Goal: Find specific page/section: Find specific page/section

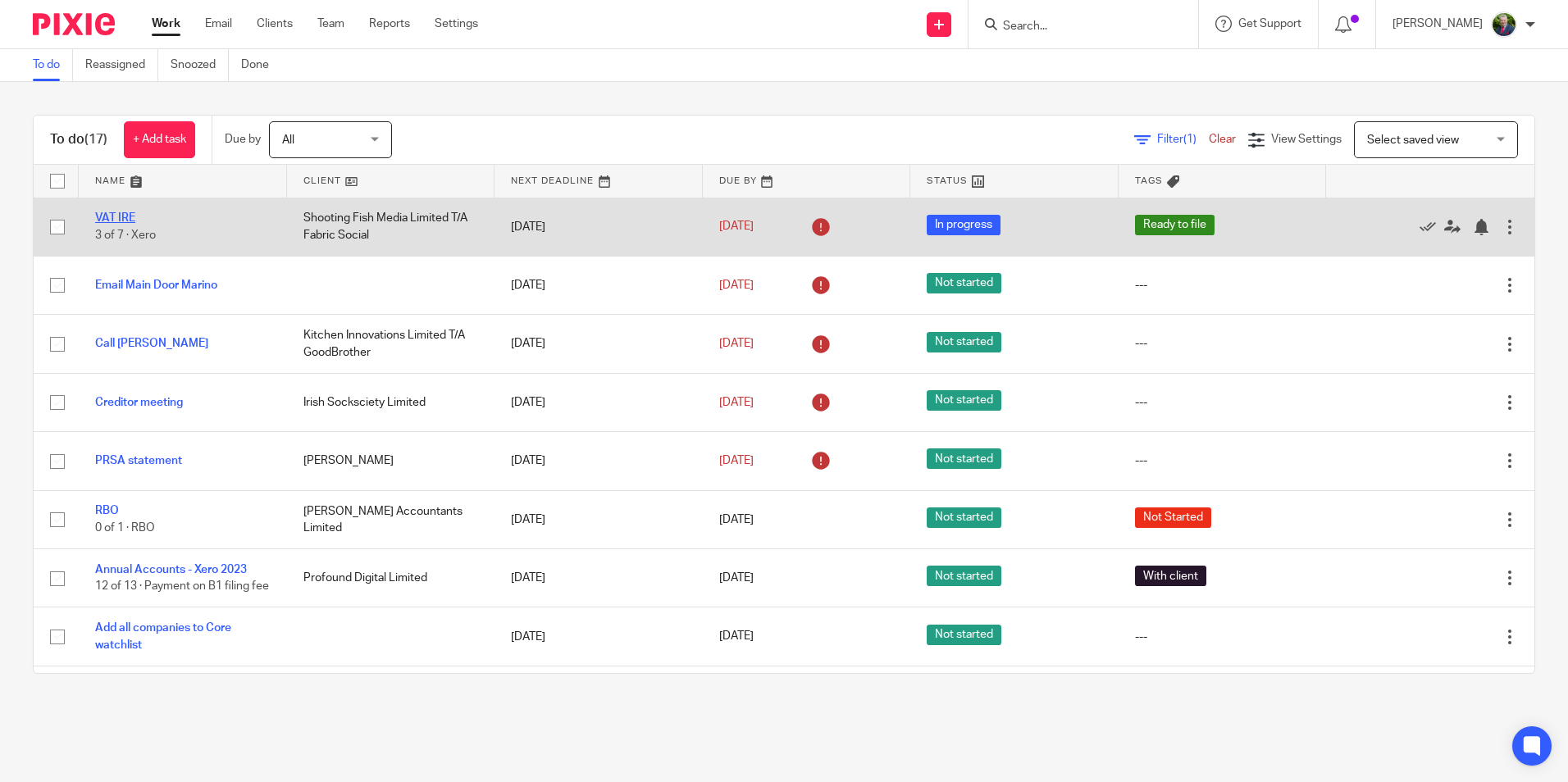
click at [119, 219] on link "VAT IRE" at bounding box center [115, 218] width 40 height 12
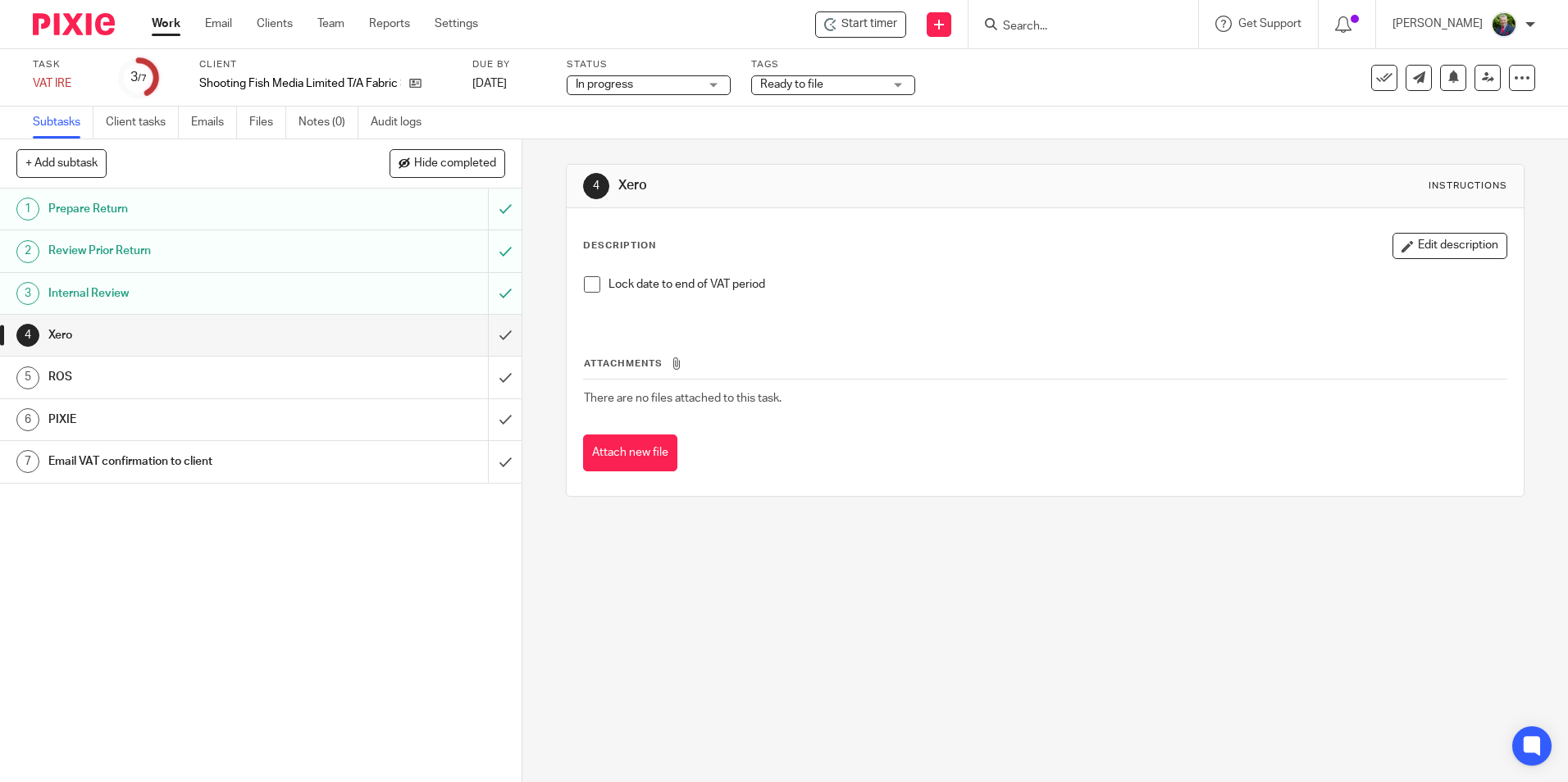
click at [328, 385] on div "ROS" at bounding box center [260, 376] width 424 height 24
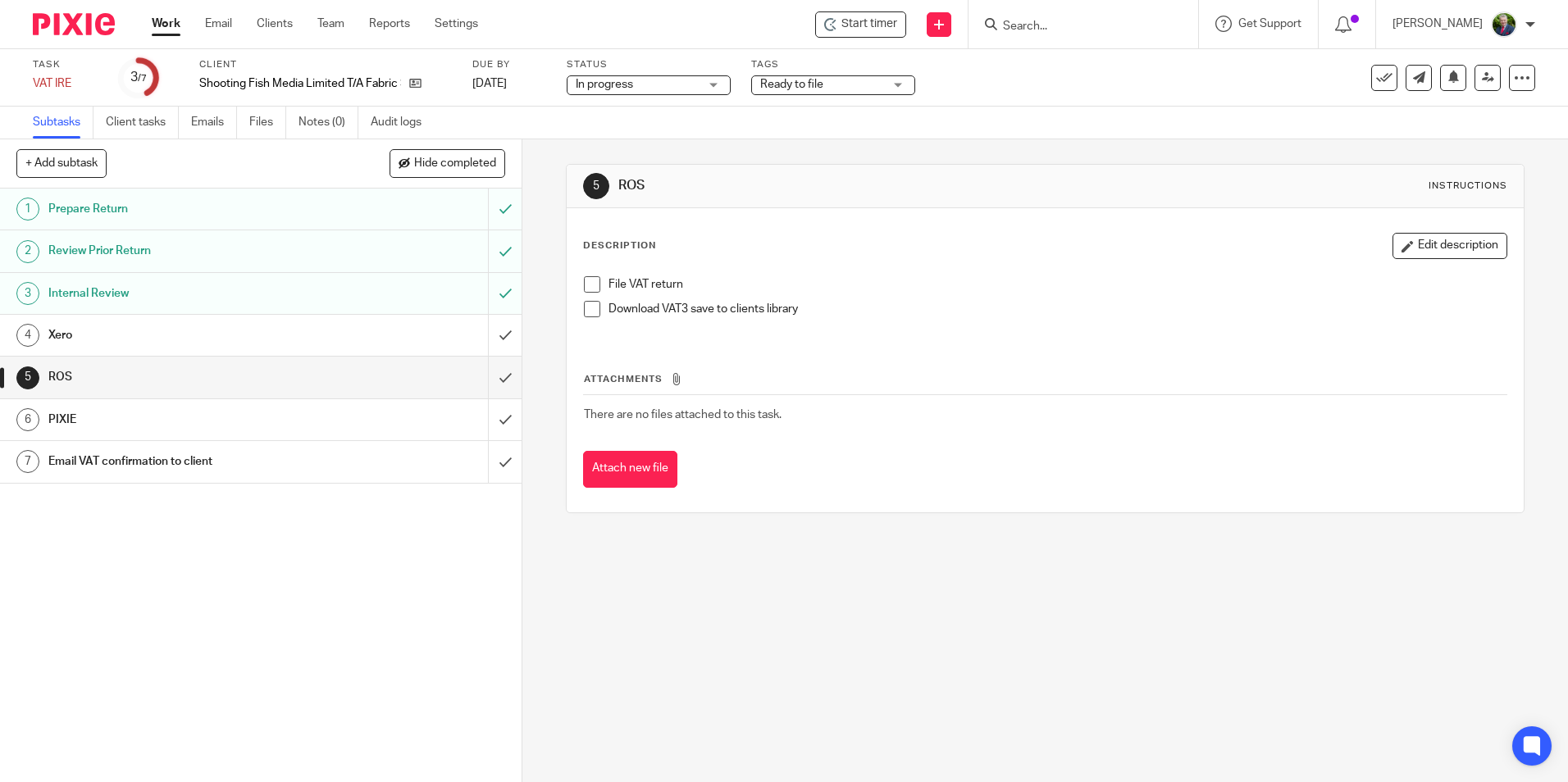
click at [584, 285] on span at bounding box center [592, 285] width 17 height 17
click at [403, 410] on div "PIXIE" at bounding box center [260, 419] width 424 height 24
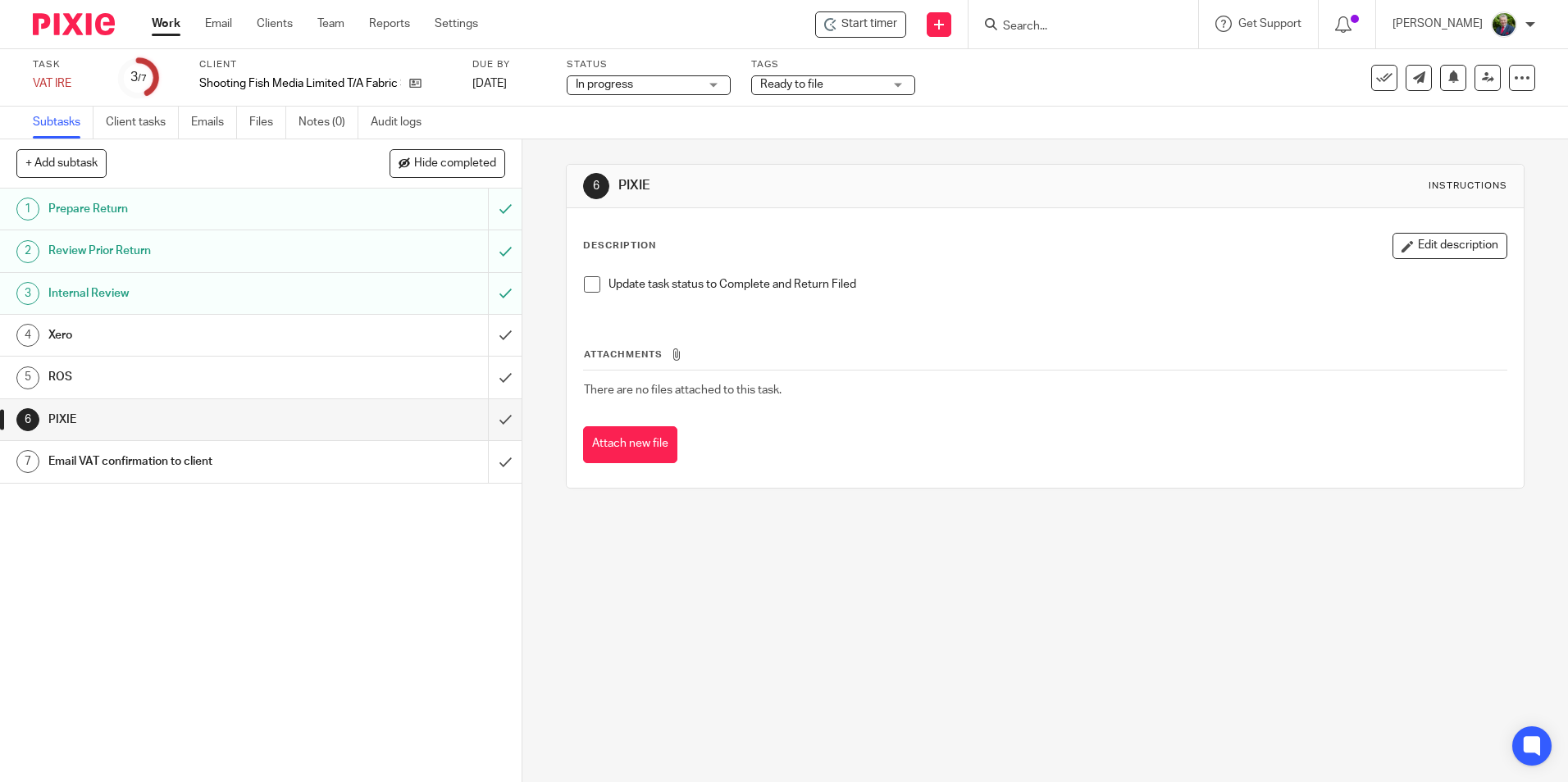
click at [588, 288] on span at bounding box center [592, 285] width 17 height 17
click at [335, 450] on div "Email VAT confirmation to client" at bounding box center [260, 461] width 424 height 24
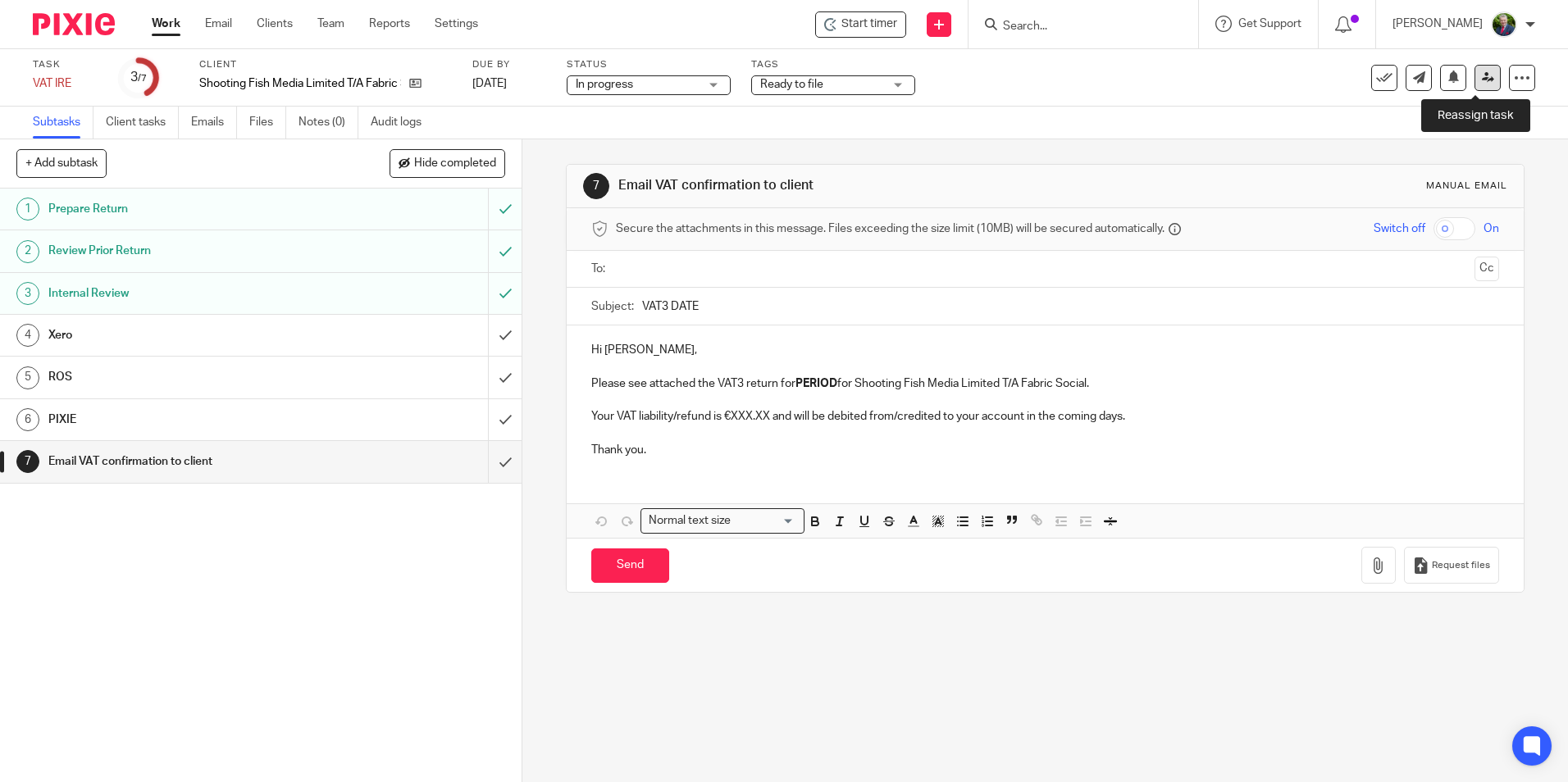
click at [1482, 79] on icon at bounding box center [1488, 77] width 13 height 13
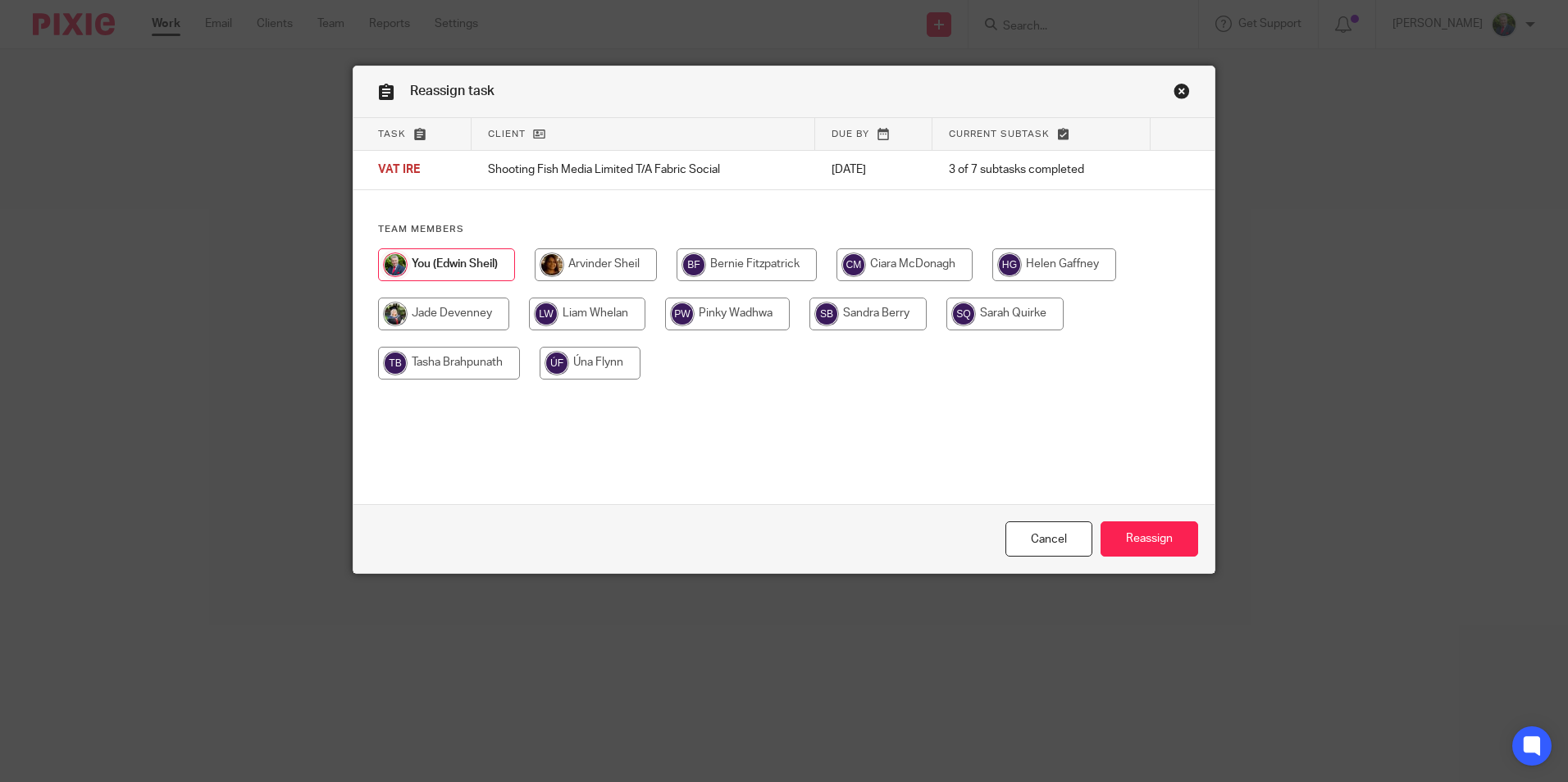
click at [729, 318] on input "radio" at bounding box center [726, 313] width 124 height 33
radio input "true"
click at [1161, 529] on input "Reassign" at bounding box center [1149, 539] width 98 height 35
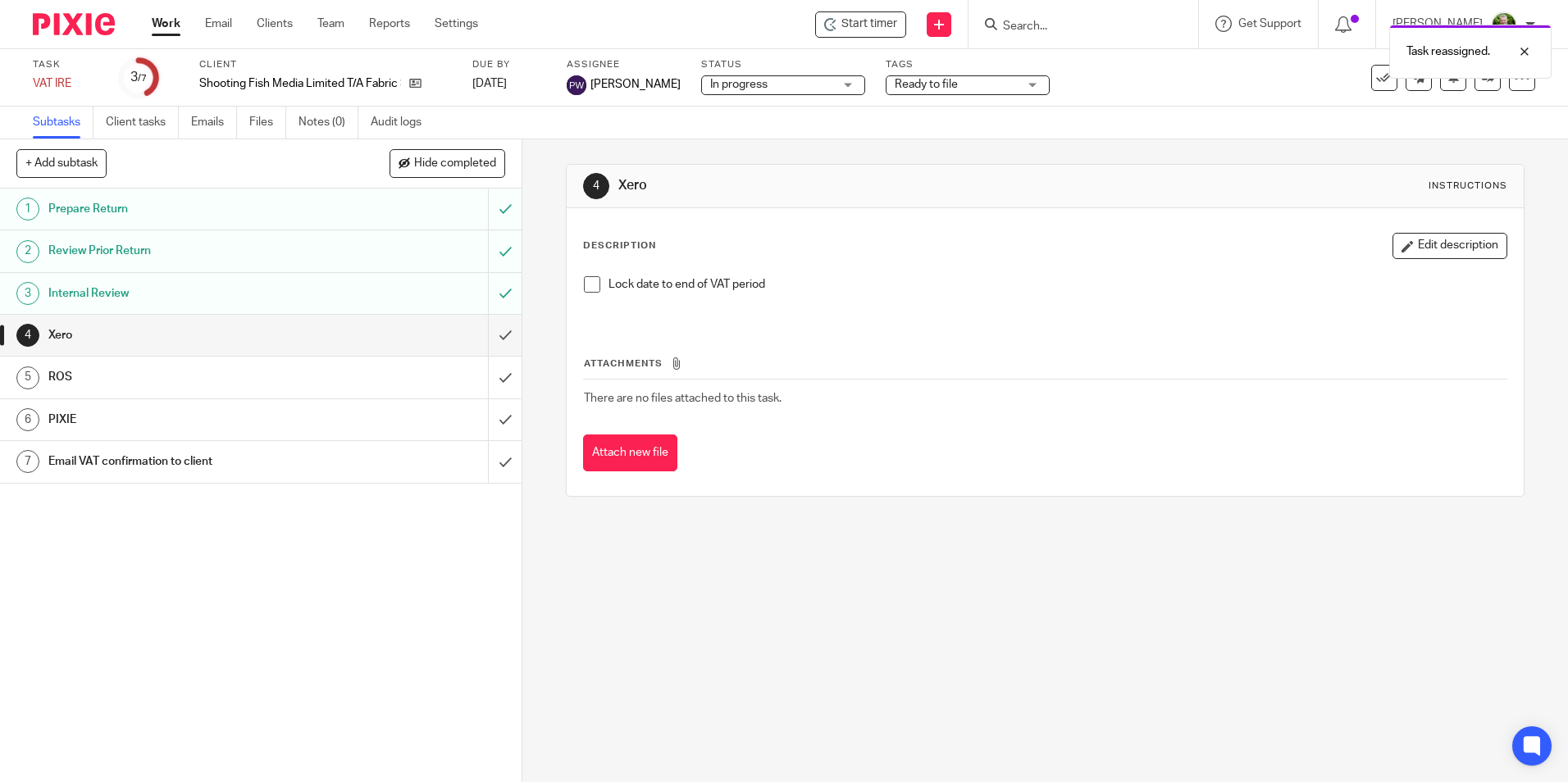
click at [786, 618] on div "4 Xero Instructions Description Edit description Lock date to end of VAT period…" at bounding box center [1045, 461] width 1045 height 643
click at [200, 298] on h1 "Internal Review" at bounding box center [190, 293] width 282 height 24
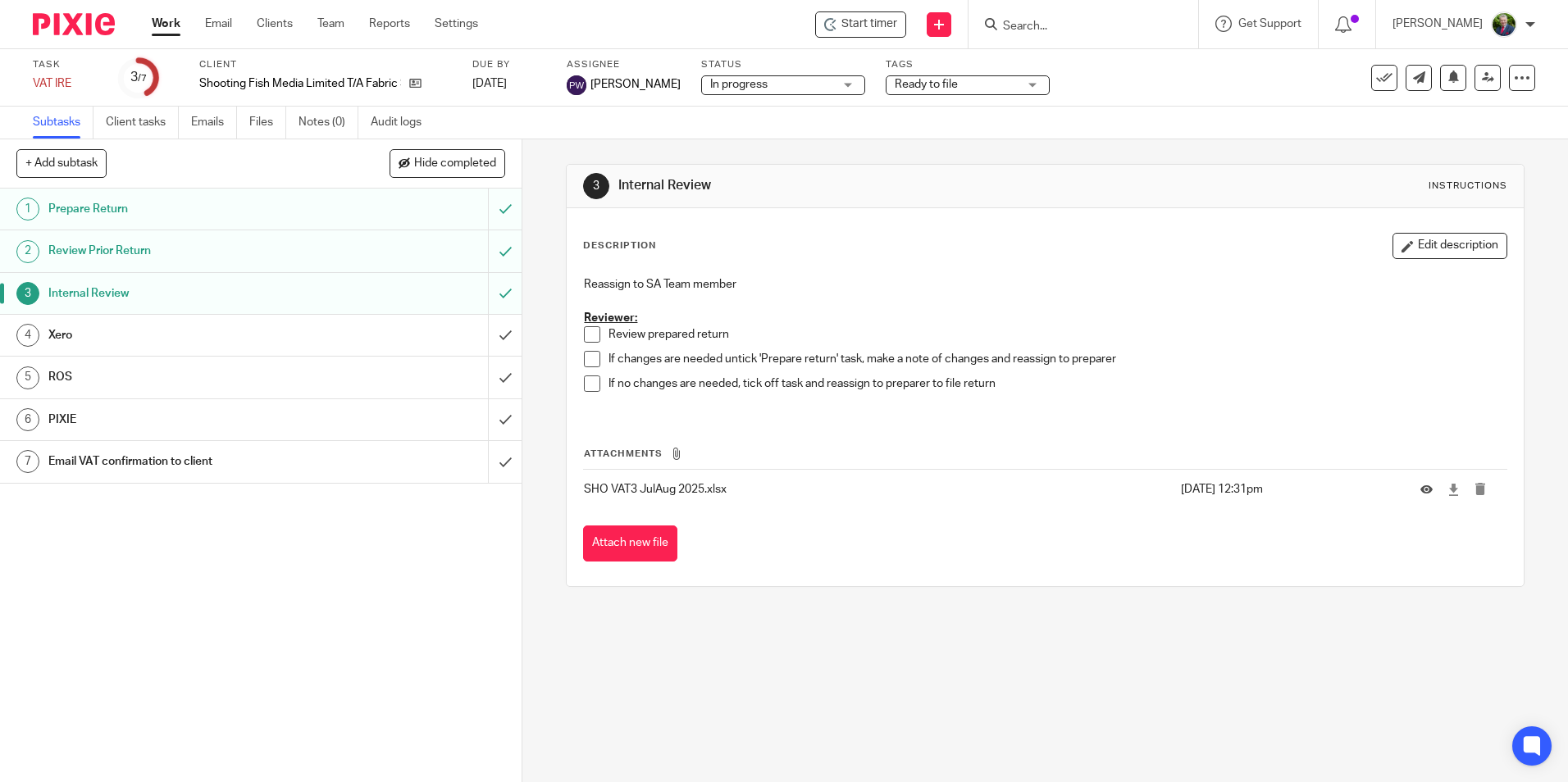
click at [974, 78] on span "Ready to file" at bounding box center [955, 84] width 123 height 18
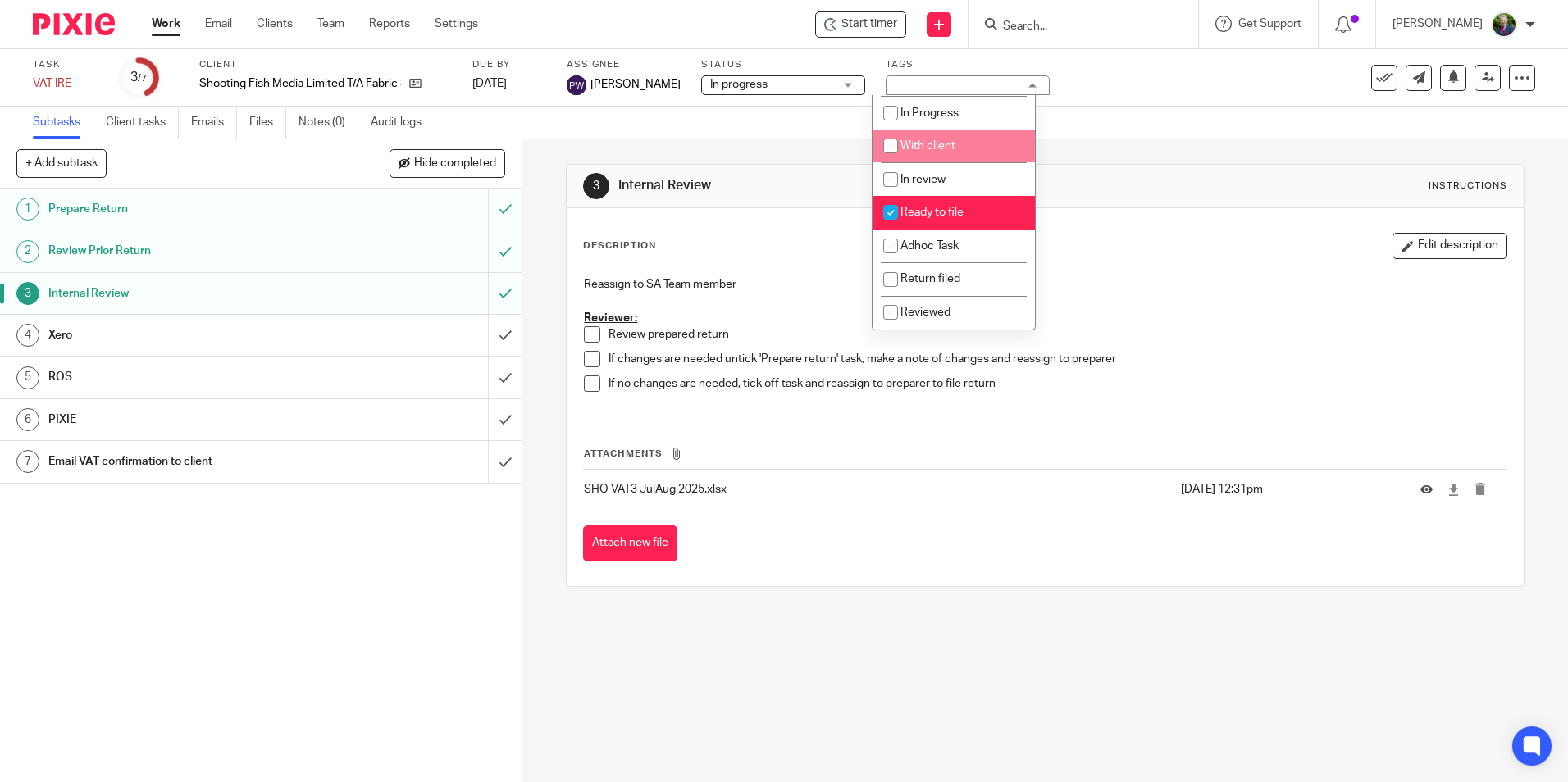
scroll to position [114, 0]
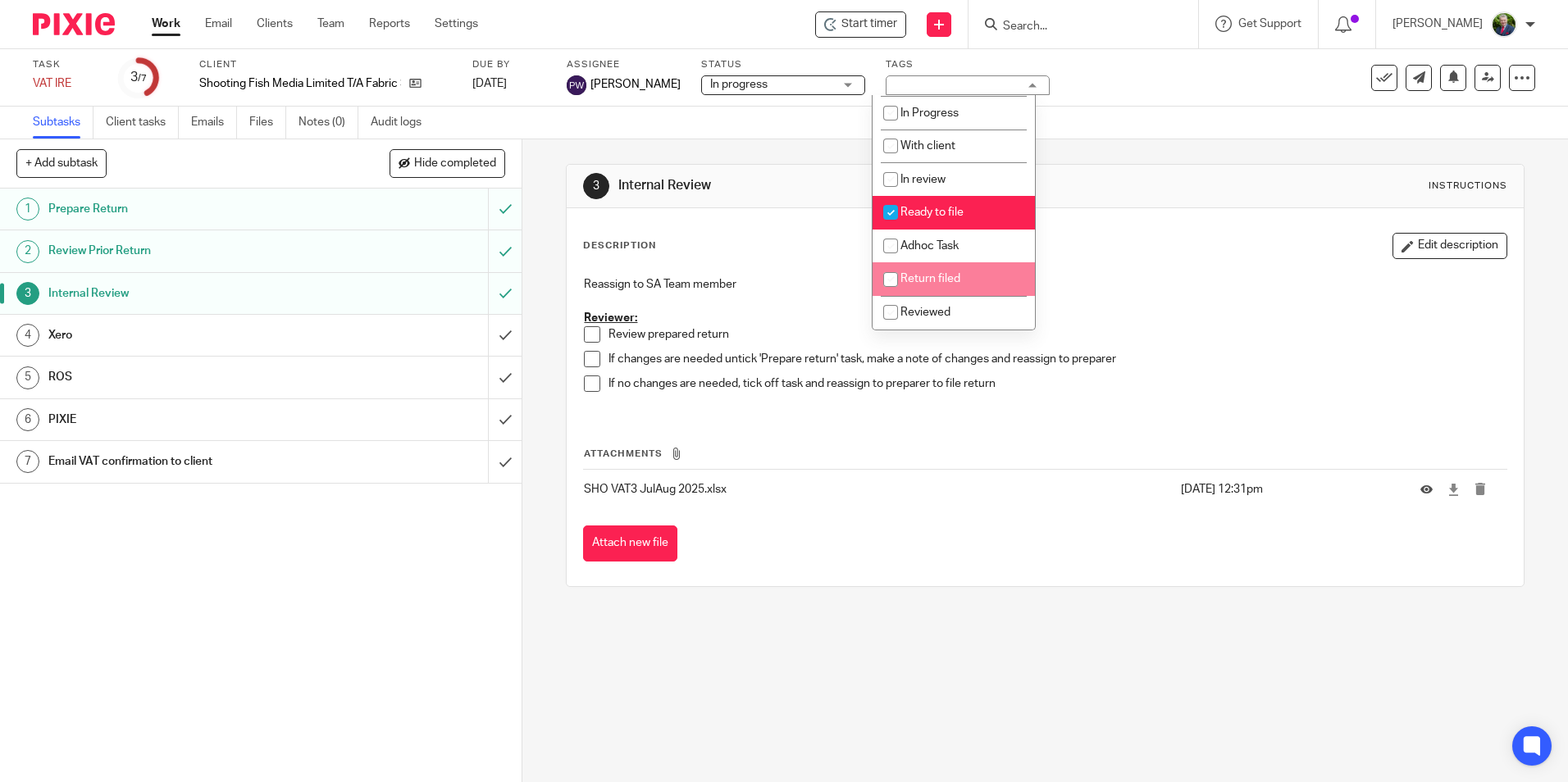
click at [946, 278] on span "Return filed" at bounding box center [930, 279] width 60 height 12
checkbox input "true"
click at [896, 210] on input "checkbox" at bounding box center [890, 212] width 31 height 31
checkbox input "false"
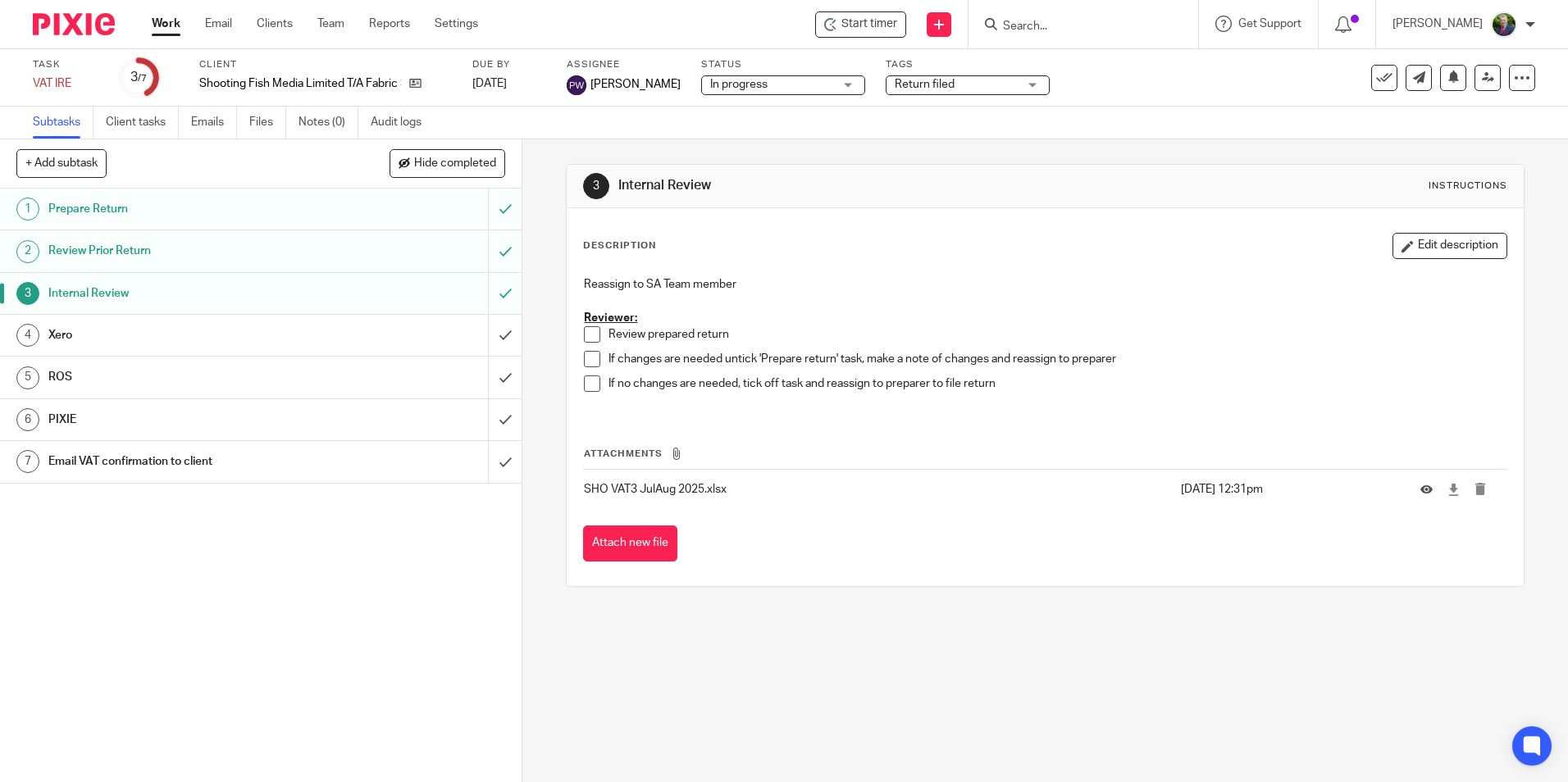
click at [1148, 121] on div "Subtasks Client tasks Emails Files Notes (0) Audit logs" at bounding box center [784, 123] width 1568 height 33
click at [160, 21] on link "Work" at bounding box center [166, 24] width 28 height 17
click at [160, 23] on link "Work" at bounding box center [166, 24] width 28 height 17
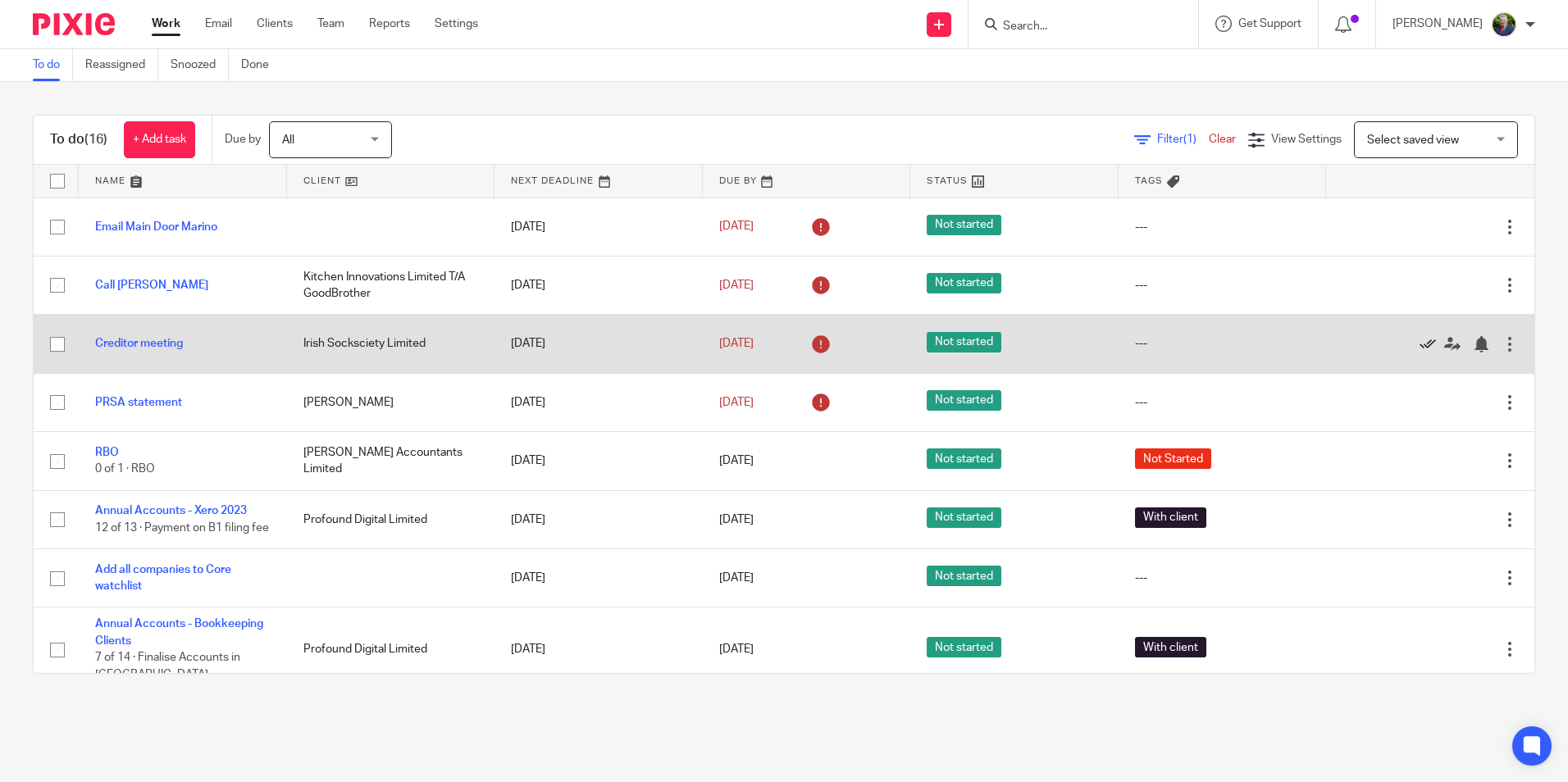
click at [1419, 342] on icon at bounding box center [1428, 345] width 17 height 17
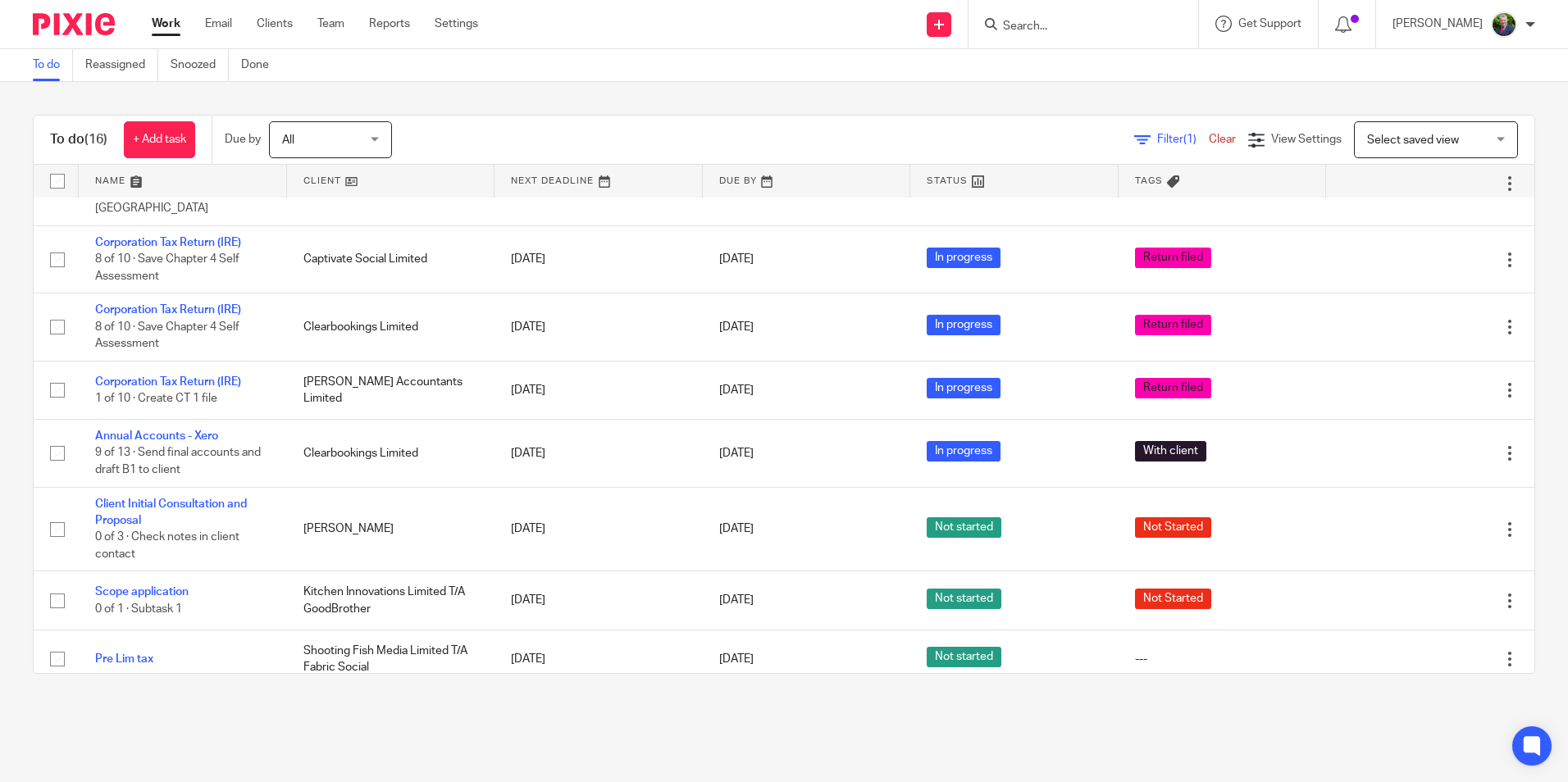
scroll to position [410, 0]
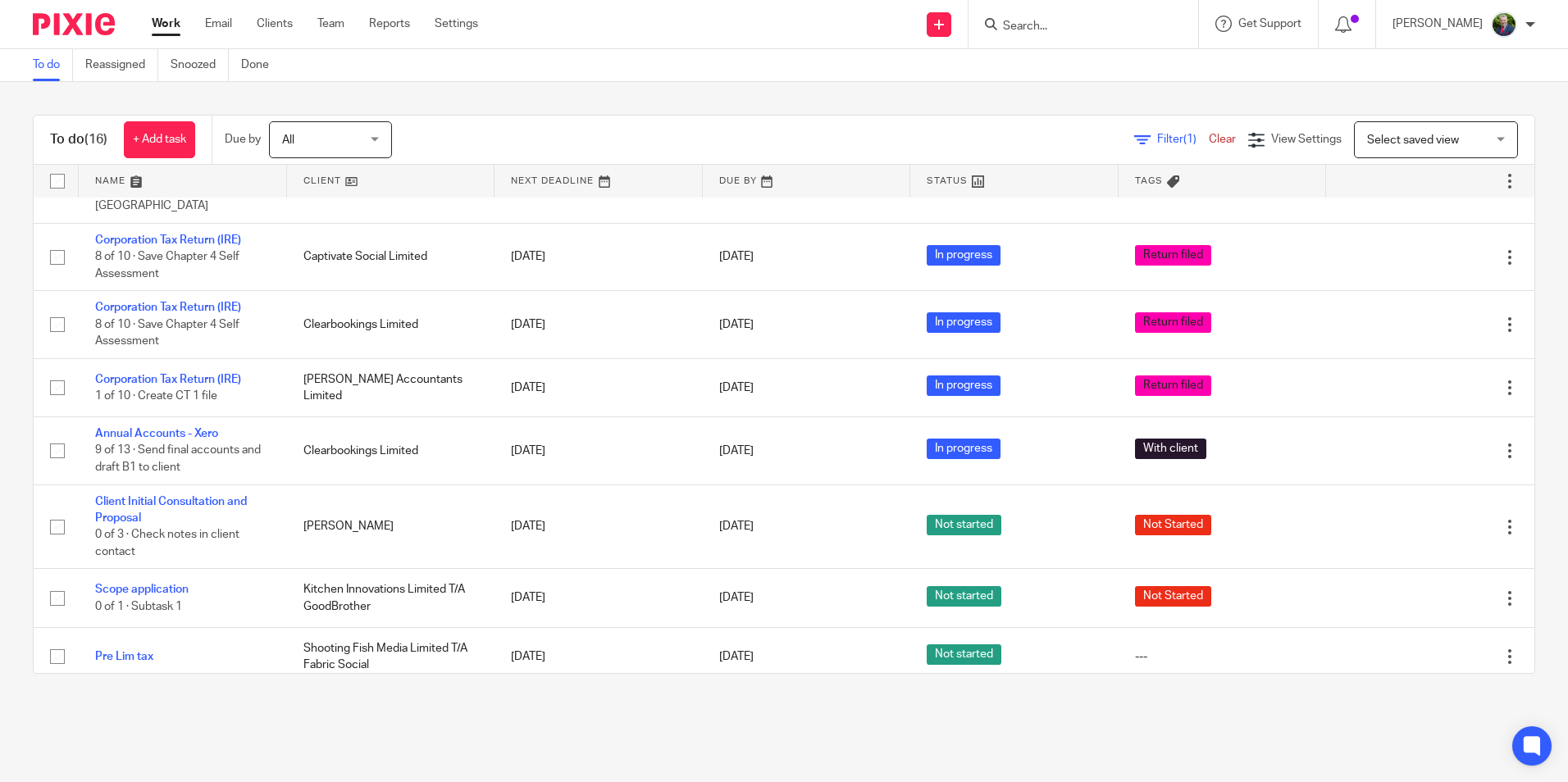
click at [1138, 27] on input "Search" at bounding box center [1075, 28] width 148 height 15
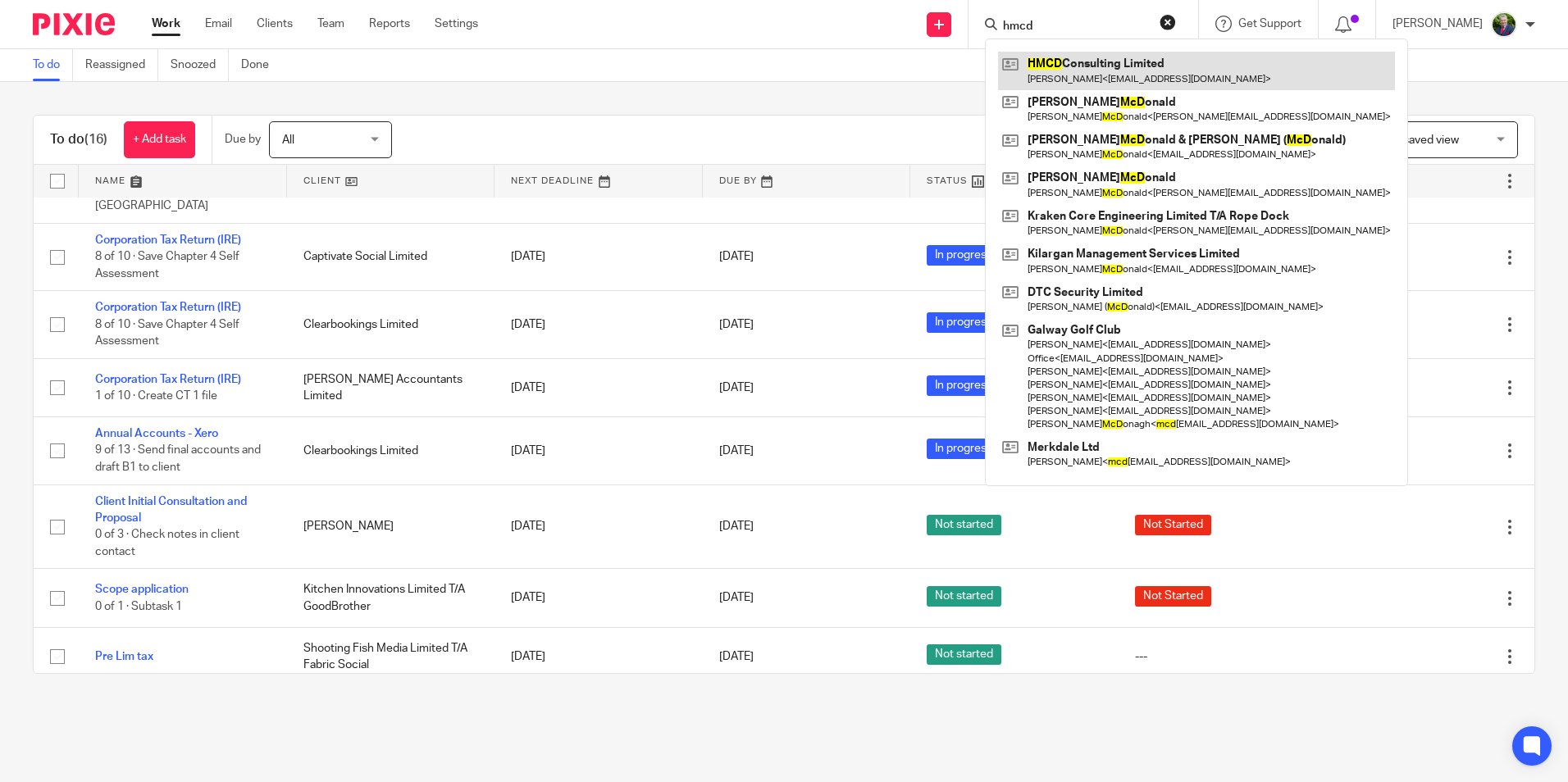
type input "hmcd"
click at [1145, 68] on link at bounding box center [1196, 70] width 397 height 38
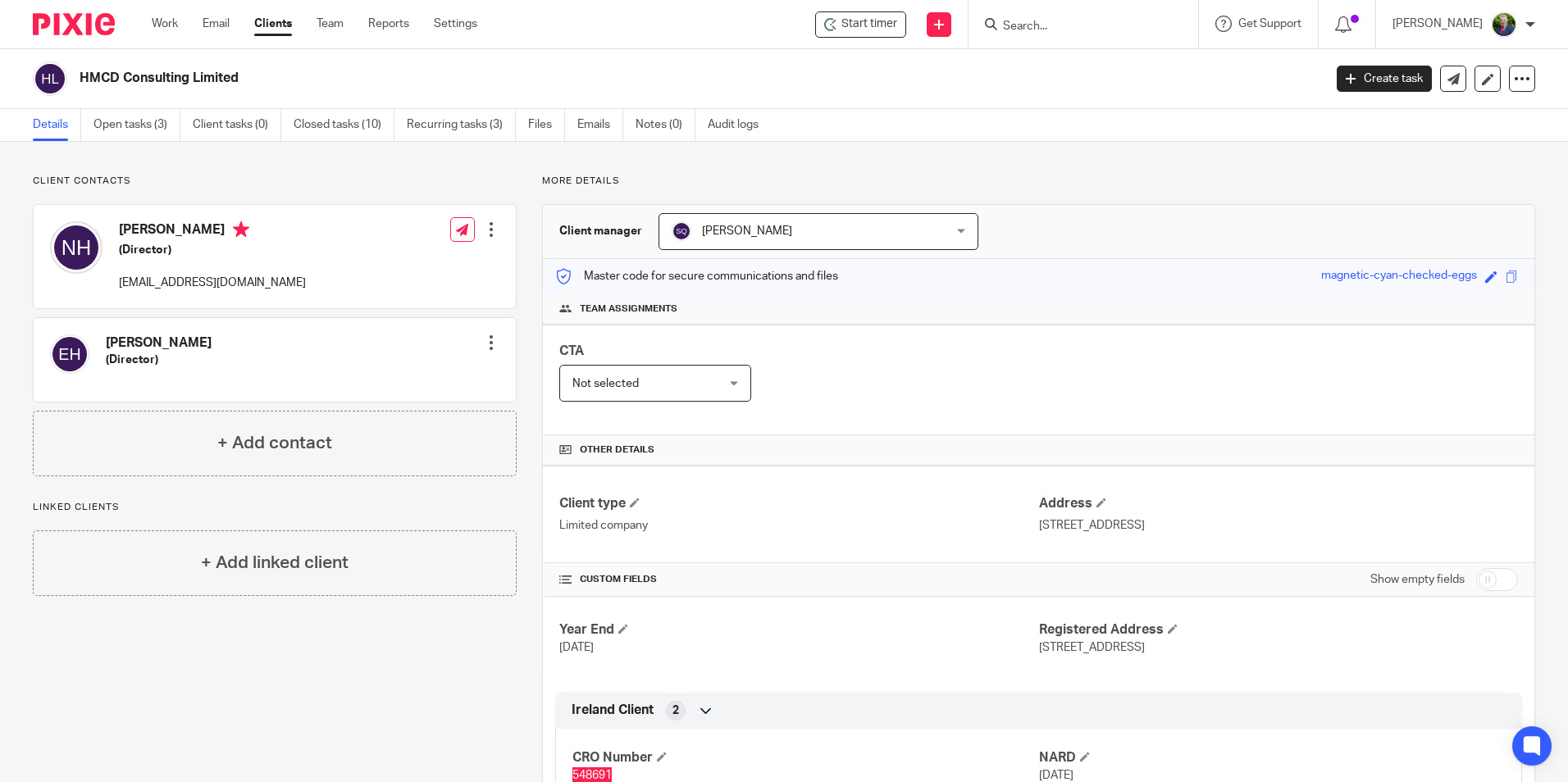
scroll to position [164, 0]
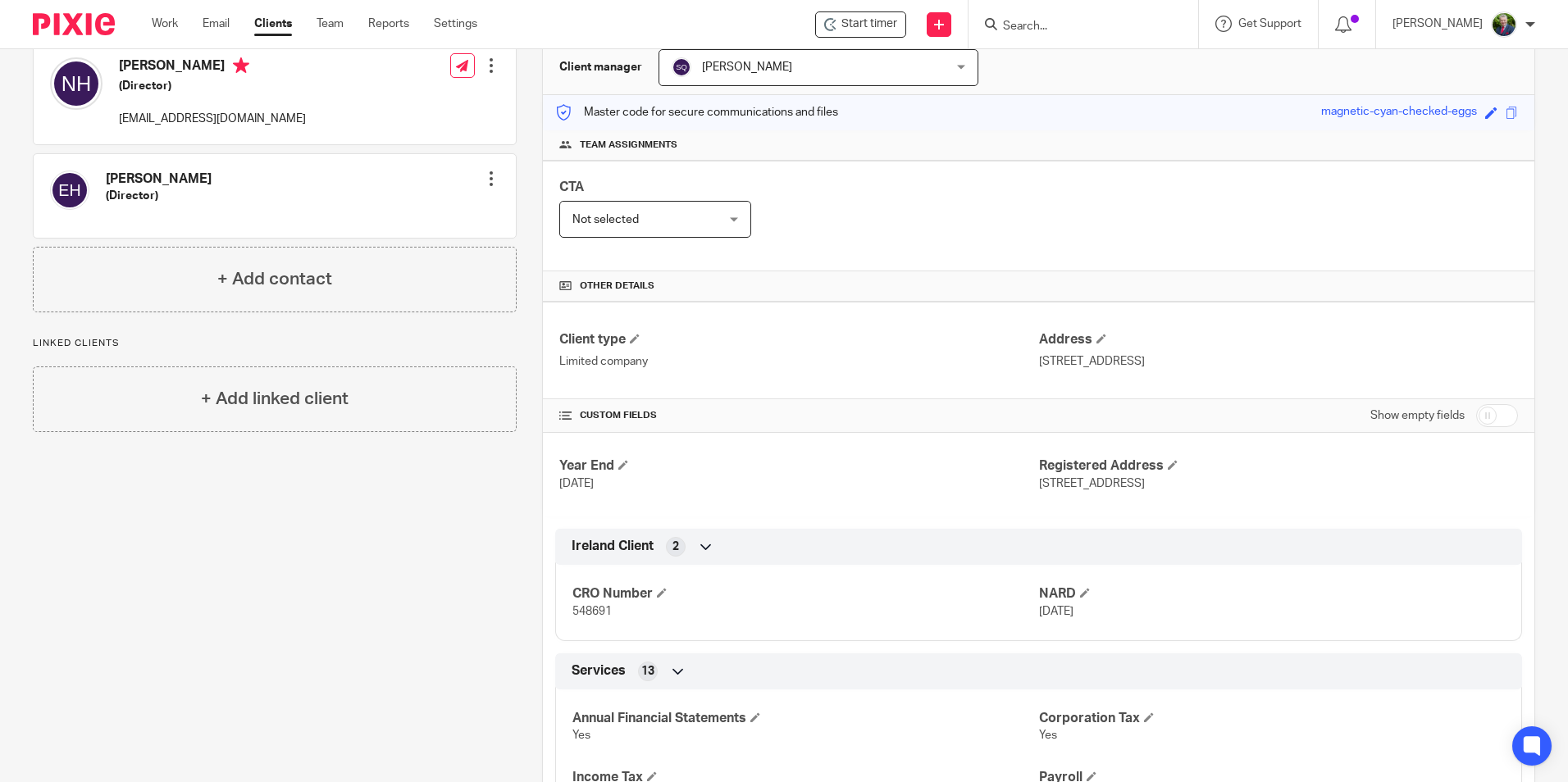
click at [1128, 34] on form at bounding box center [1088, 24] width 175 height 21
click at [1130, 28] on input "Search" at bounding box center [1075, 28] width 148 height 15
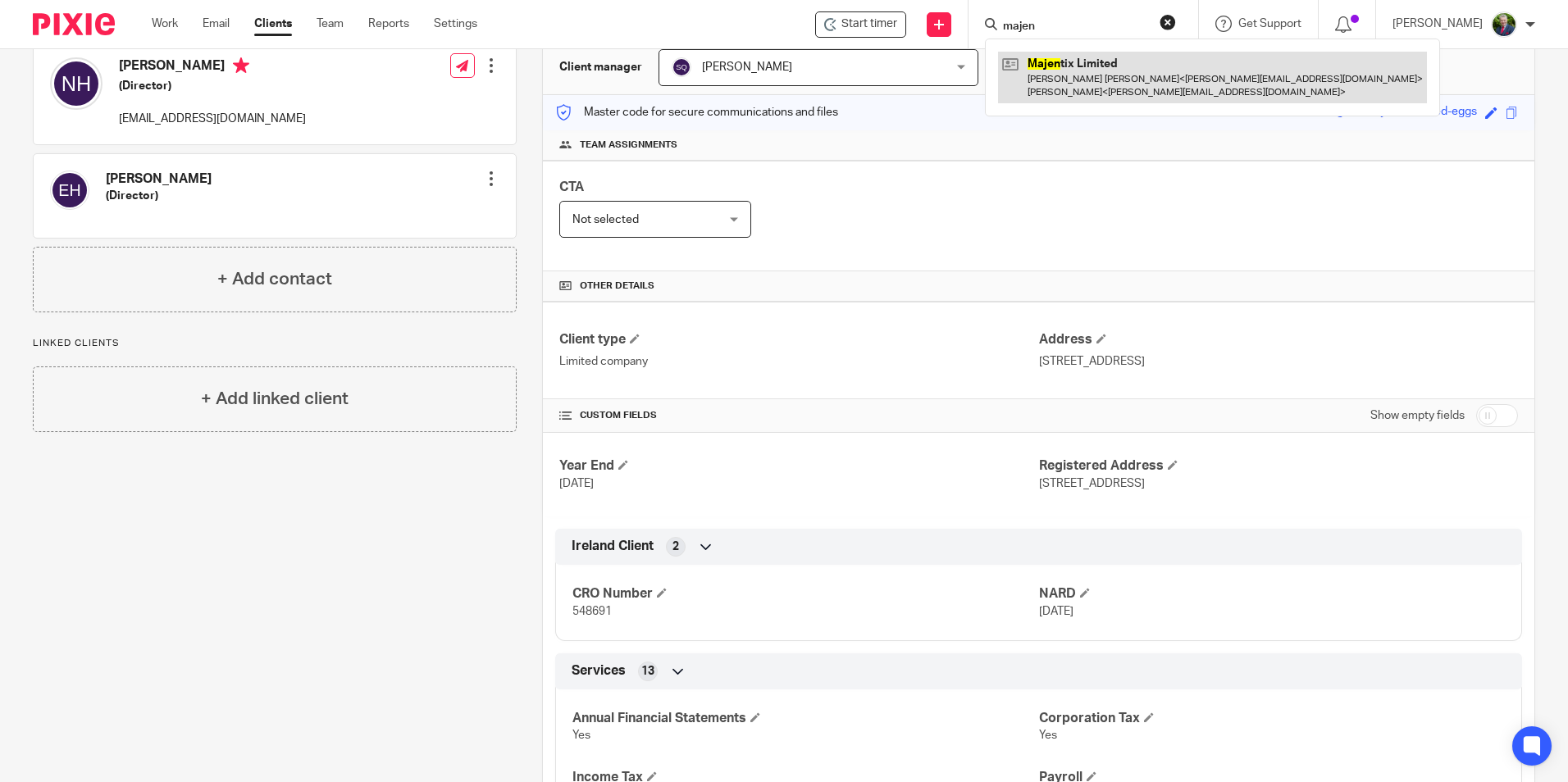
type input "majen"
click at [1122, 90] on link at bounding box center [1212, 77] width 429 height 51
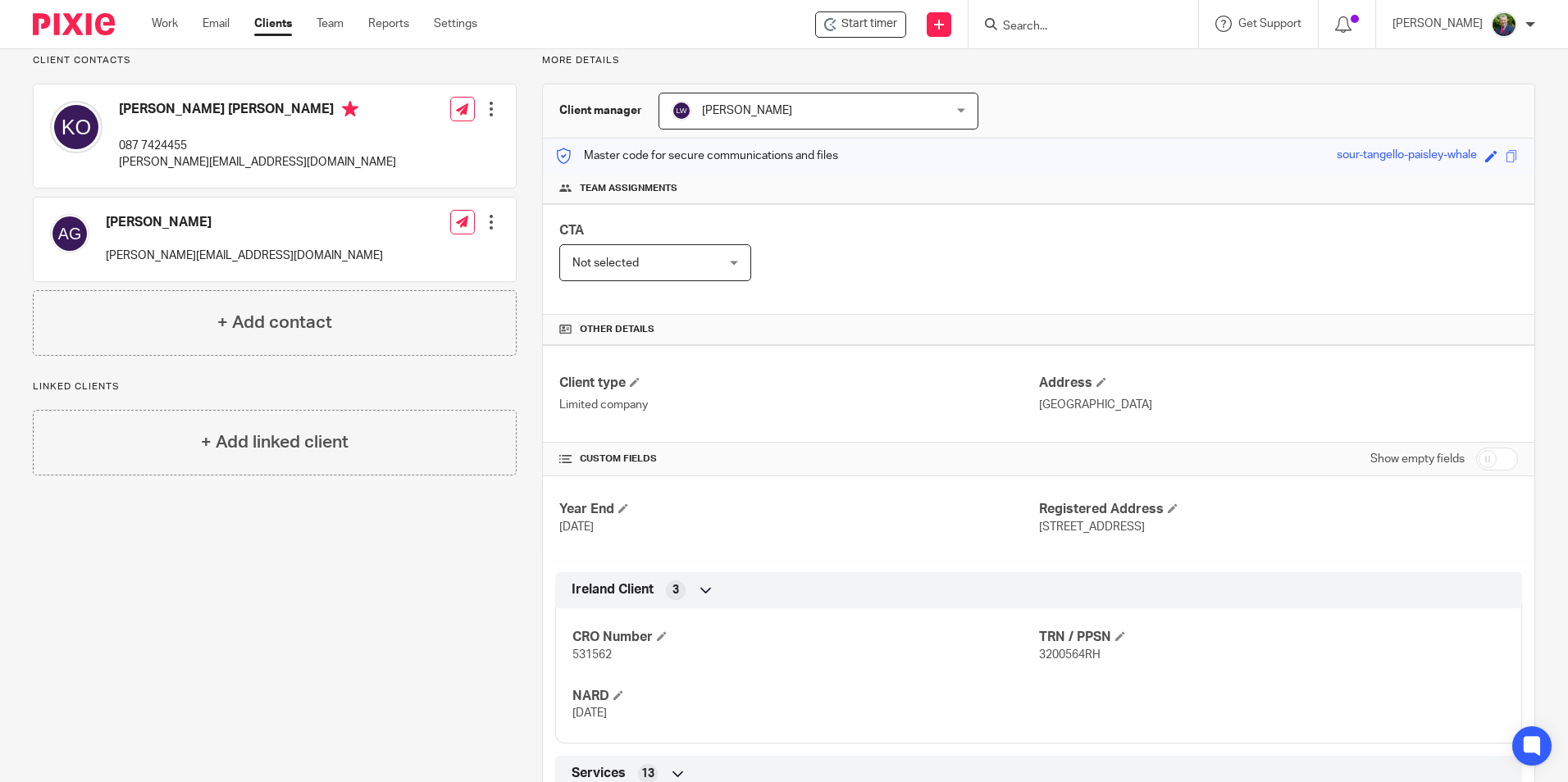
scroll to position [246, 0]
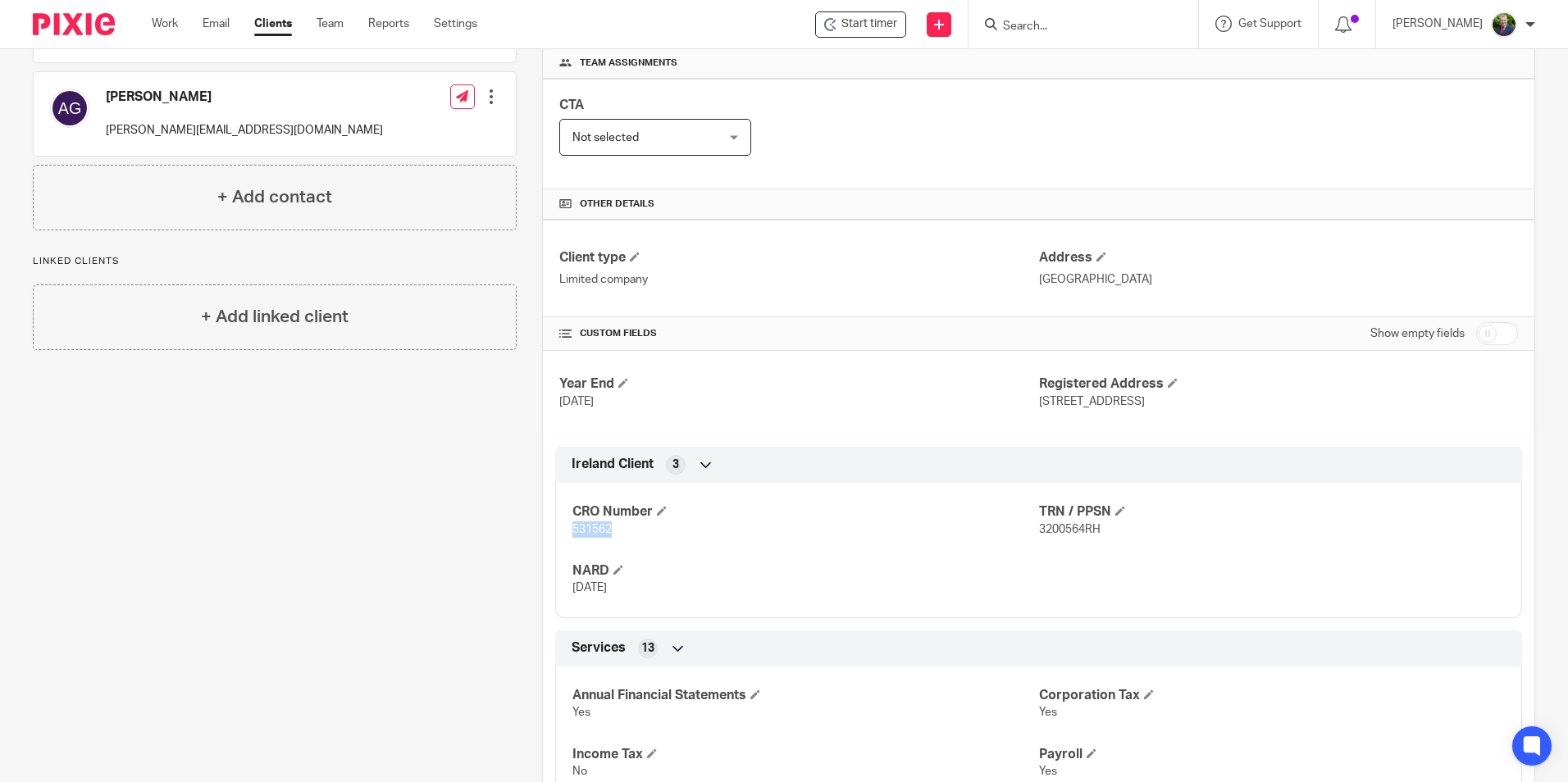
drag, startPoint x: 616, startPoint y: 532, endPoint x: 555, endPoint y: 530, distance: 61.0
click at [555, 530] on div "CRO Number 531562 TRN / PPSN 3200564RH NARD [DATE]" at bounding box center [1039, 544] width 967 height 148
copy span "531562"
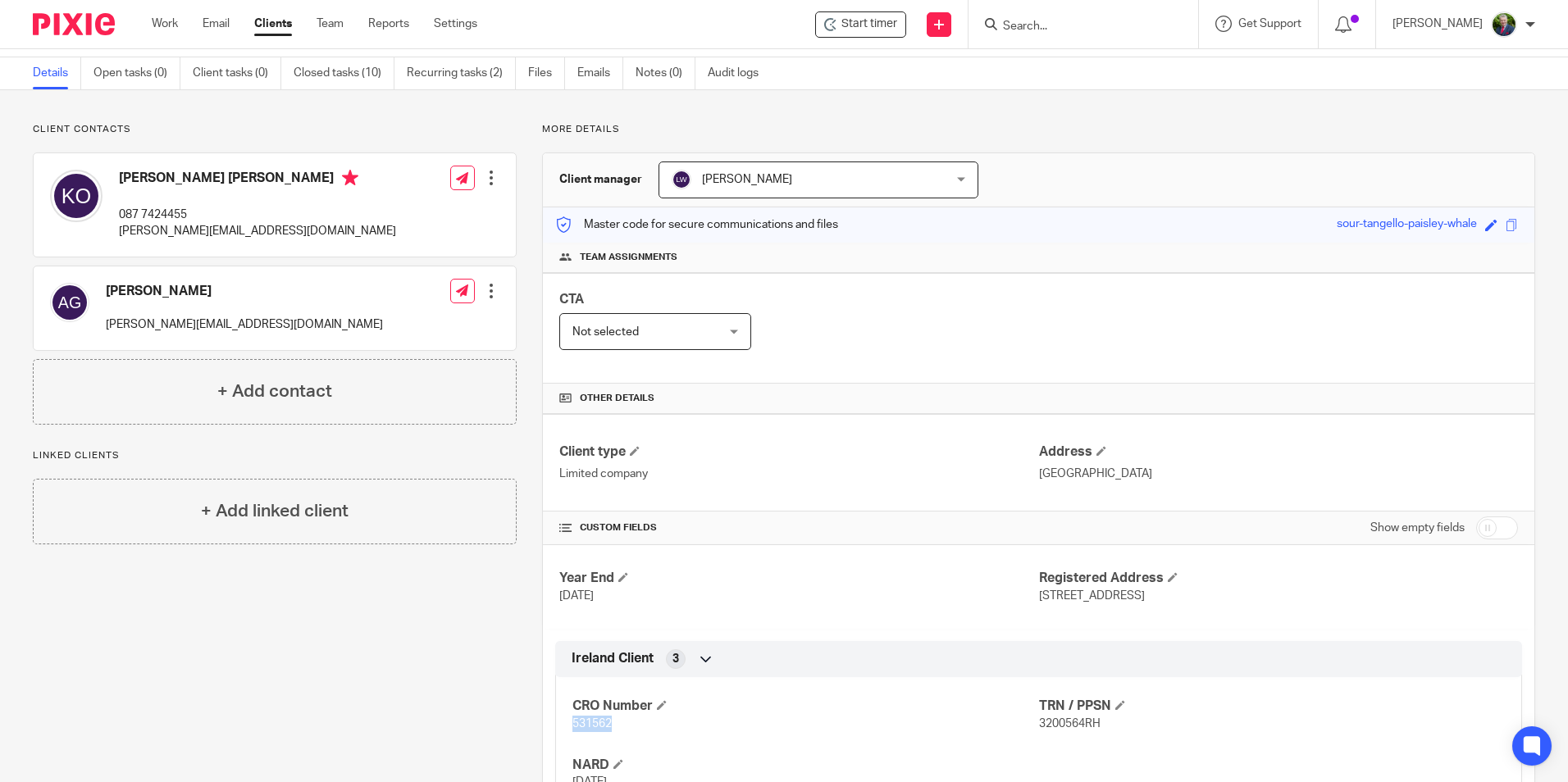
scroll to position [0, 0]
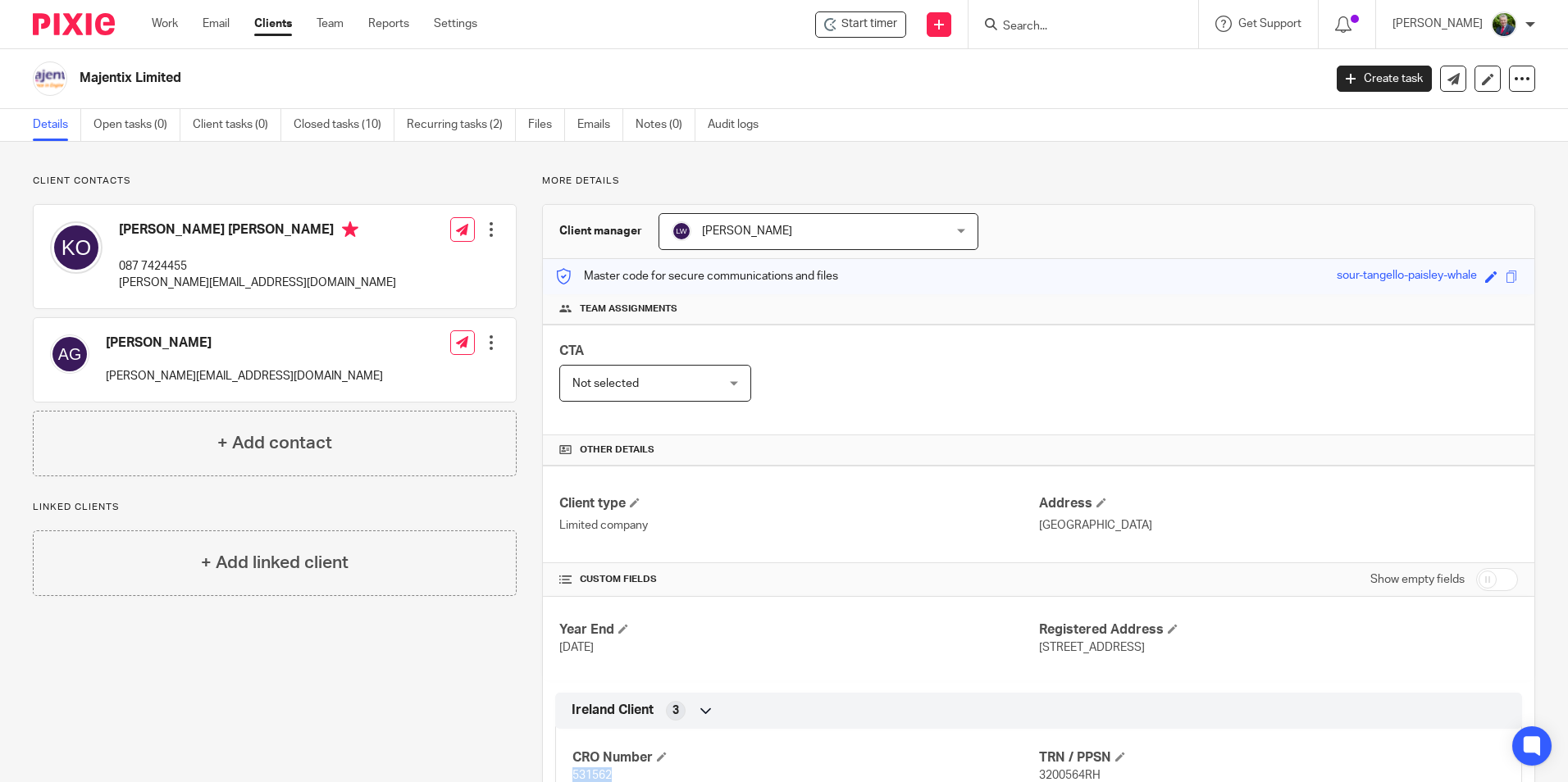
click at [275, 23] on link "Clients" at bounding box center [272, 24] width 38 height 17
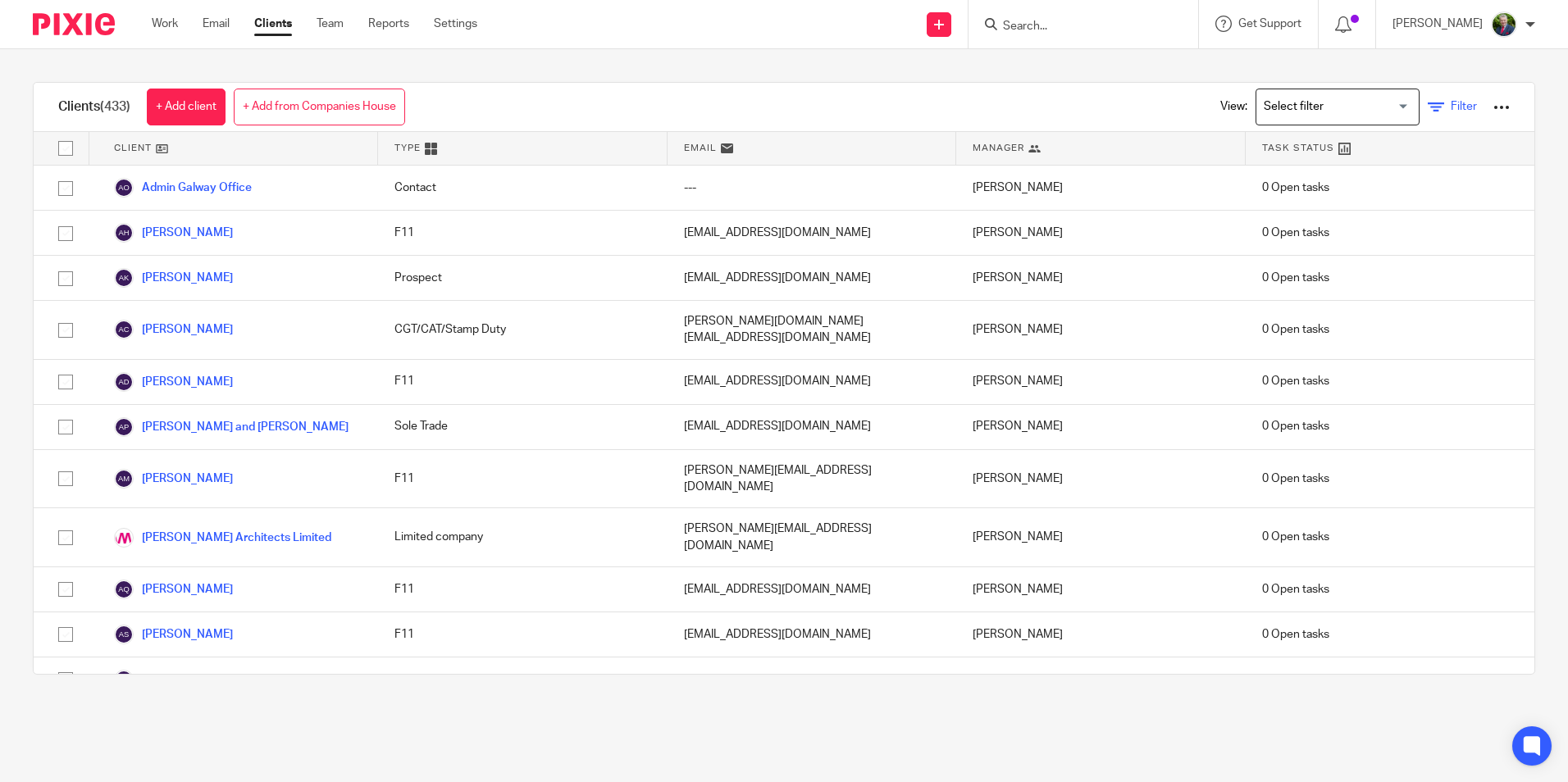
click at [1450, 103] on span "Filter" at bounding box center [1463, 107] width 26 height 12
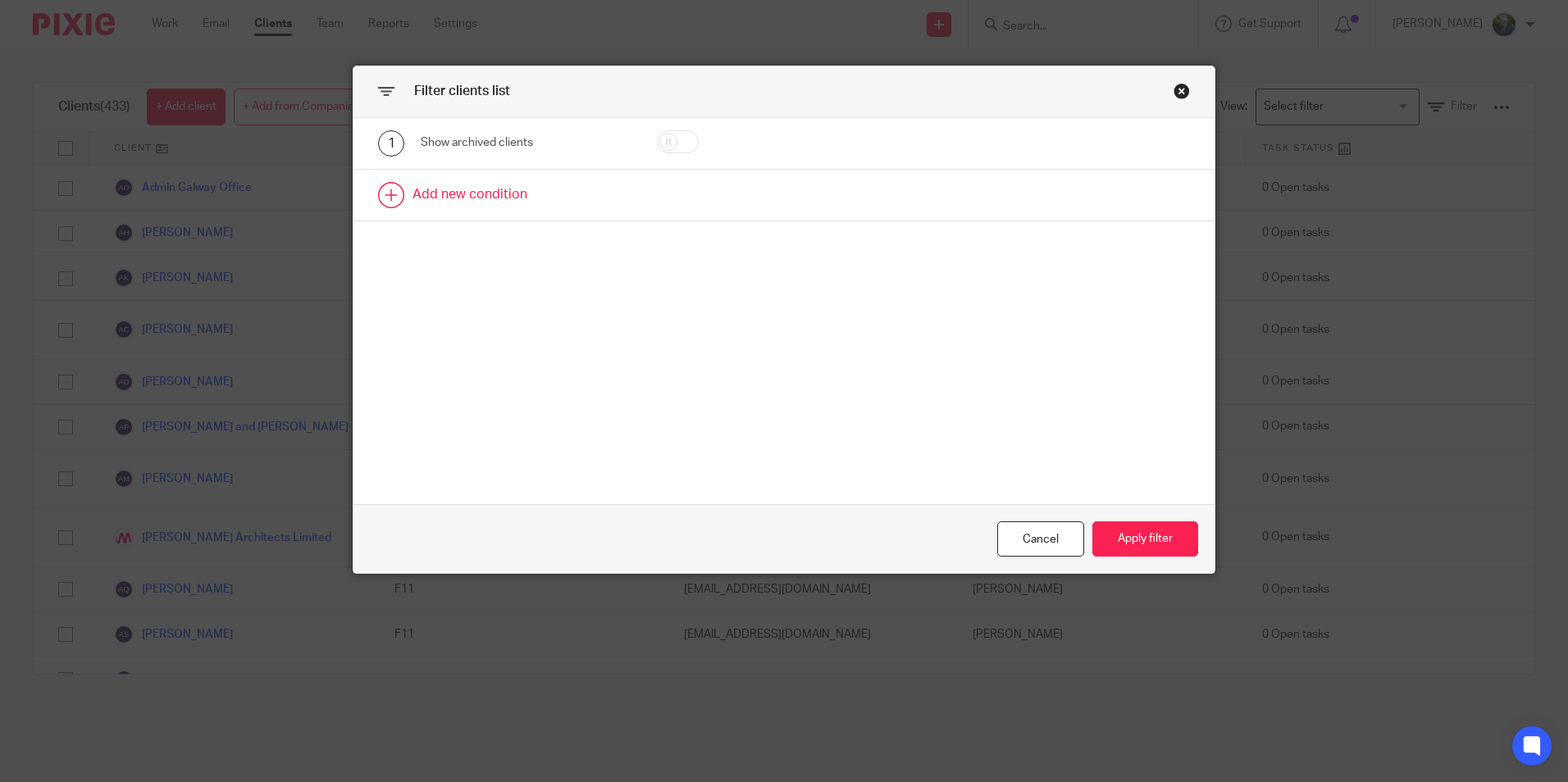
click at [434, 191] on link at bounding box center [783, 194] width 861 height 51
click at [554, 200] on div "Field" at bounding box center [512, 199] width 158 height 34
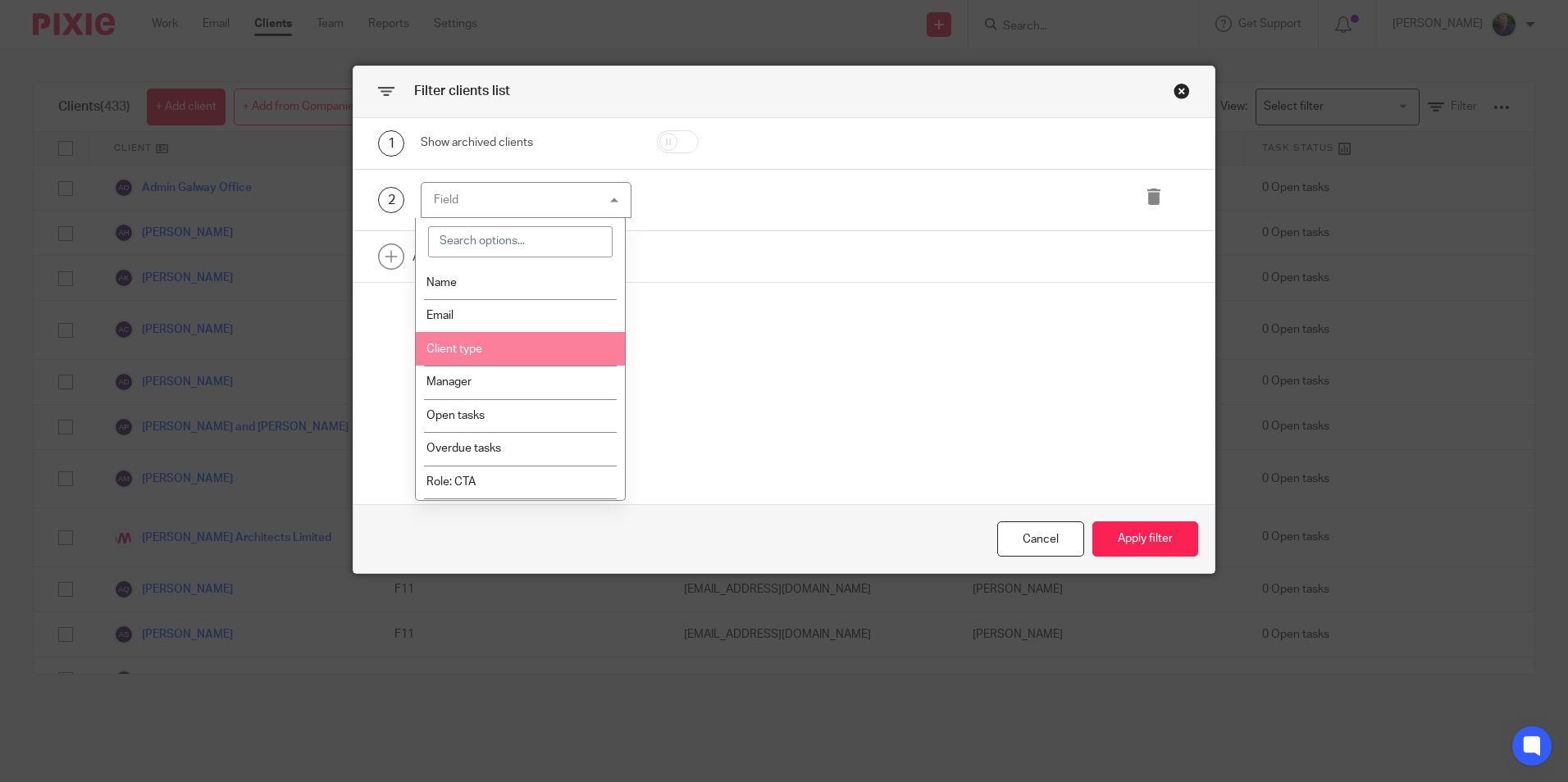
click at [503, 351] on li "Client type" at bounding box center [520, 349] width 209 height 33
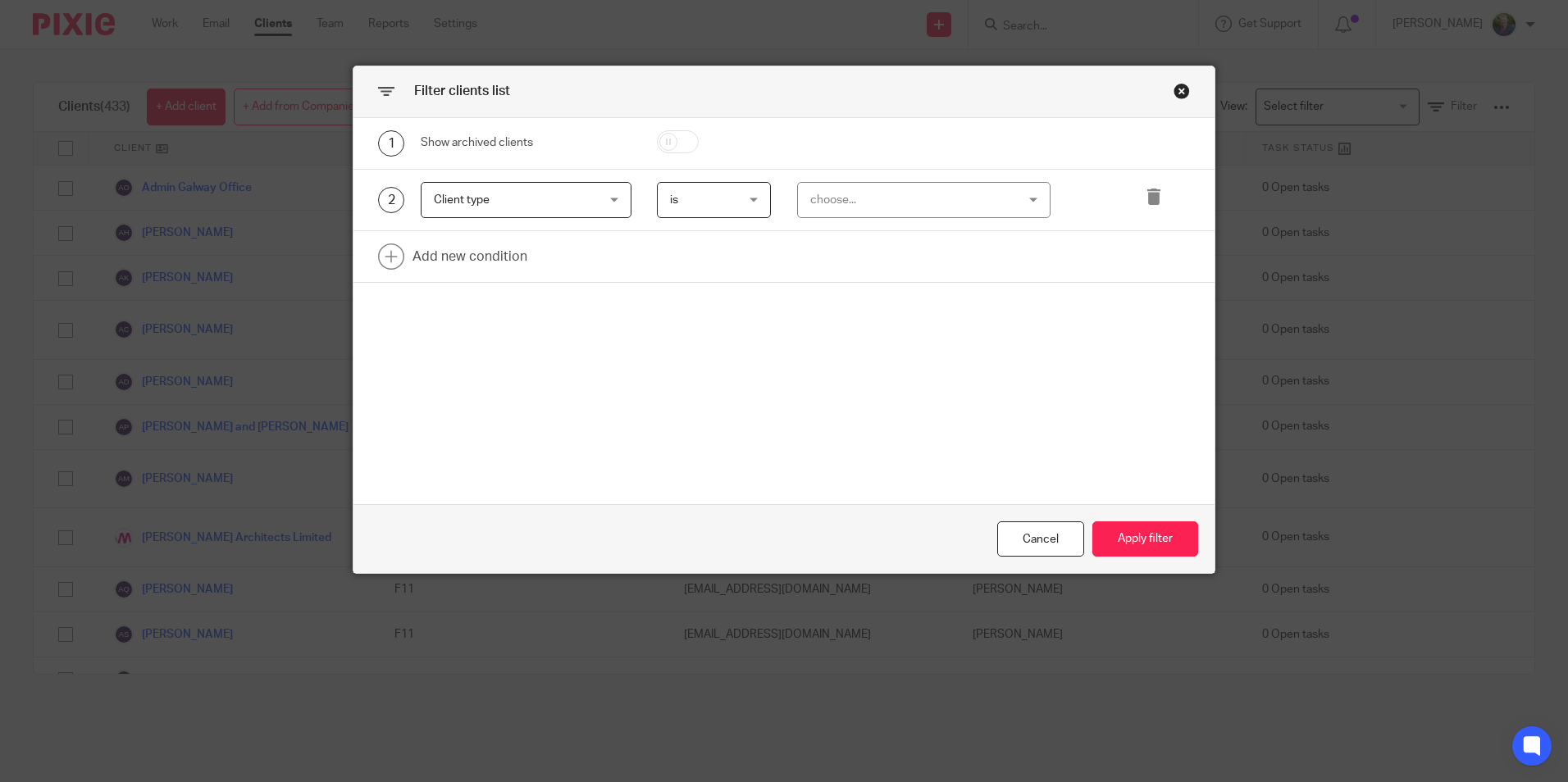
click at [894, 207] on div "choose..." at bounding box center [906, 199] width 192 height 34
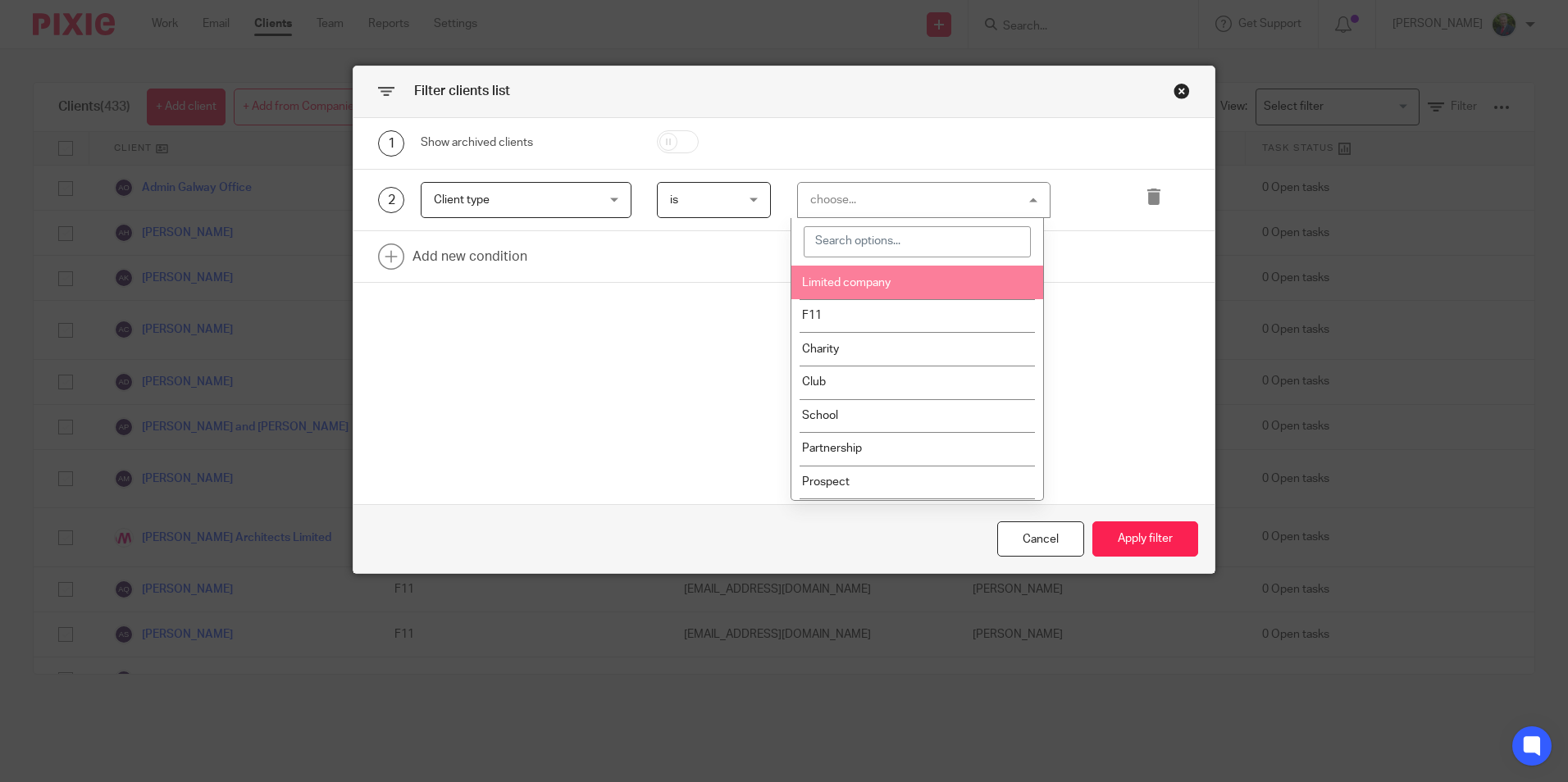
click at [878, 287] on span "Limited company" at bounding box center [846, 283] width 89 height 12
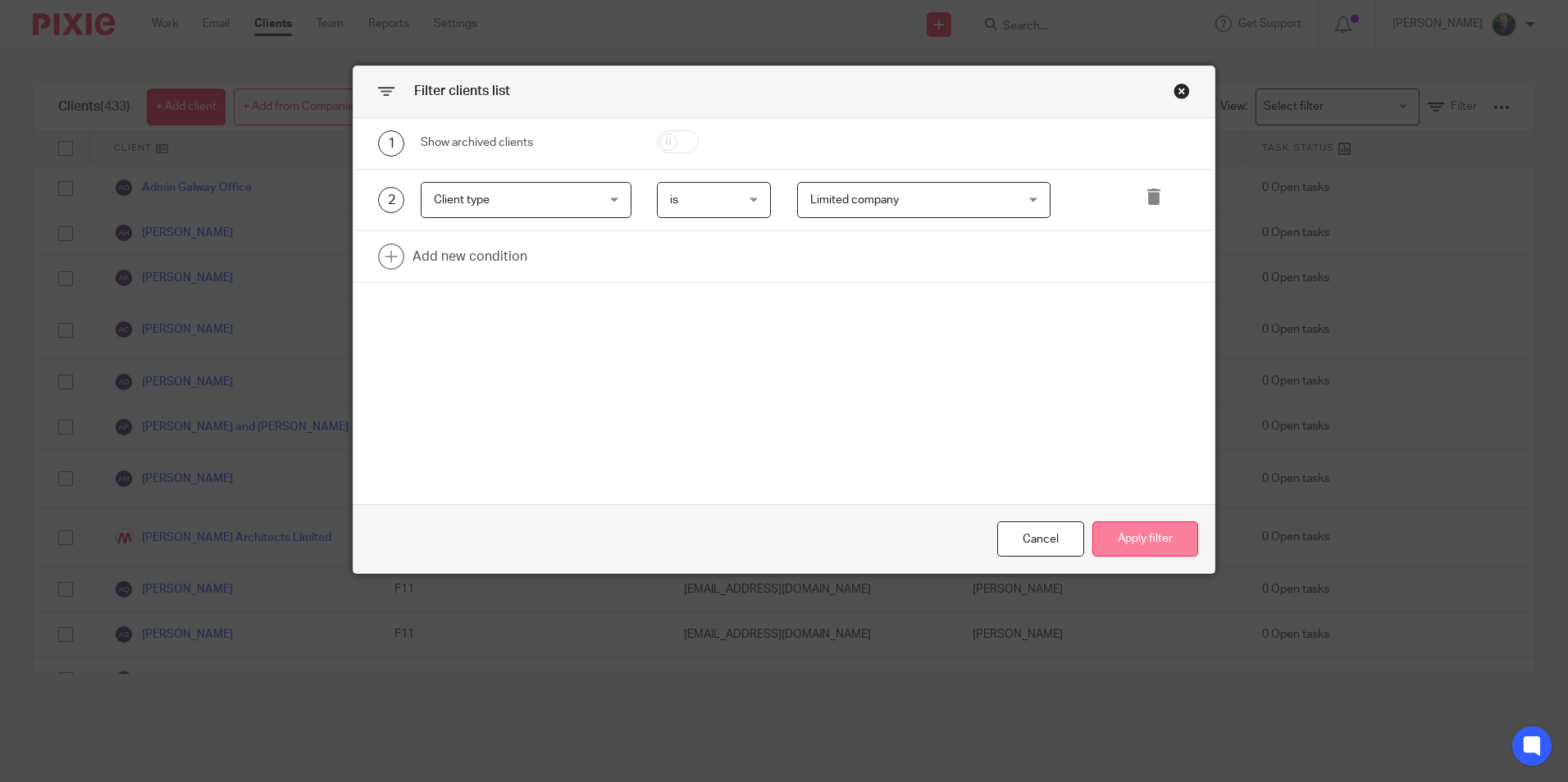
click at [1140, 534] on button "Apply filter" at bounding box center [1145, 539] width 106 height 35
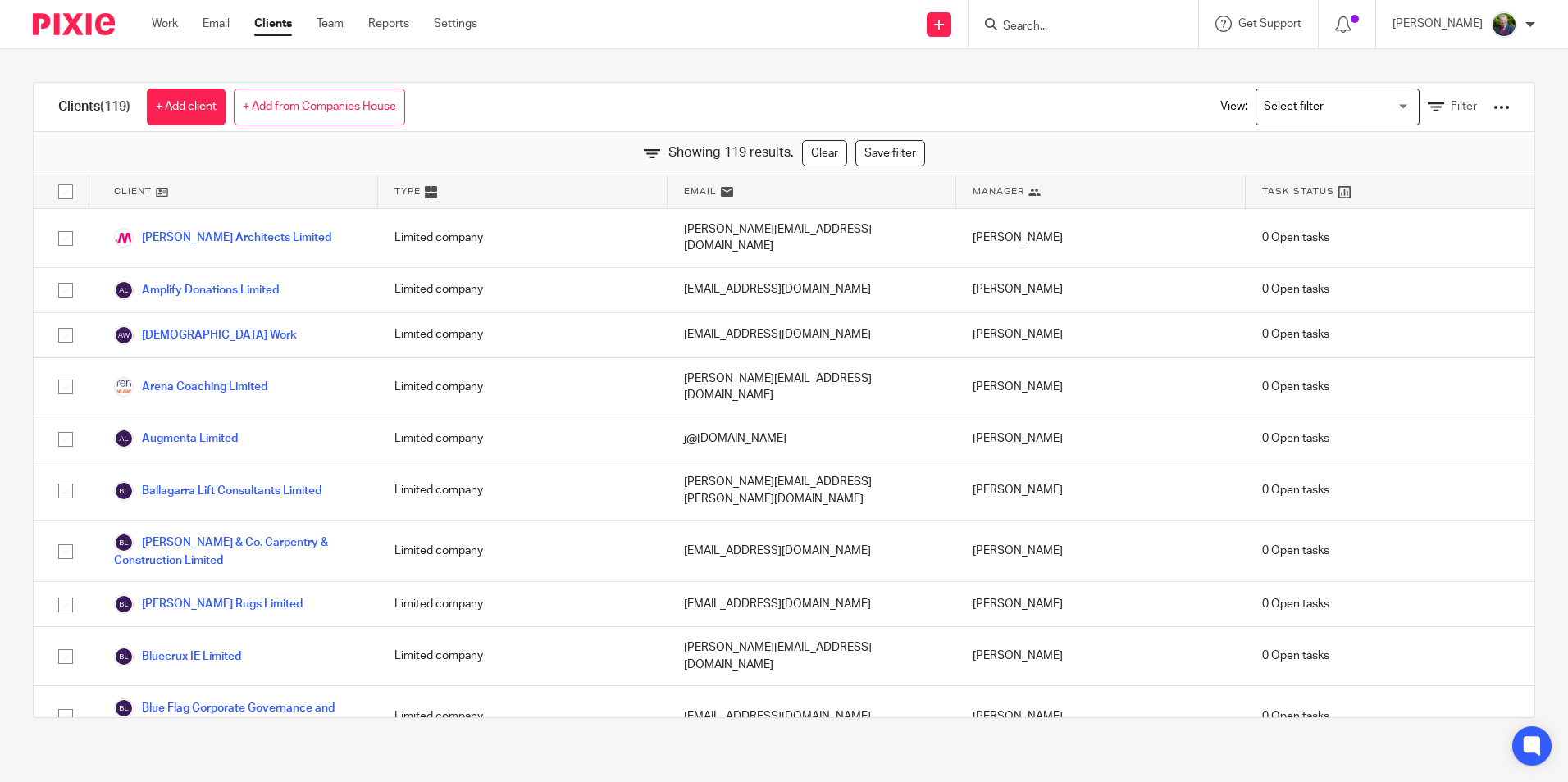
click at [1136, 29] on input "Search" at bounding box center [1075, 28] width 148 height 15
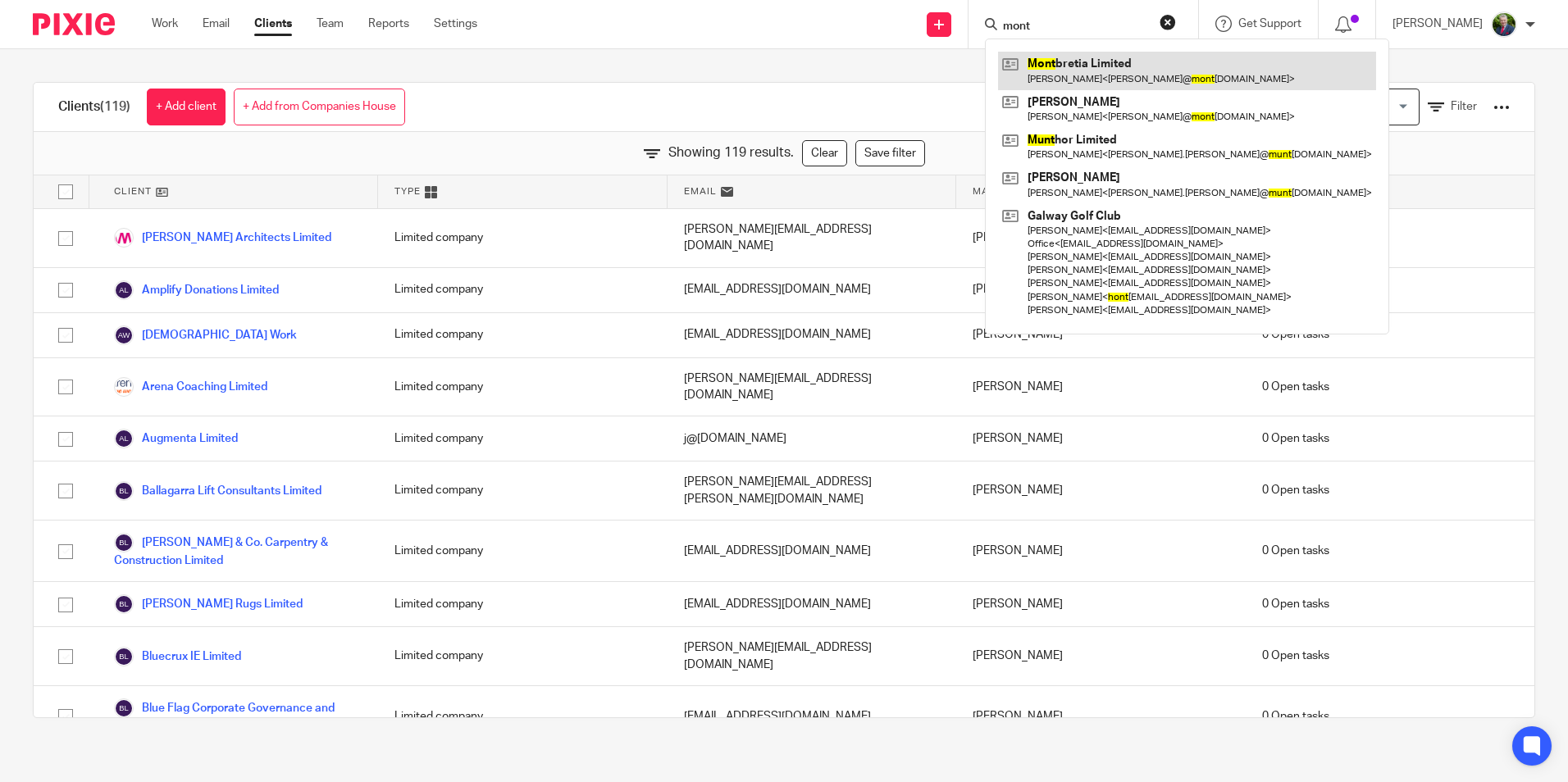
type input "mont"
click at [1141, 68] on link at bounding box center [1186, 70] width 378 height 38
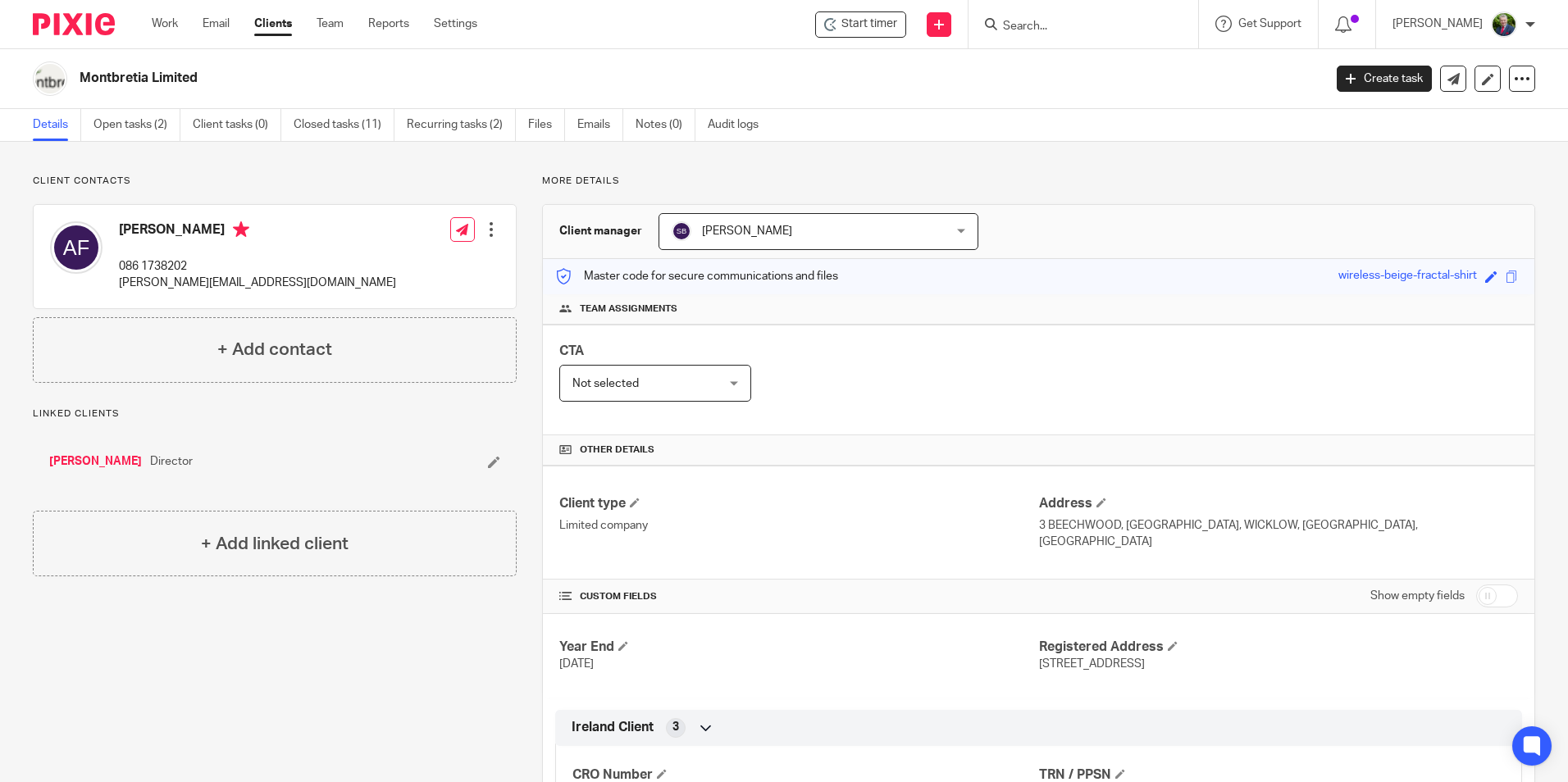
click at [275, 21] on link "Clients" at bounding box center [272, 24] width 38 height 17
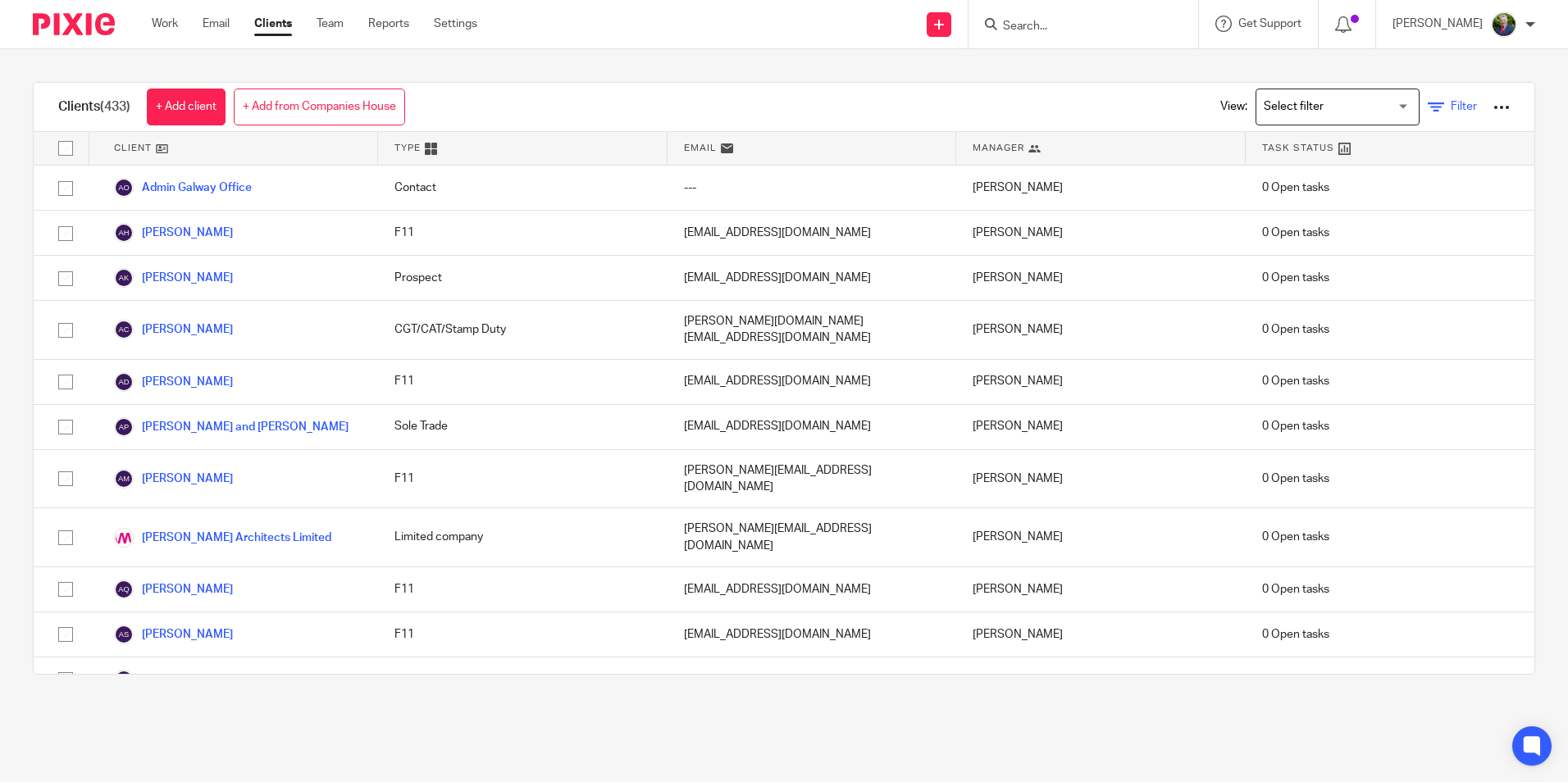
click at [1450, 110] on span "Filter" at bounding box center [1463, 107] width 26 height 12
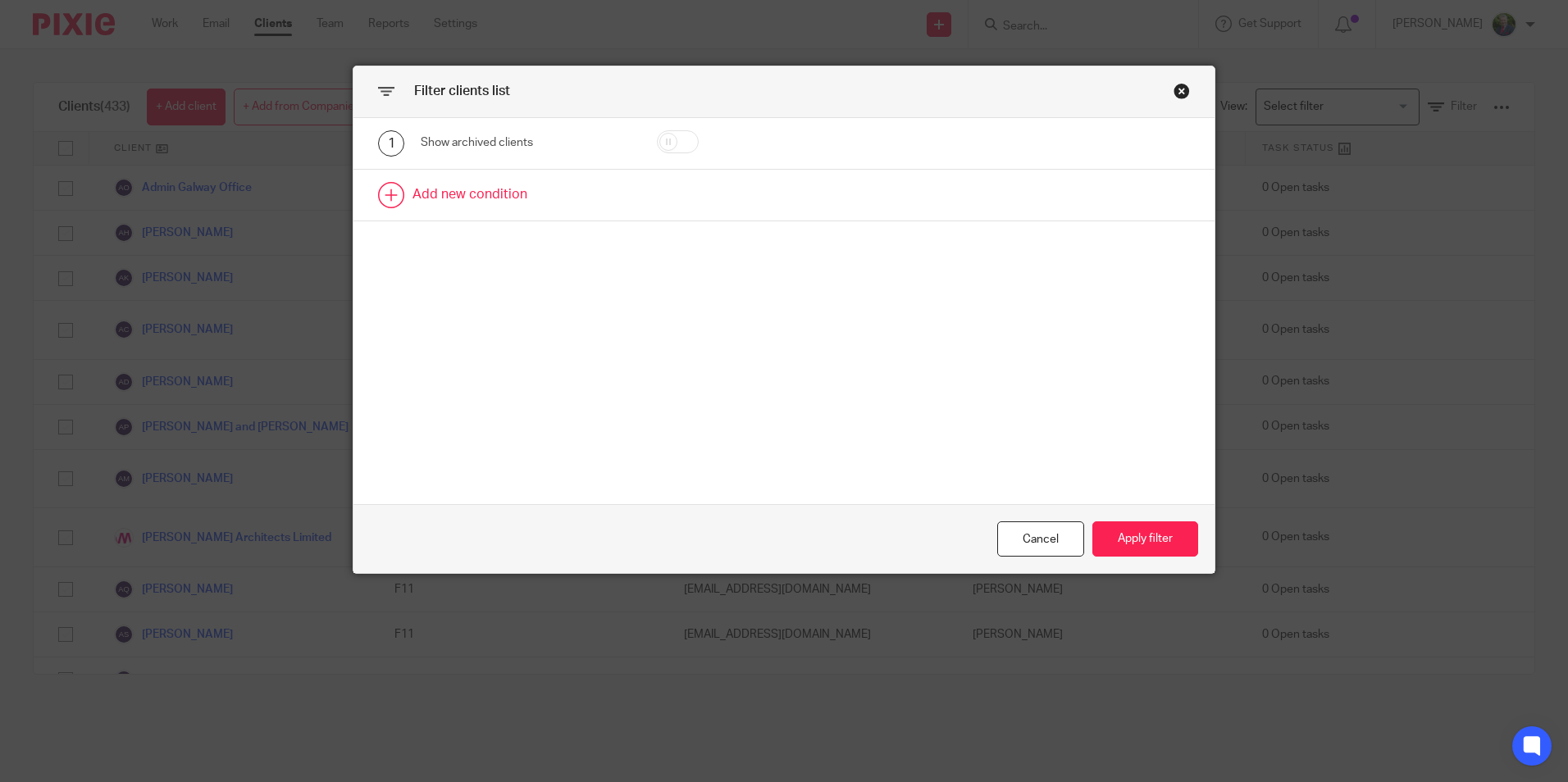
click at [438, 197] on link at bounding box center [783, 194] width 861 height 51
click at [546, 204] on div "Field" at bounding box center [512, 199] width 158 height 34
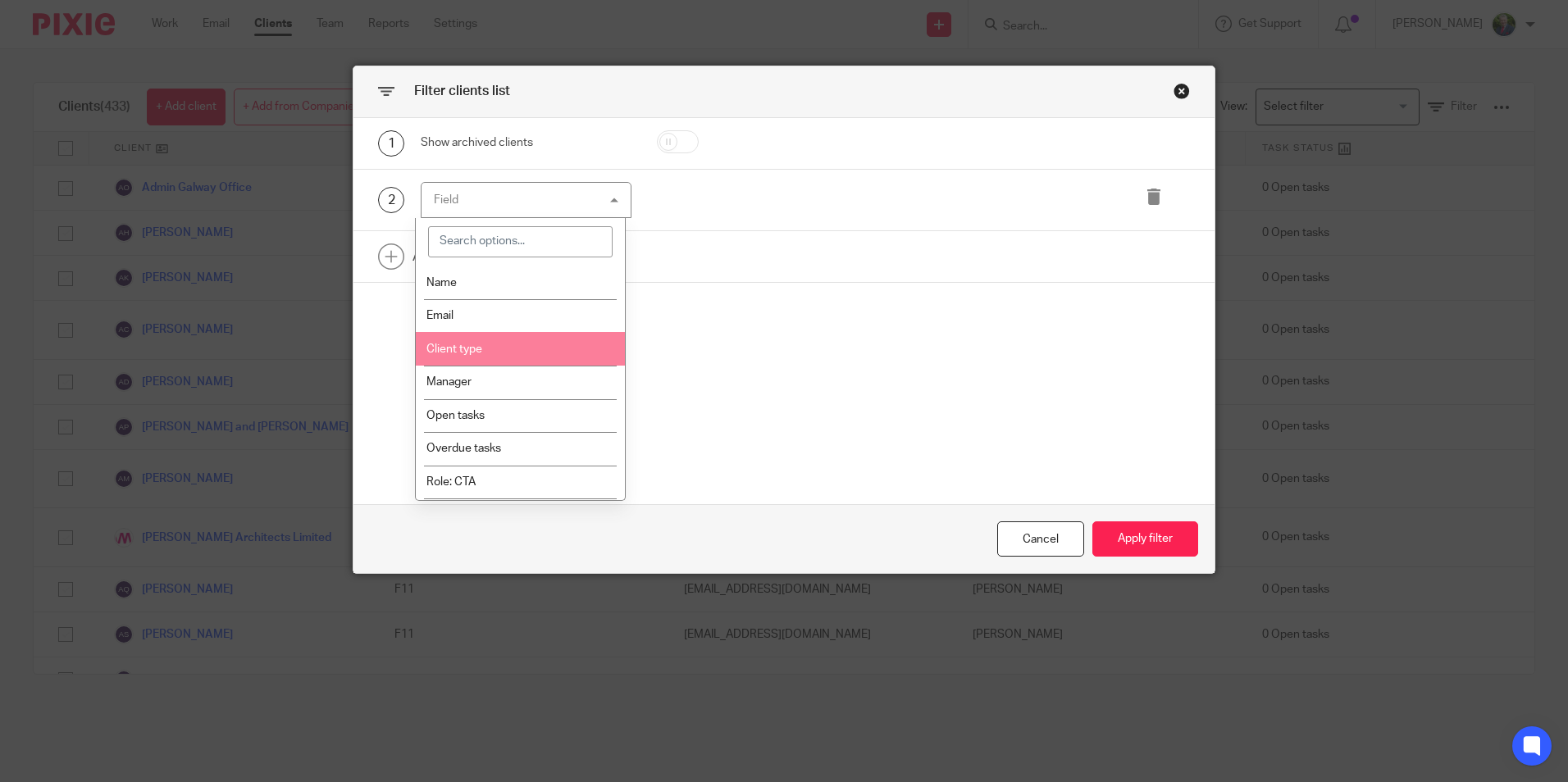
click at [534, 360] on li "Client type" at bounding box center [520, 349] width 209 height 33
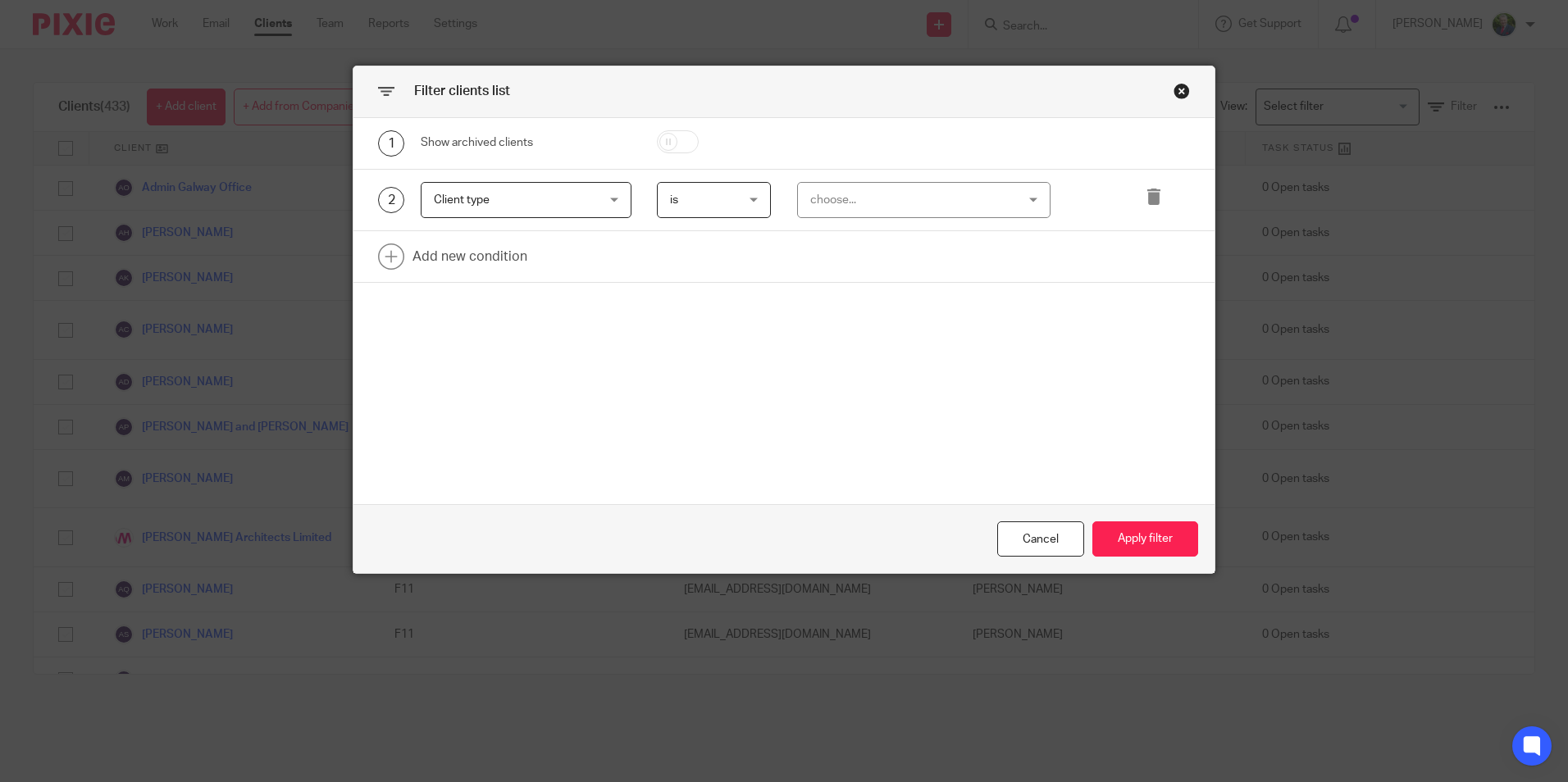
click at [948, 216] on div "choose..." at bounding box center [906, 199] width 192 height 34
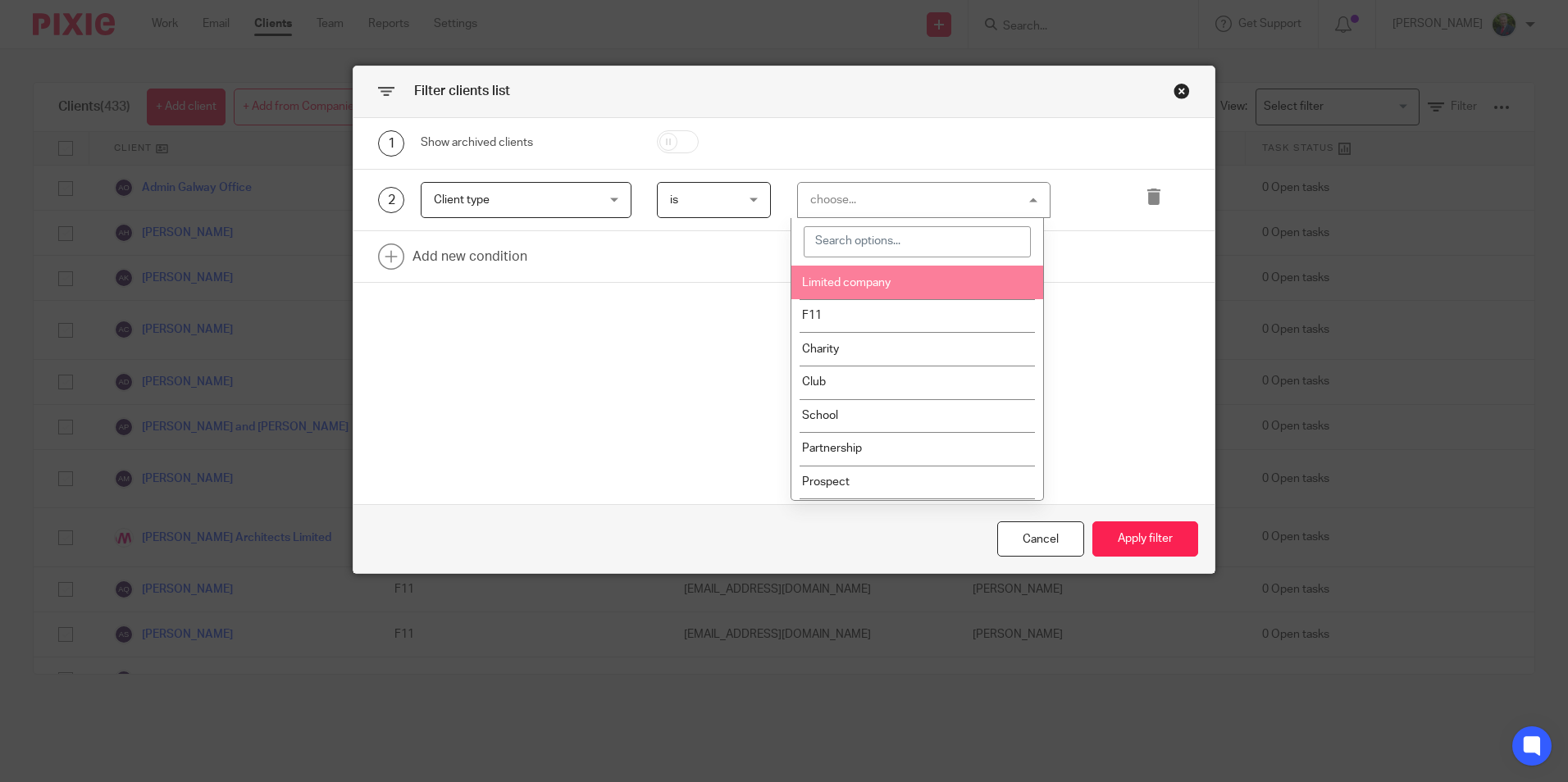
click at [910, 273] on li "Limited company" at bounding box center [917, 282] width 251 height 33
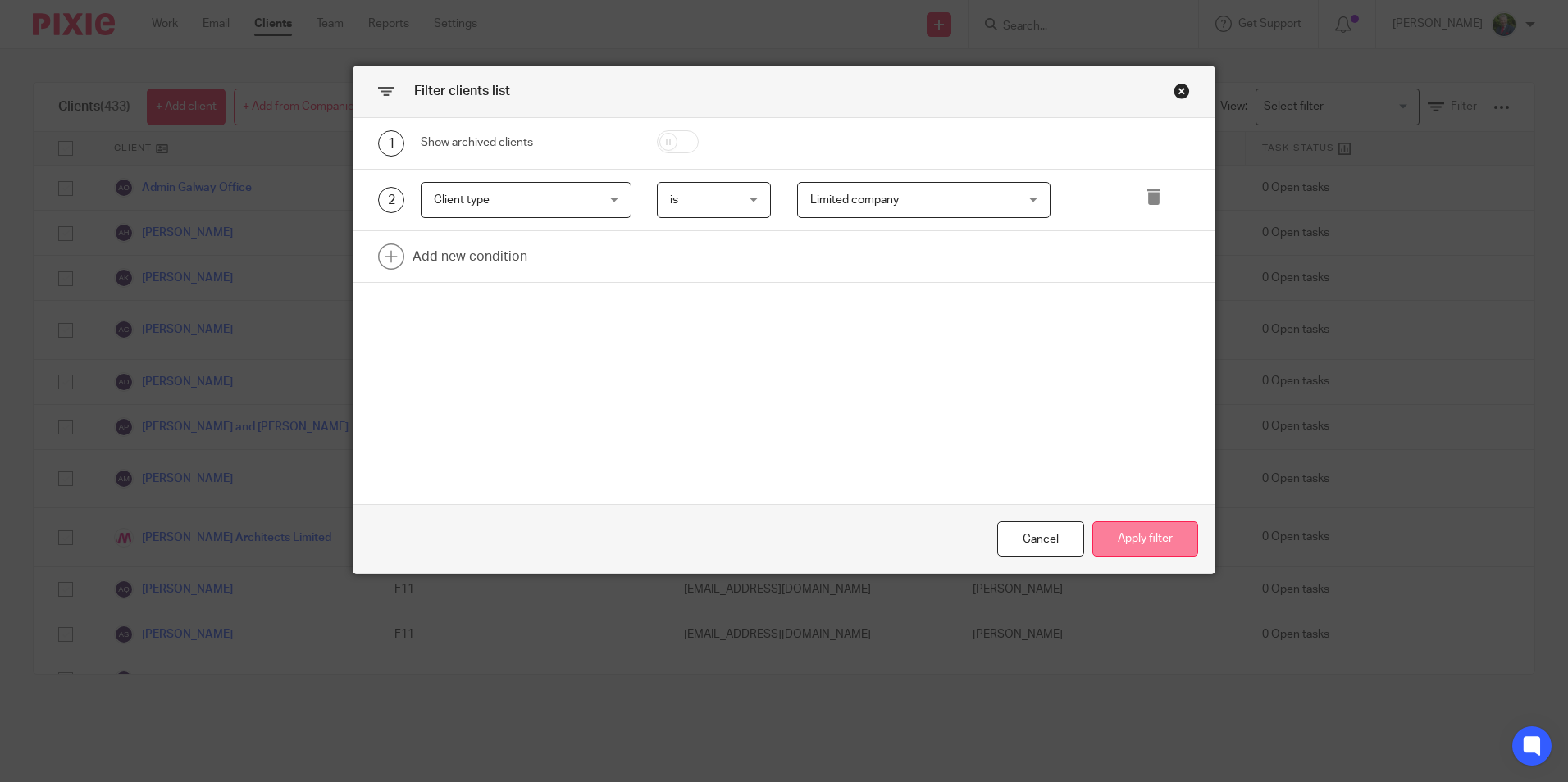
click at [1126, 531] on button "Apply filter" at bounding box center [1145, 539] width 106 height 35
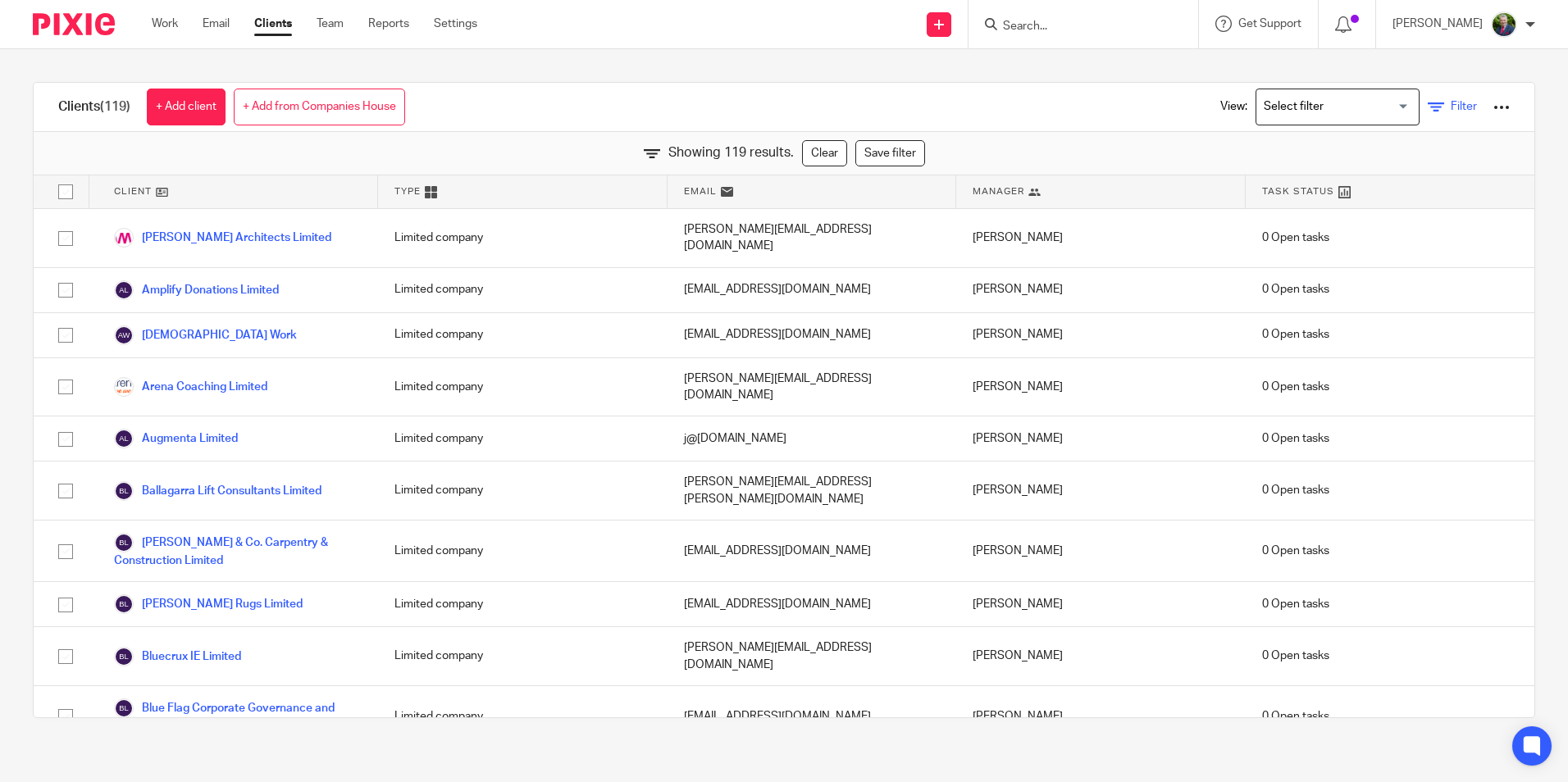
click at [1450, 113] on span "Filter" at bounding box center [1463, 107] width 26 height 12
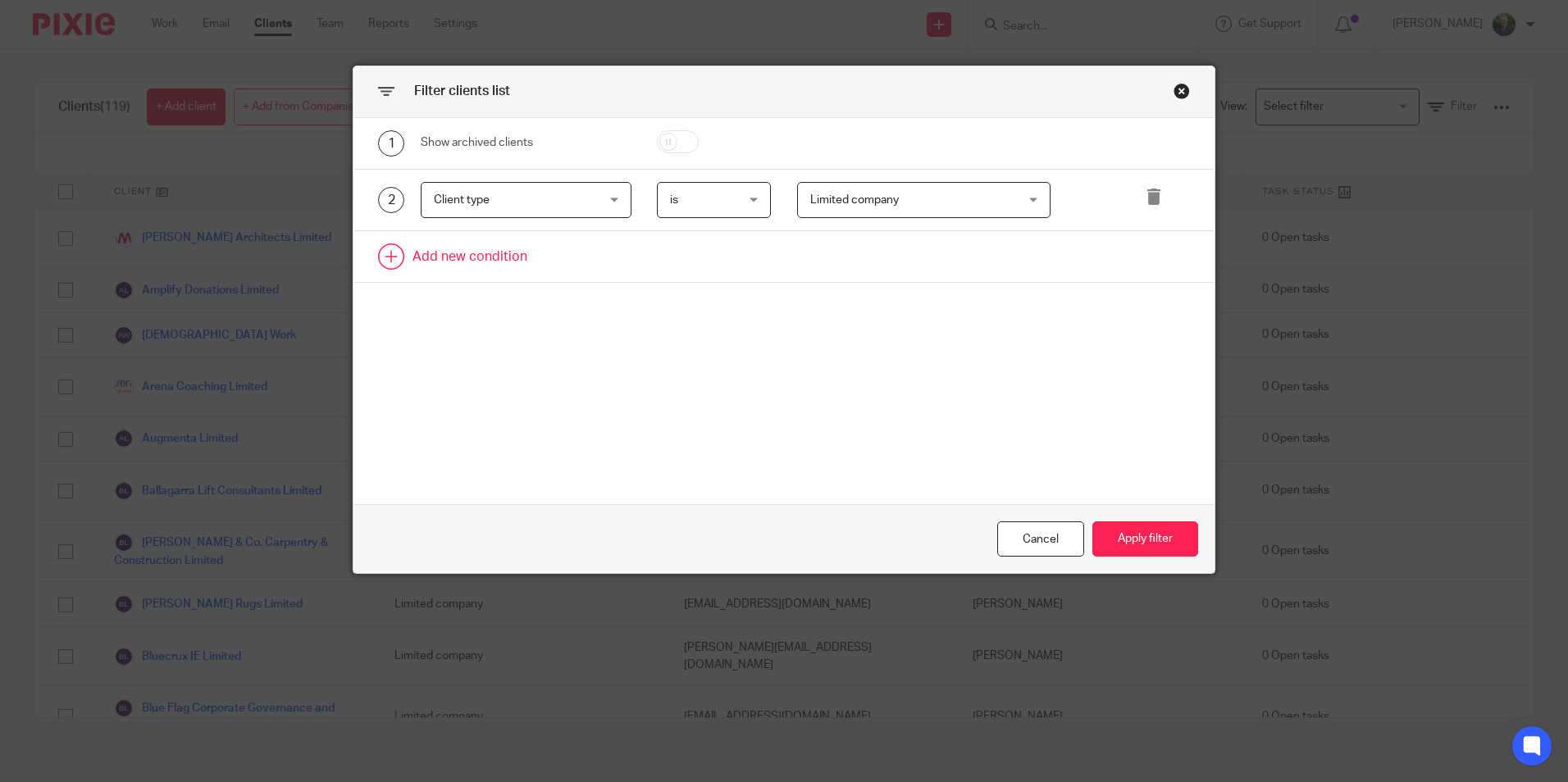
click at [433, 252] on link at bounding box center [783, 256] width 861 height 51
click at [544, 262] on div "Field" at bounding box center [512, 261] width 158 height 34
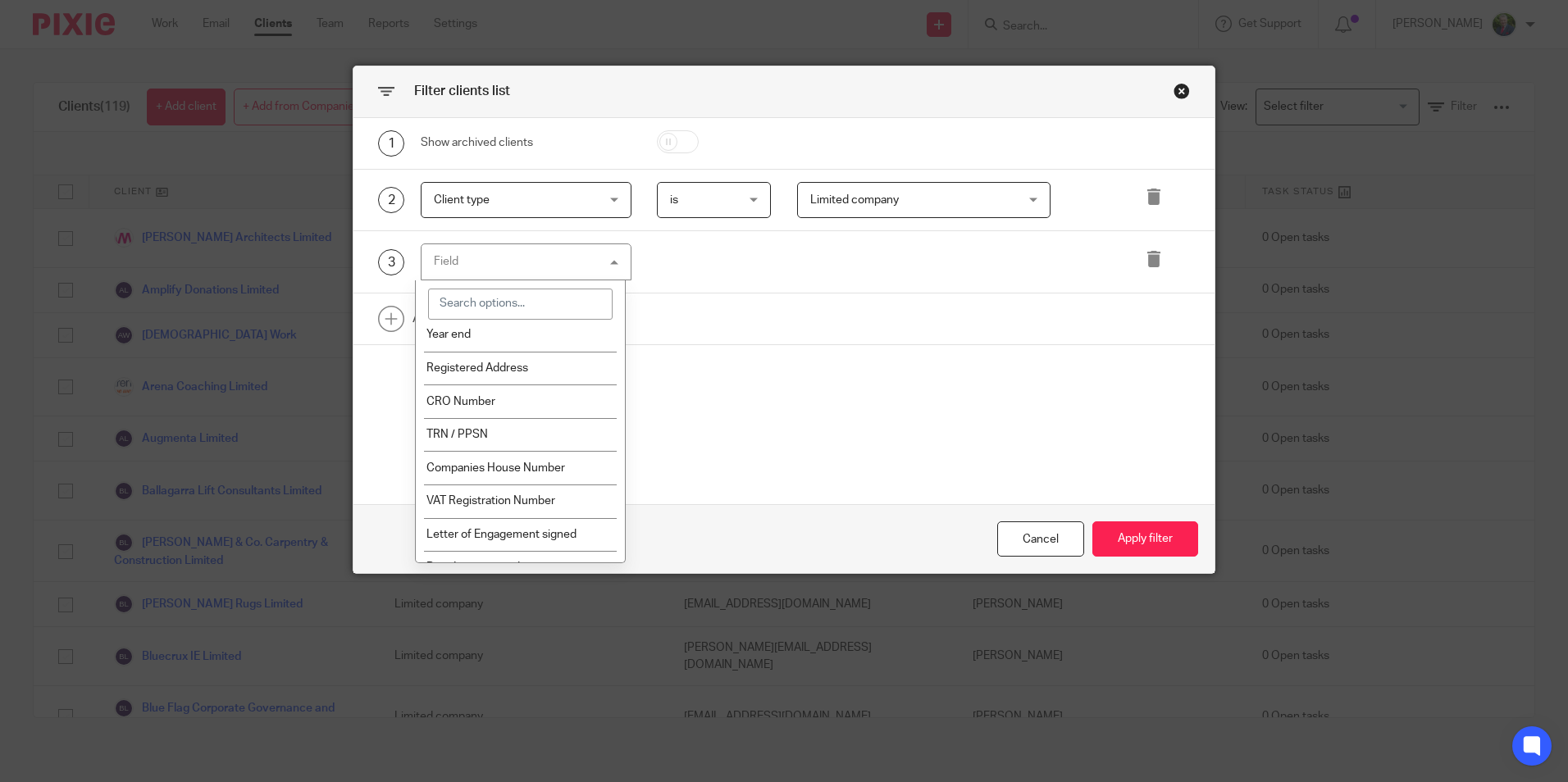
scroll to position [246, 0]
click at [554, 462] on span "Companies House Number" at bounding box center [496, 465] width 139 height 12
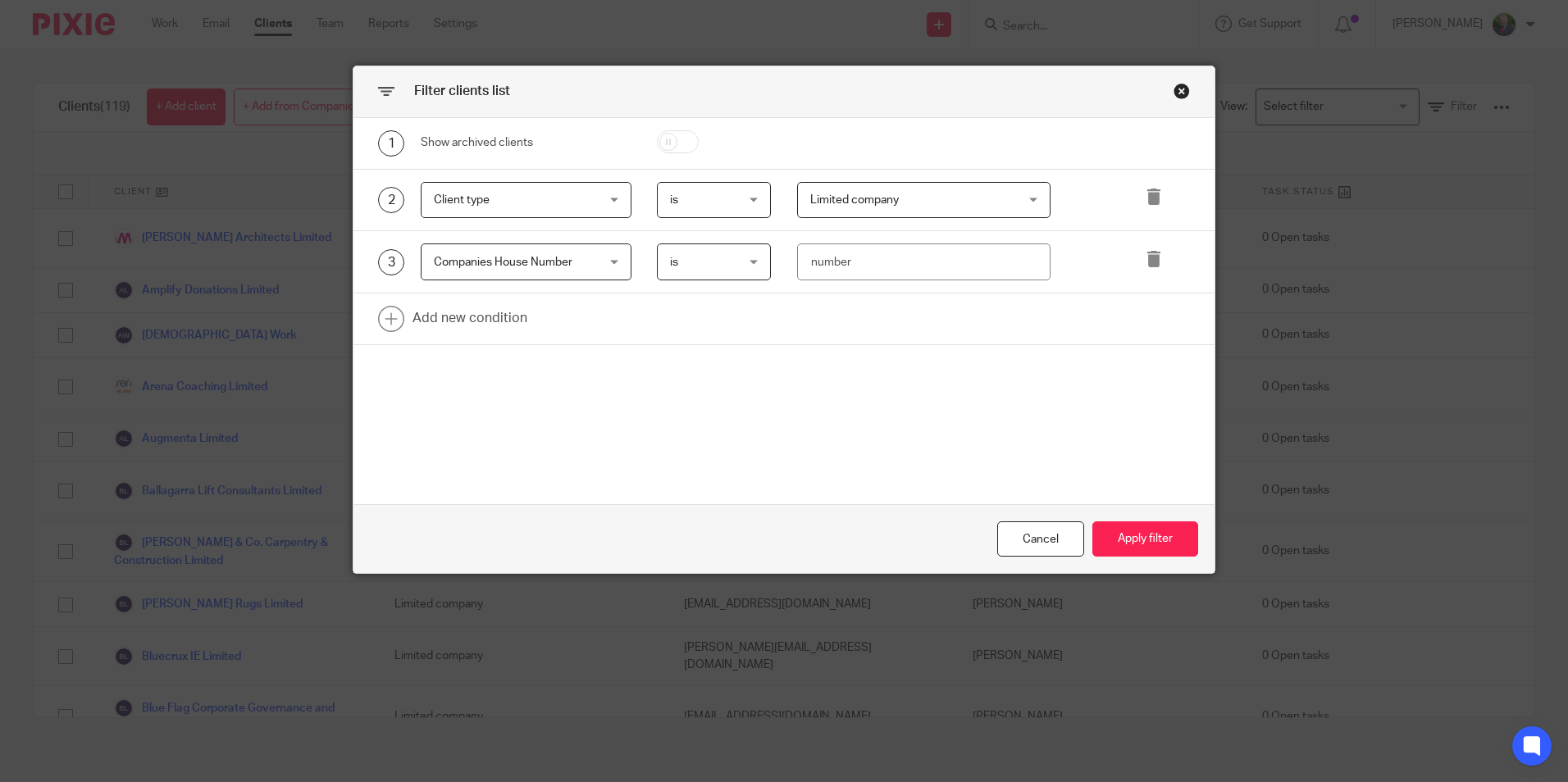
click at [746, 265] on div "is is" at bounding box center [714, 262] width 114 height 37
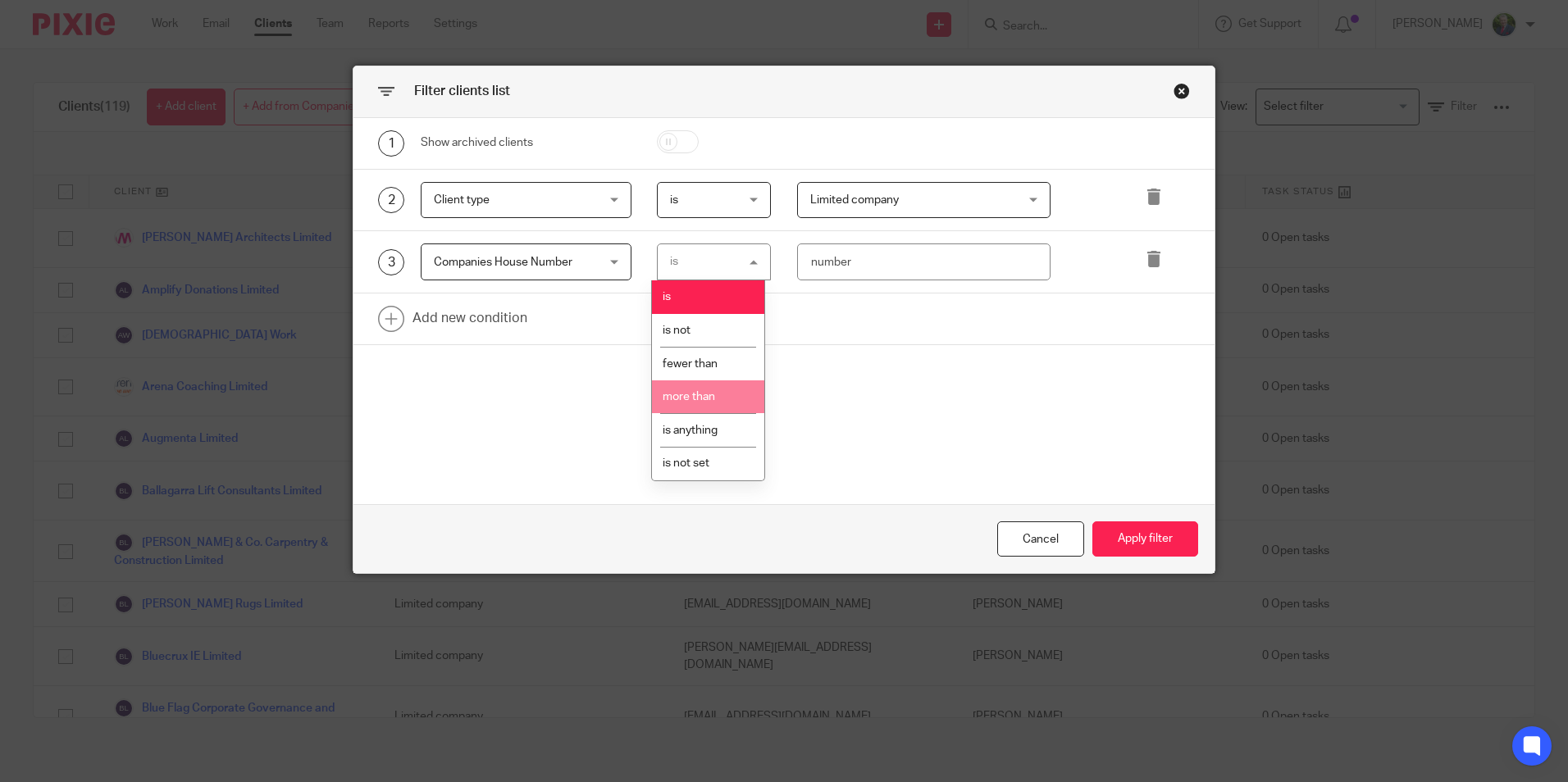
click at [716, 391] on li "more than" at bounding box center [708, 397] width 113 height 33
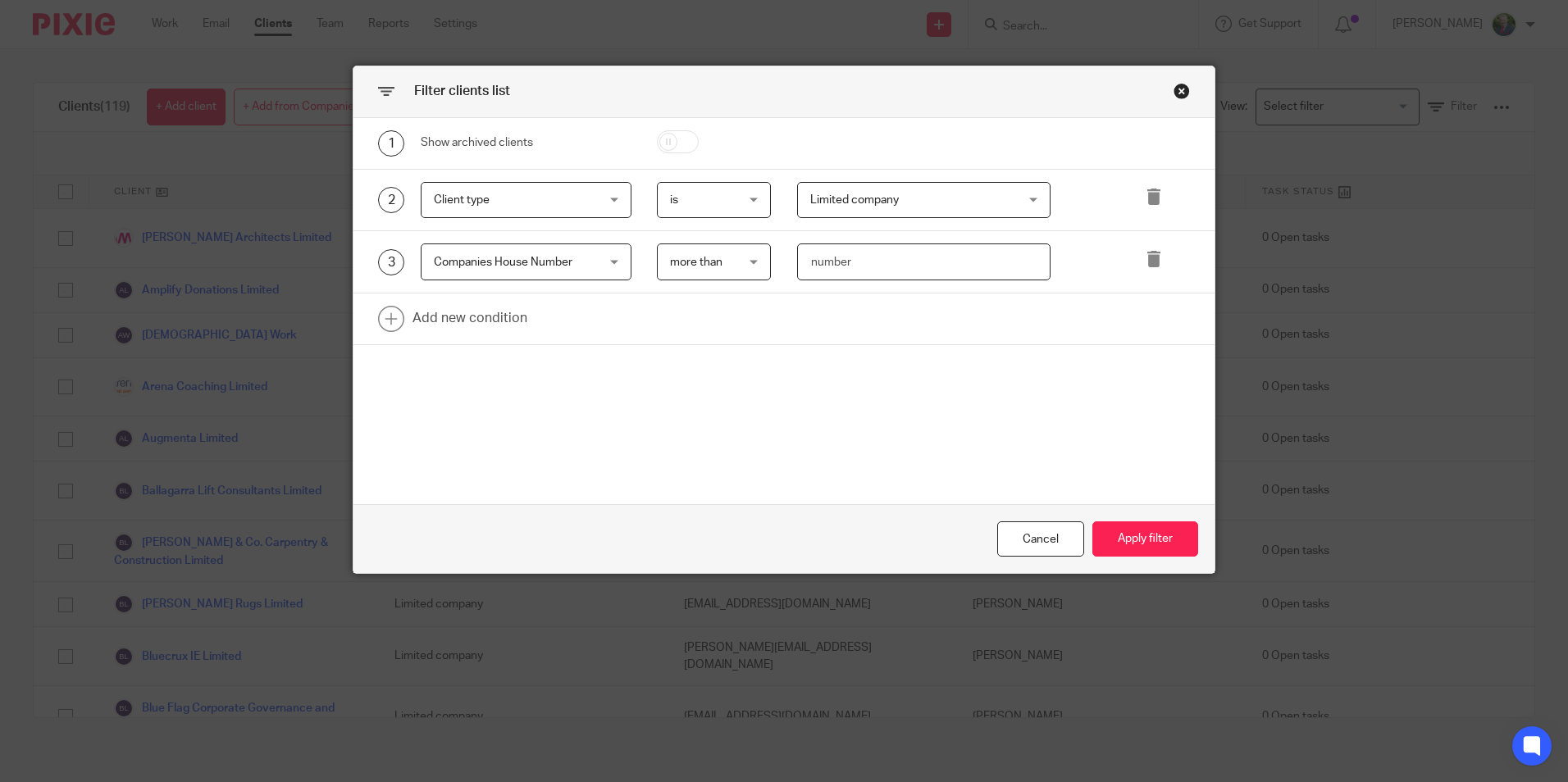
click at [844, 265] on input "number" at bounding box center [923, 262] width 253 height 37
type input "1"
click at [1156, 533] on button "Apply filter" at bounding box center [1145, 539] width 106 height 35
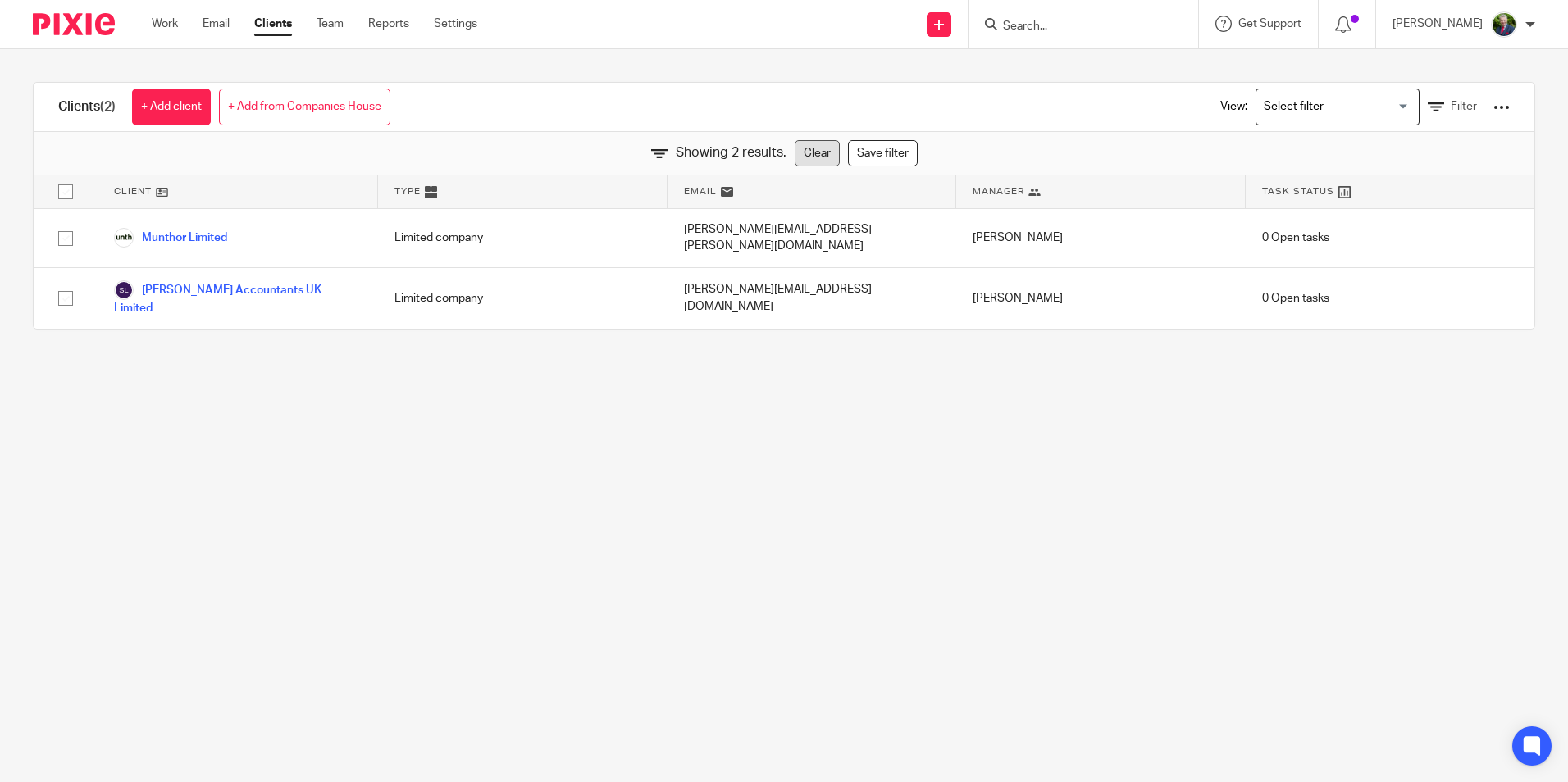
click at [803, 159] on link "Clear" at bounding box center [817, 153] width 45 height 26
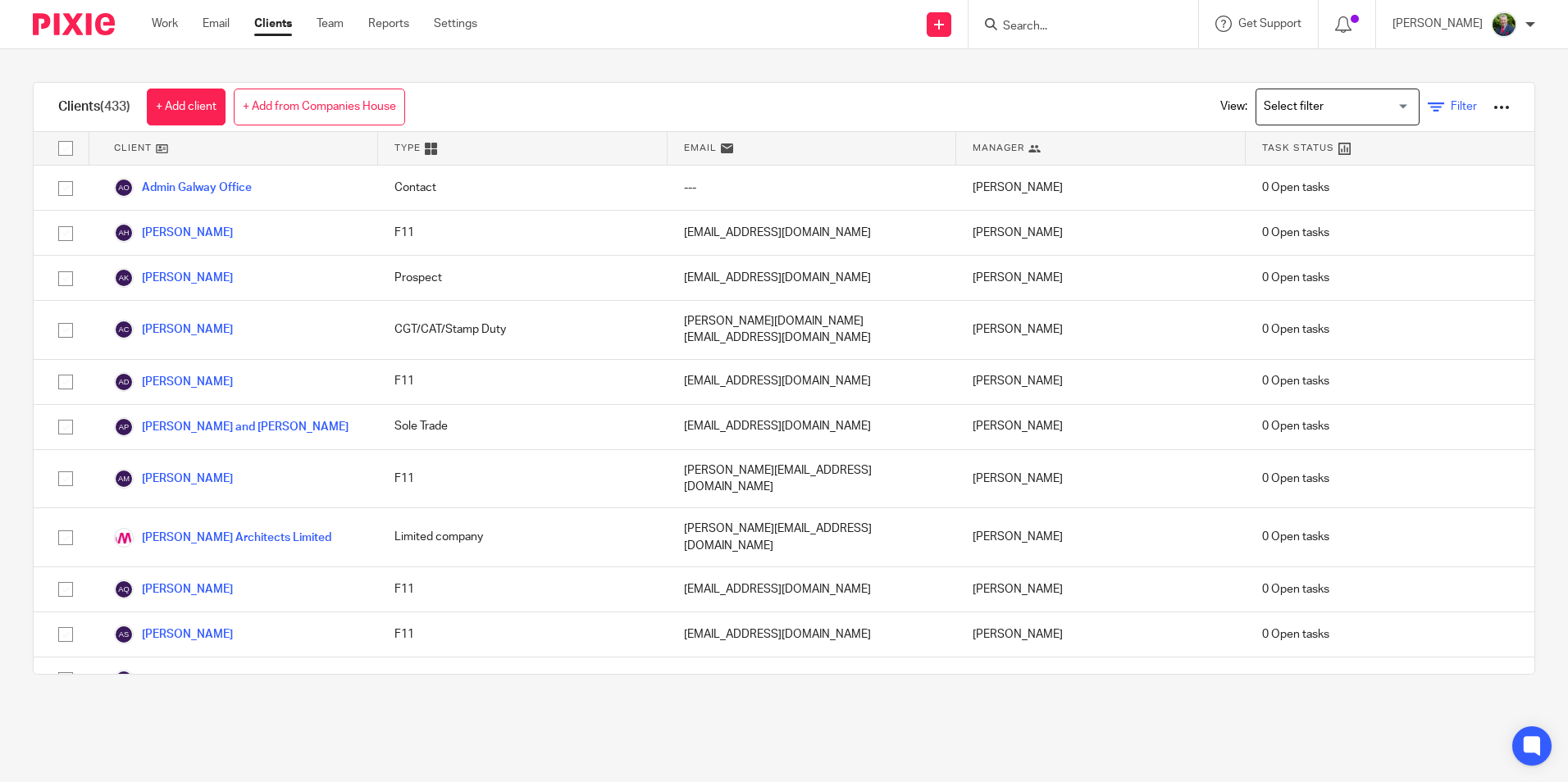
click at [1428, 102] on icon at bounding box center [1436, 108] width 17 height 17
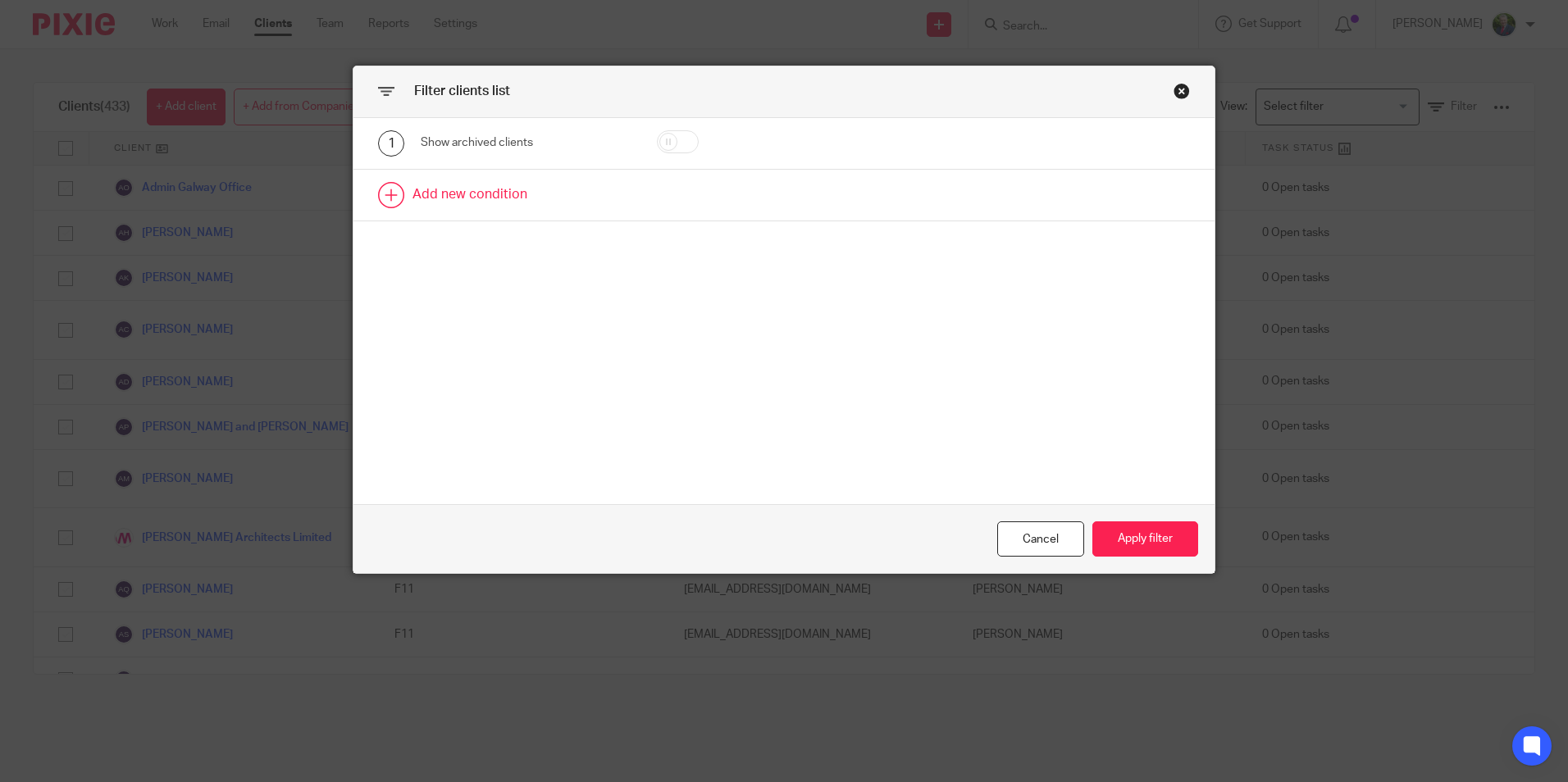
click at [446, 190] on link at bounding box center [783, 194] width 861 height 51
click at [583, 201] on div "Field" at bounding box center [512, 199] width 158 height 34
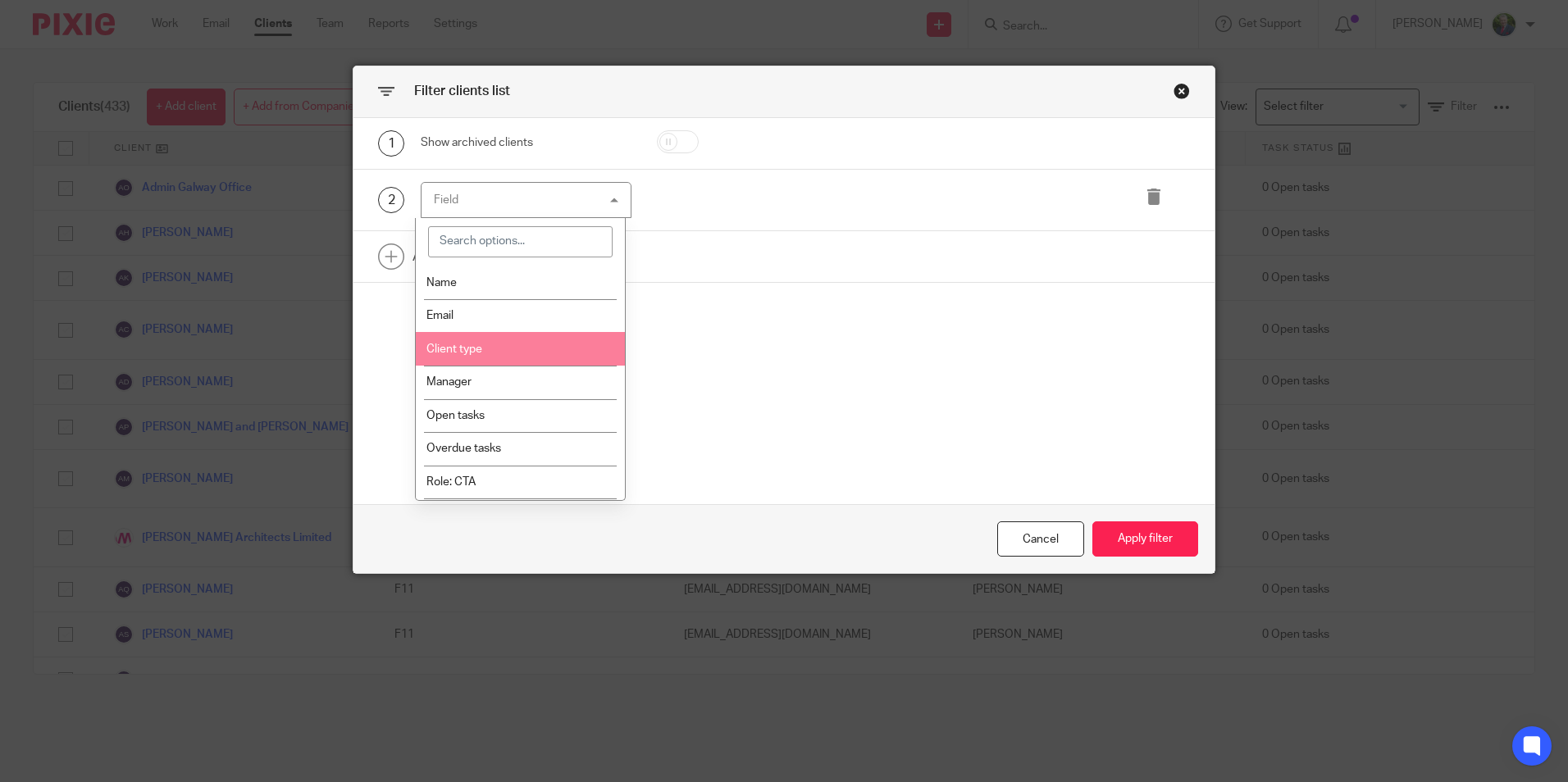
click at [540, 358] on li "Client type" at bounding box center [520, 349] width 209 height 33
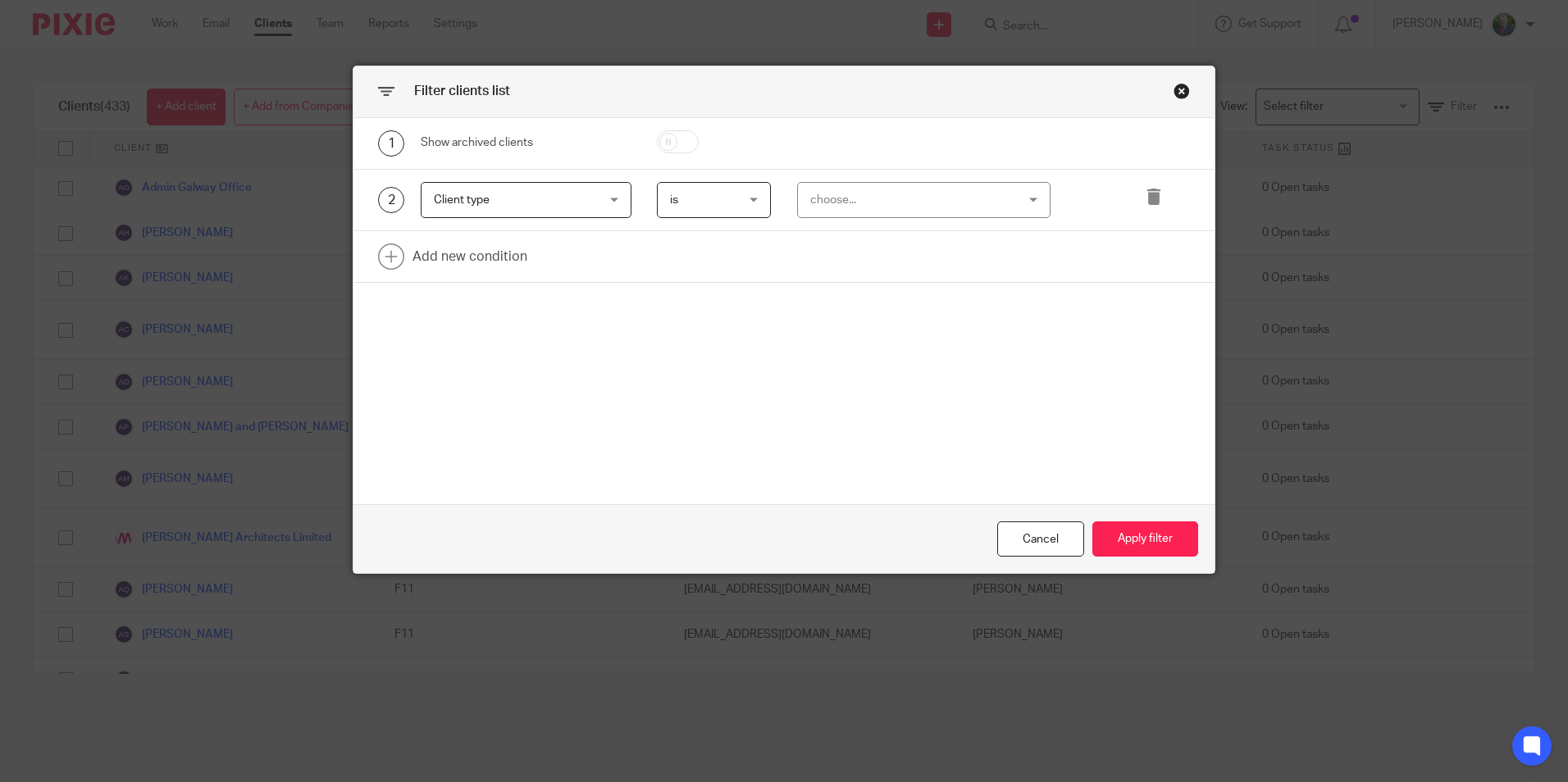
click at [867, 204] on div "choose..." at bounding box center [906, 199] width 192 height 34
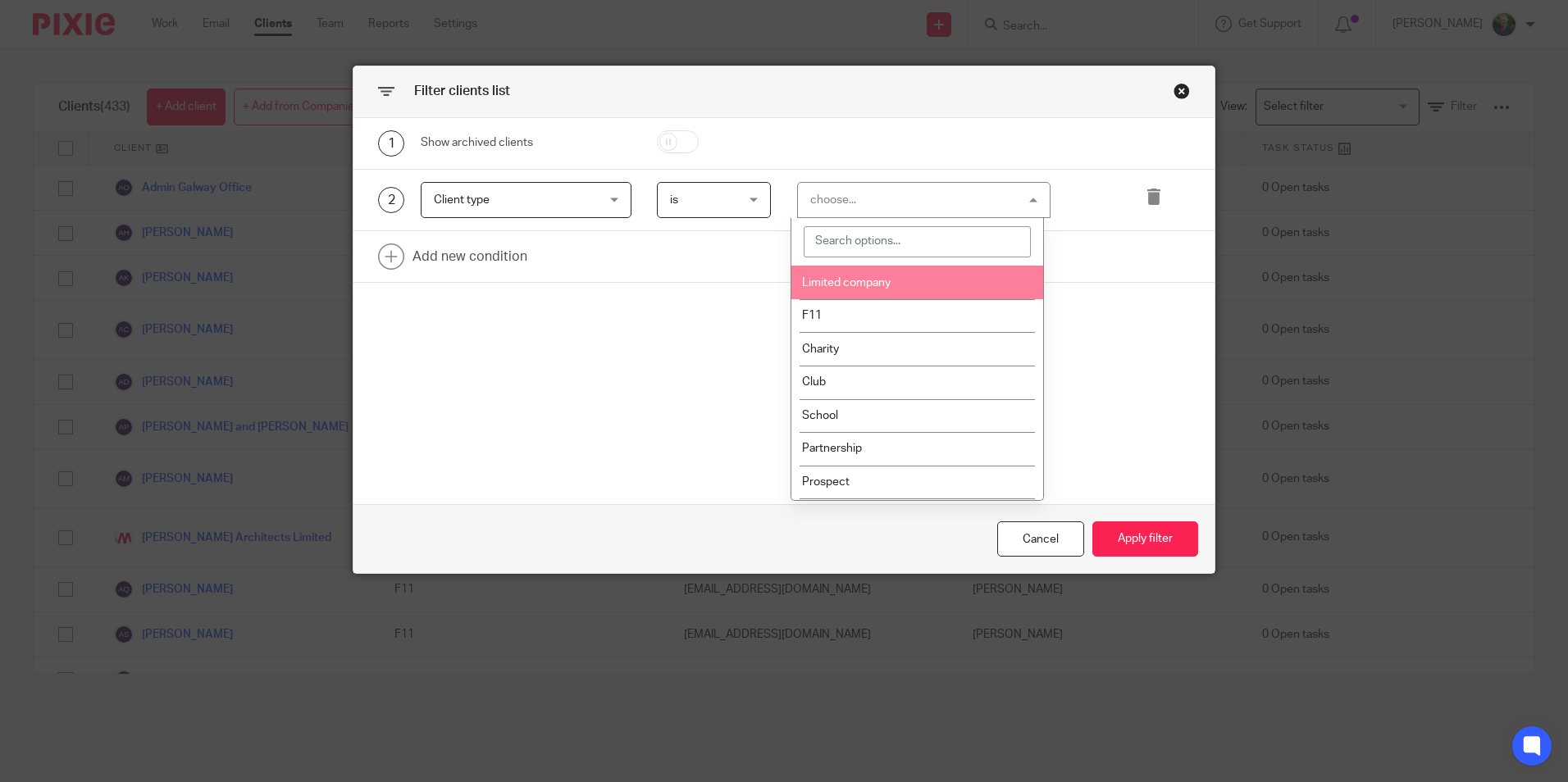
click at [884, 288] on span "Limited company" at bounding box center [846, 283] width 89 height 12
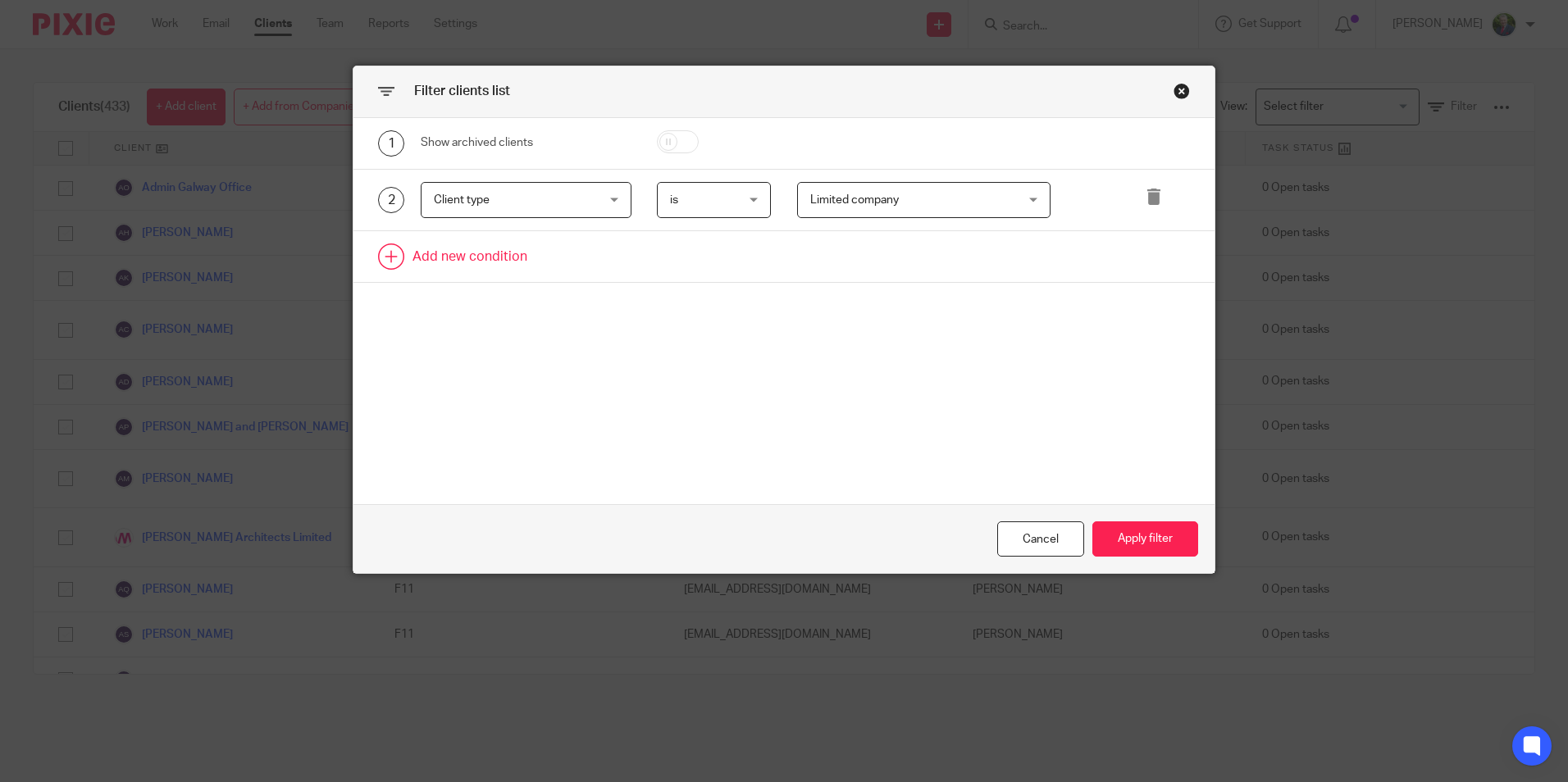
click at [490, 260] on link at bounding box center [783, 256] width 861 height 51
click at [568, 260] on div "Field" at bounding box center [512, 261] width 158 height 34
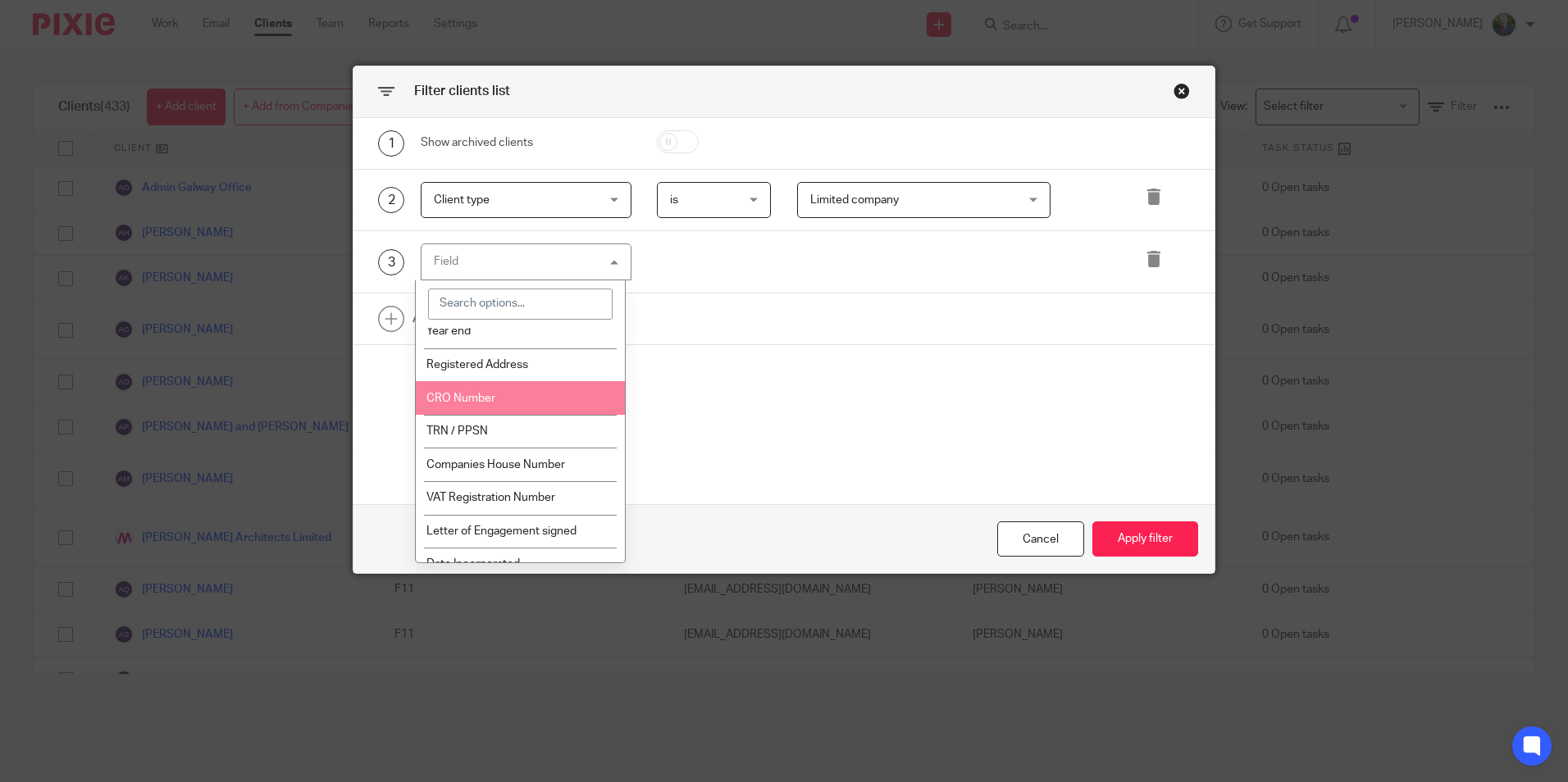
click at [531, 392] on li "CRO Number" at bounding box center [520, 398] width 209 height 33
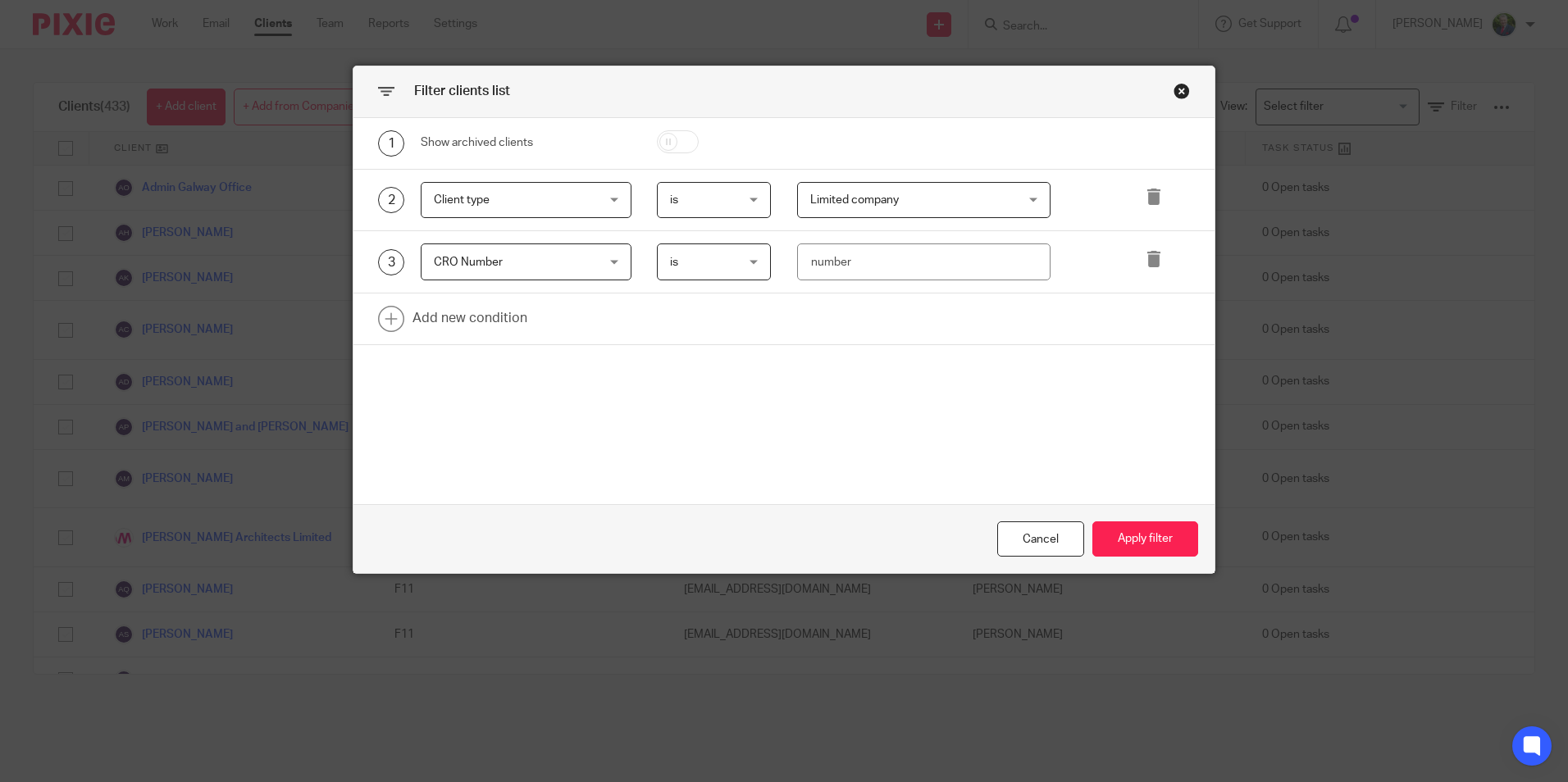
click at [747, 264] on div "is is" at bounding box center [714, 262] width 114 height 37
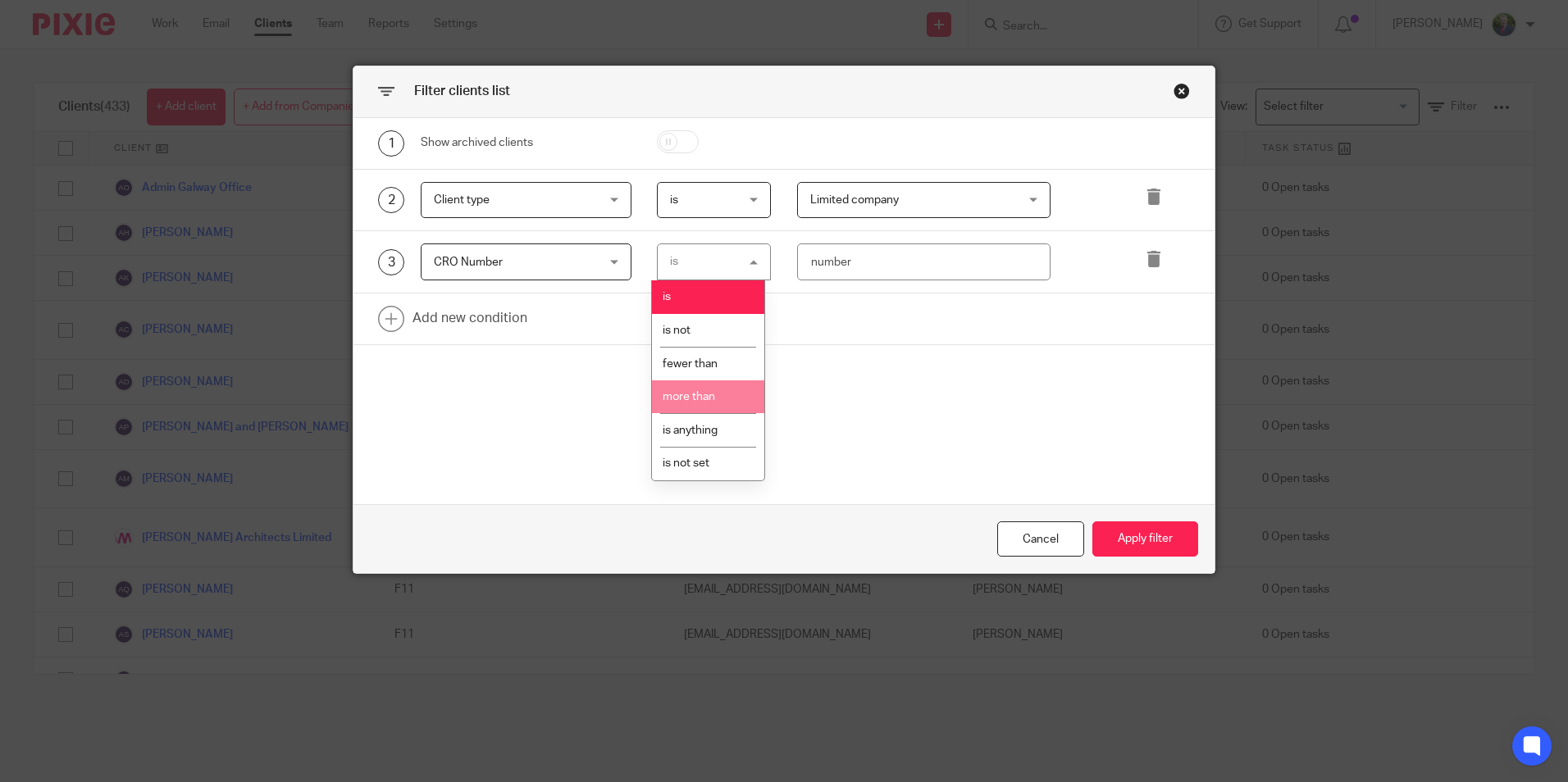
click at [706, 396] on span "more than" at bounding box center [688, 396] width 53 height 12
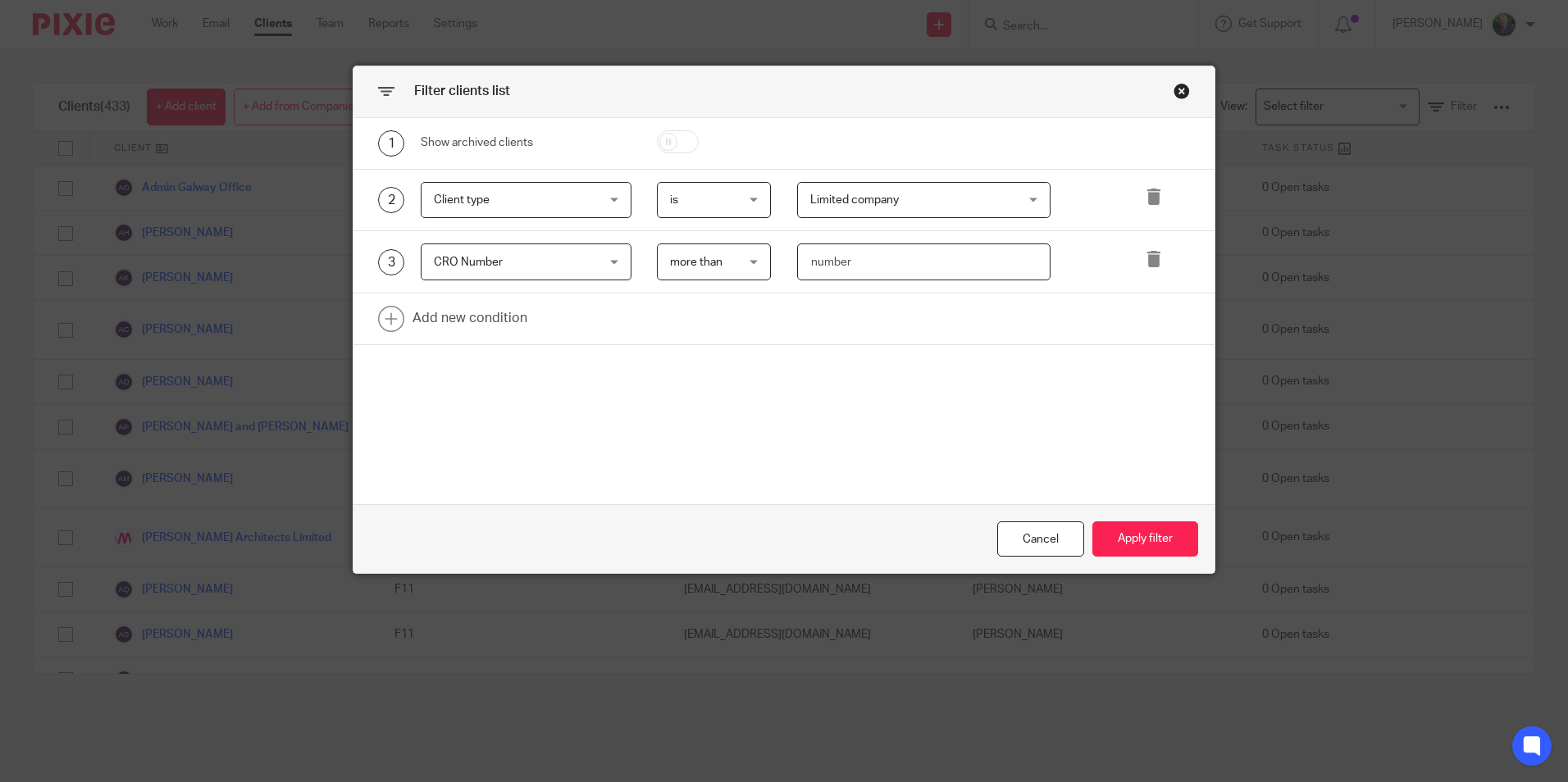
click at [846, 264] on input "number" at bounding box center [923, 262] width 253 height 37
type input "1"
click at [1136, 545] on button "Apply filter" at bounding box center [1145, 539] width 106 height 35
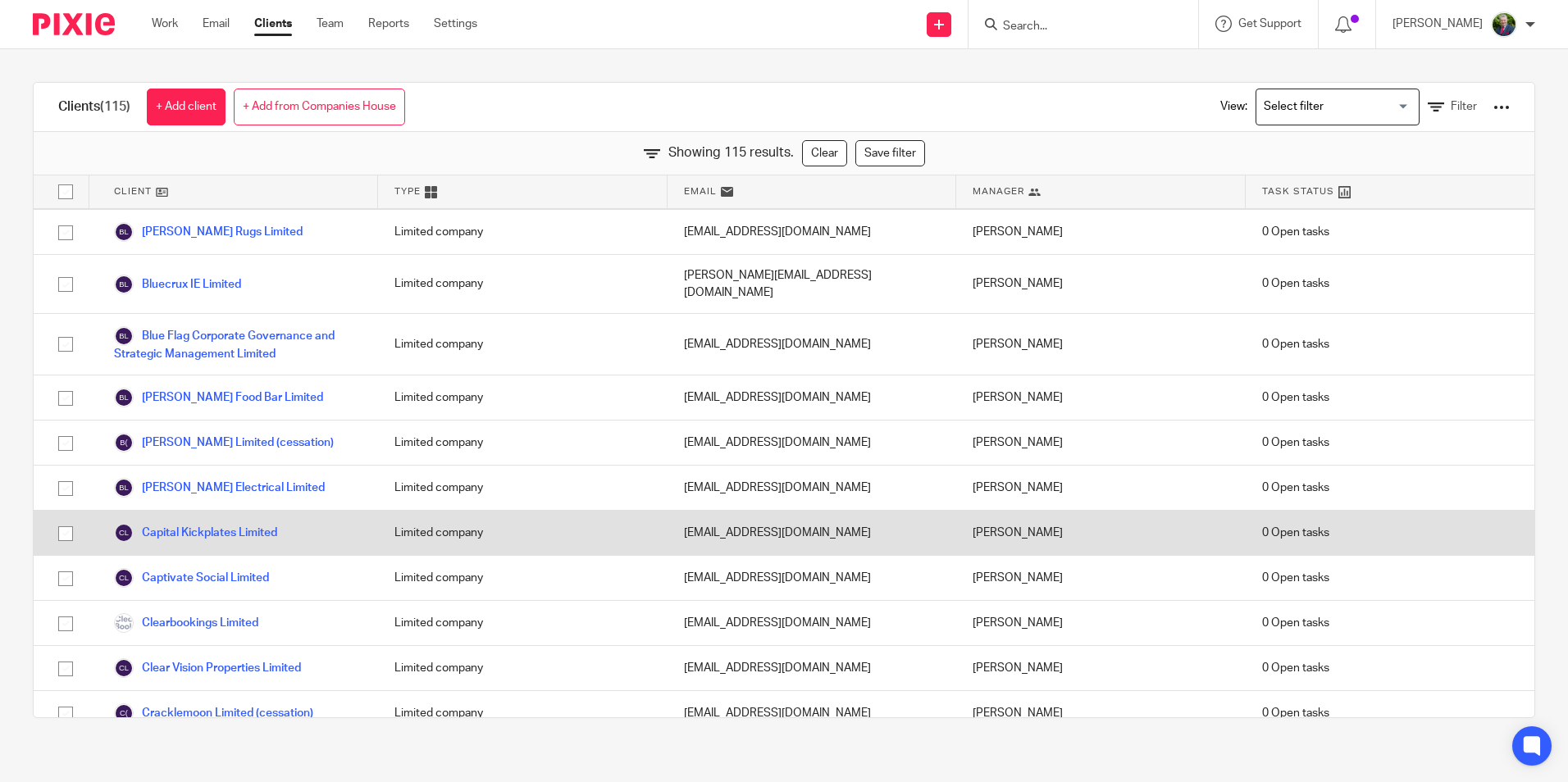
scroll to position [410, 0]
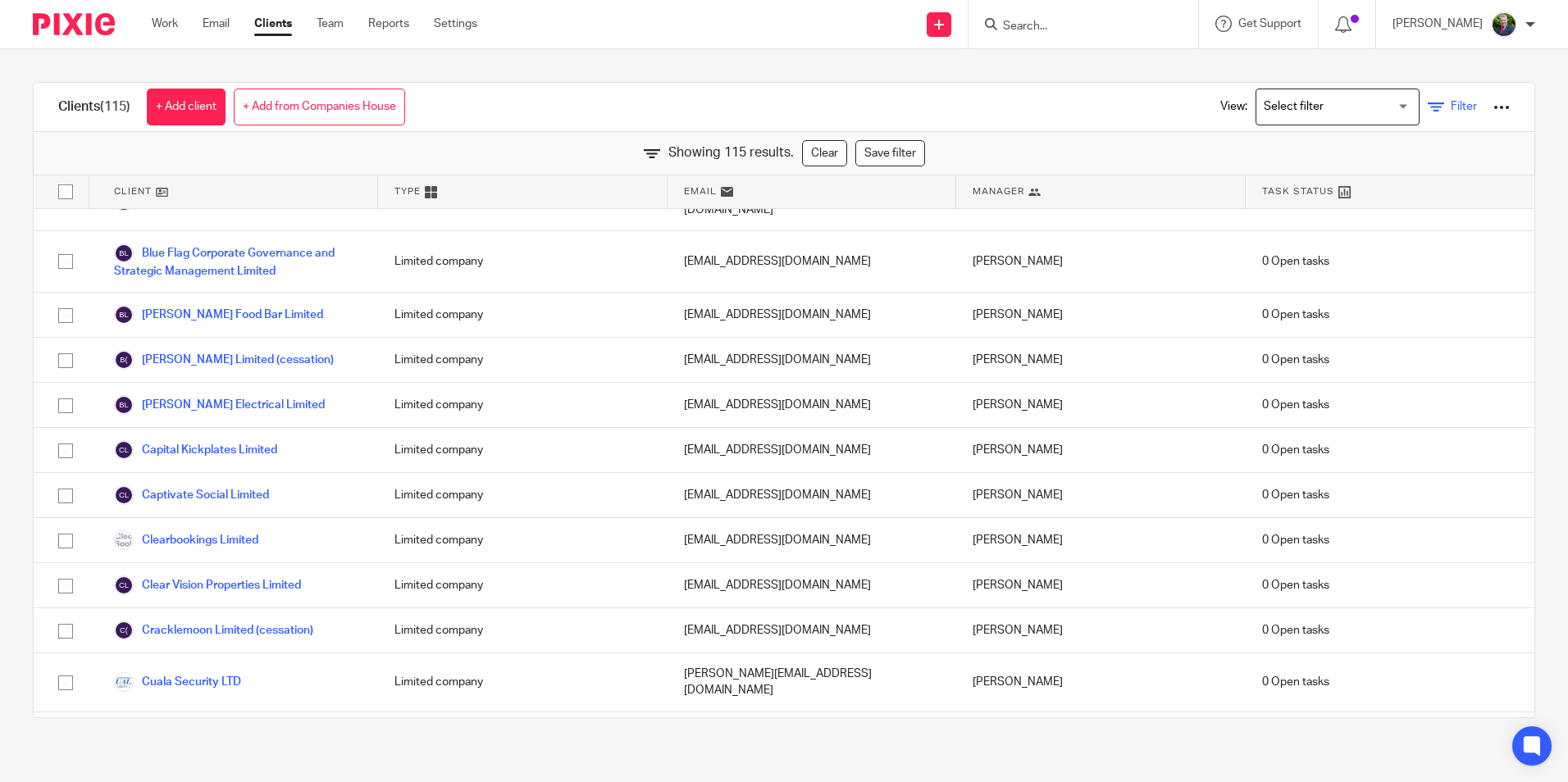
click at [1450, 101] on span "Filter" at bounding box center [1463, 107] width 26 height 12
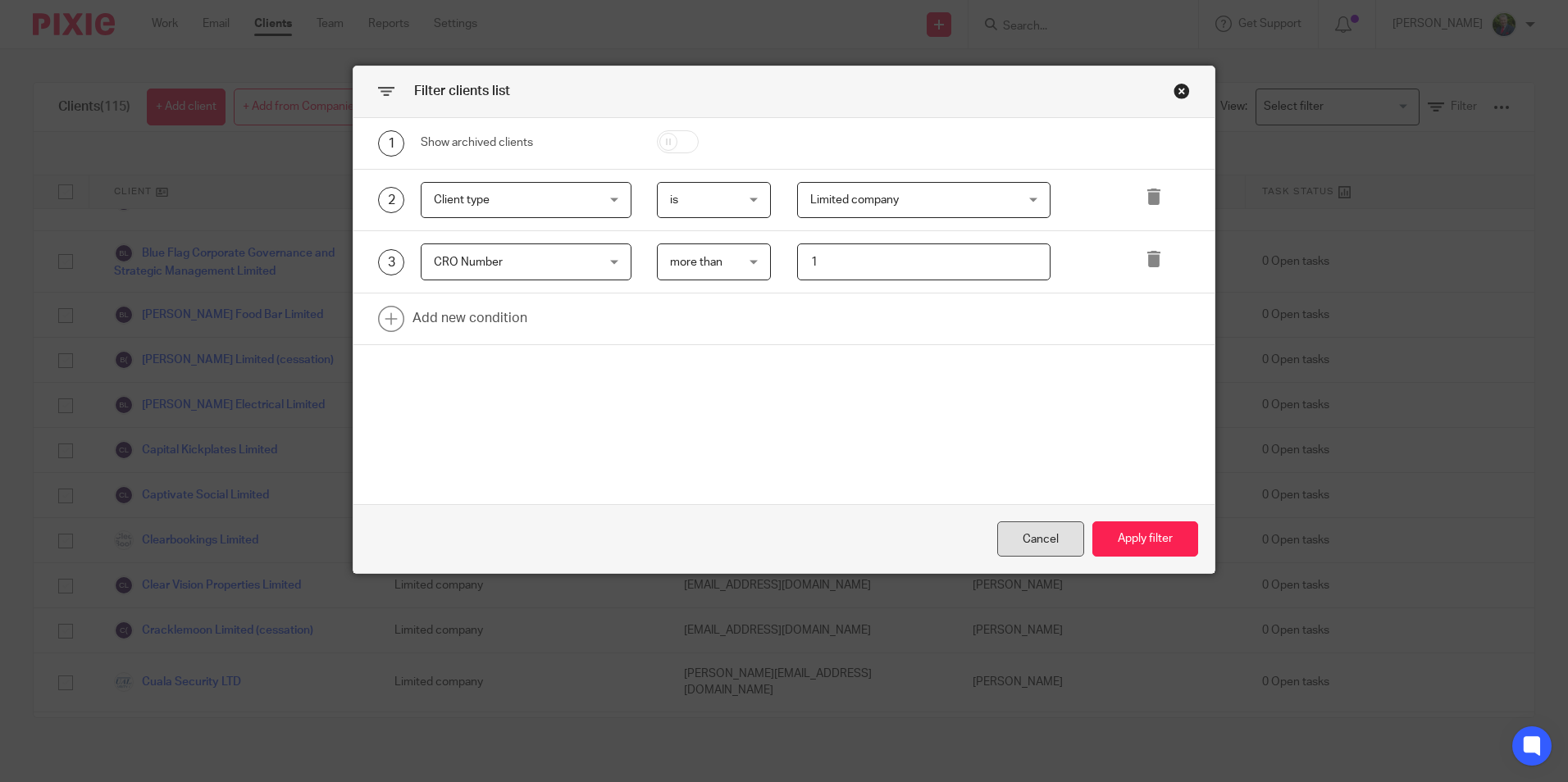
click at [1051, 532] on div "Cancel" at bounding box center [1040, 539] width 87 height 35
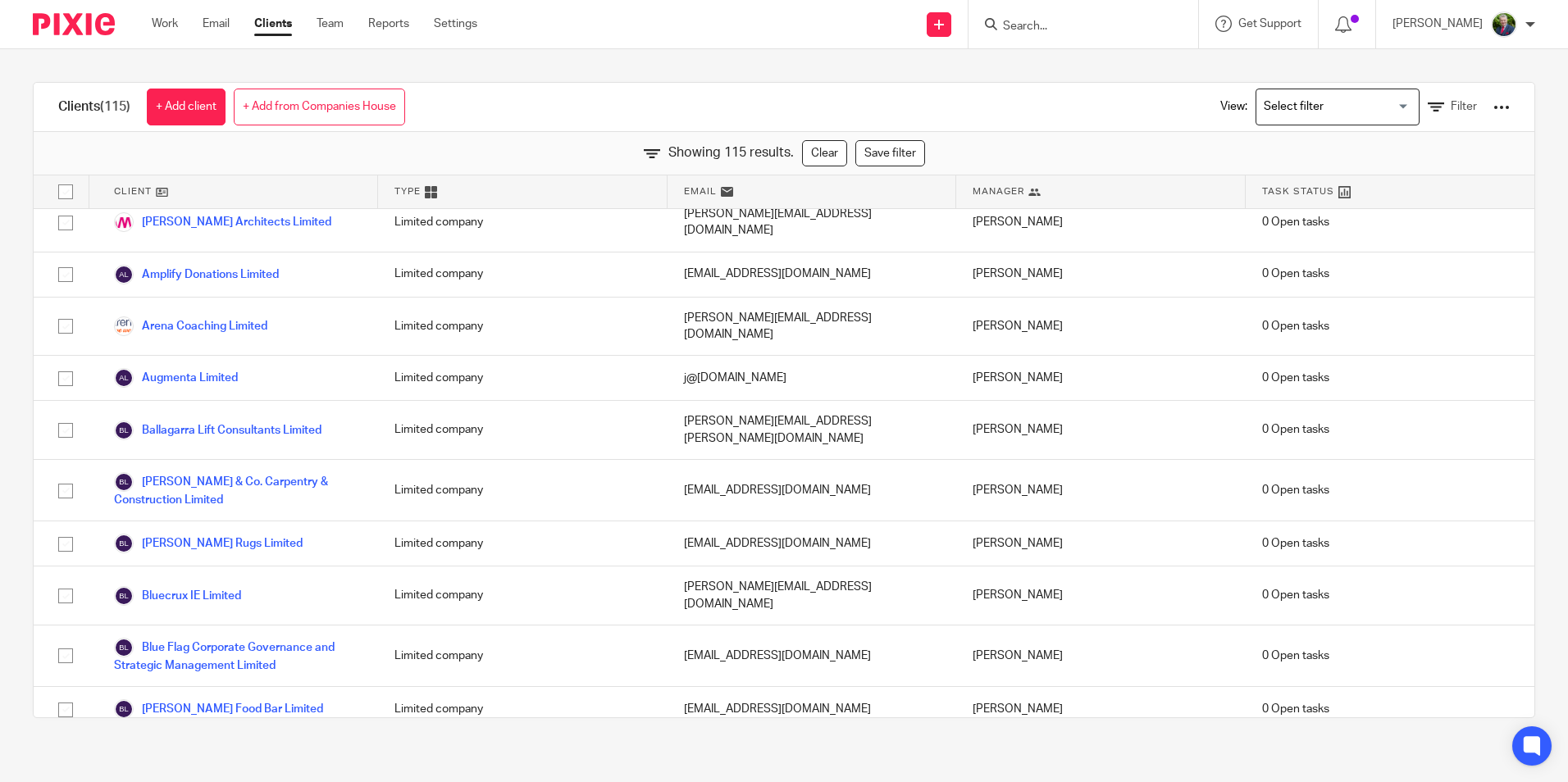
scroll to position [0, 0]
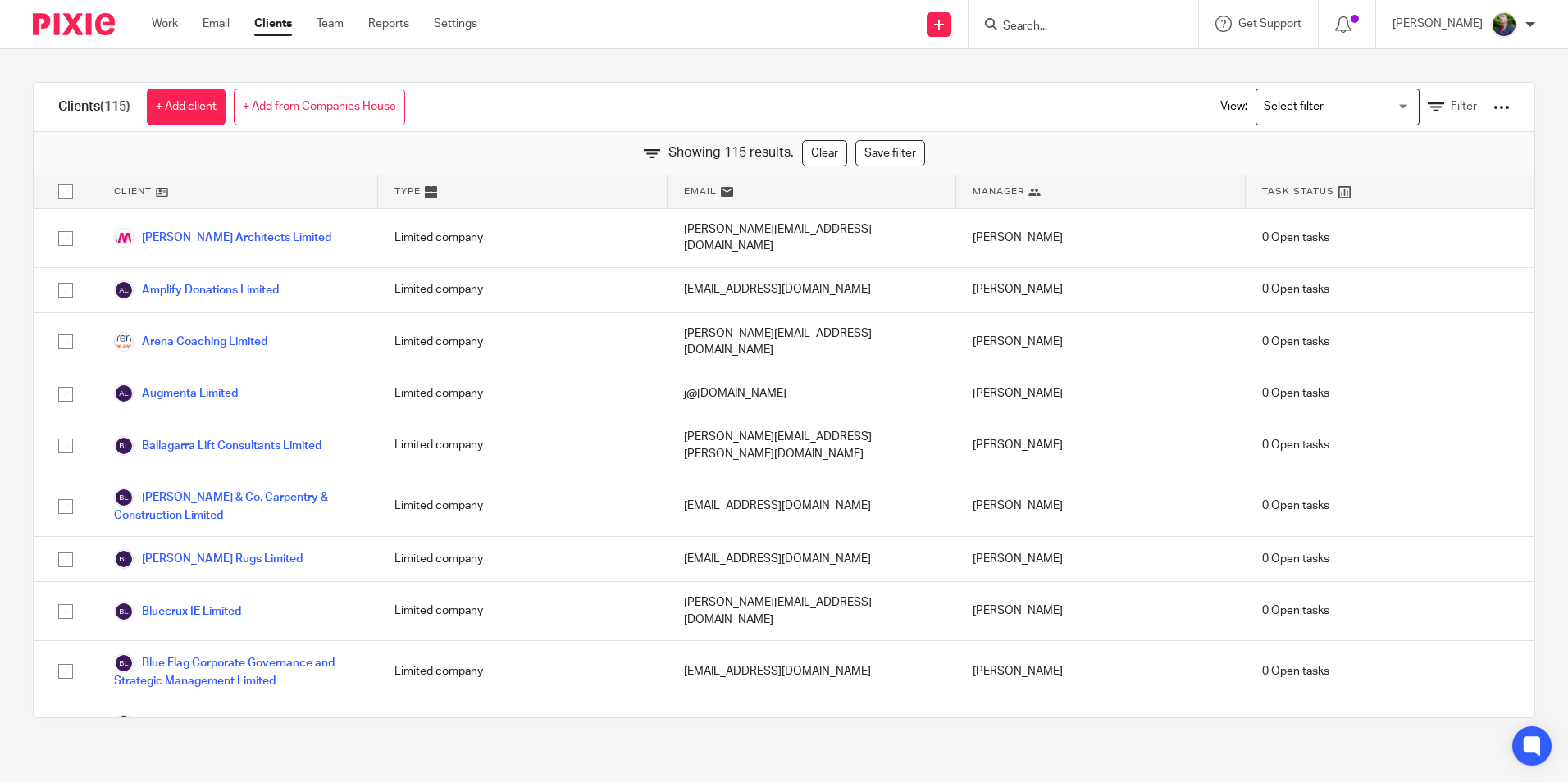
click at [8, 448] on div "Clients (115) + Add client + Add from Companies House View: Loading... Filter S…" at bounding box center [784, 400] width 1568 height 702
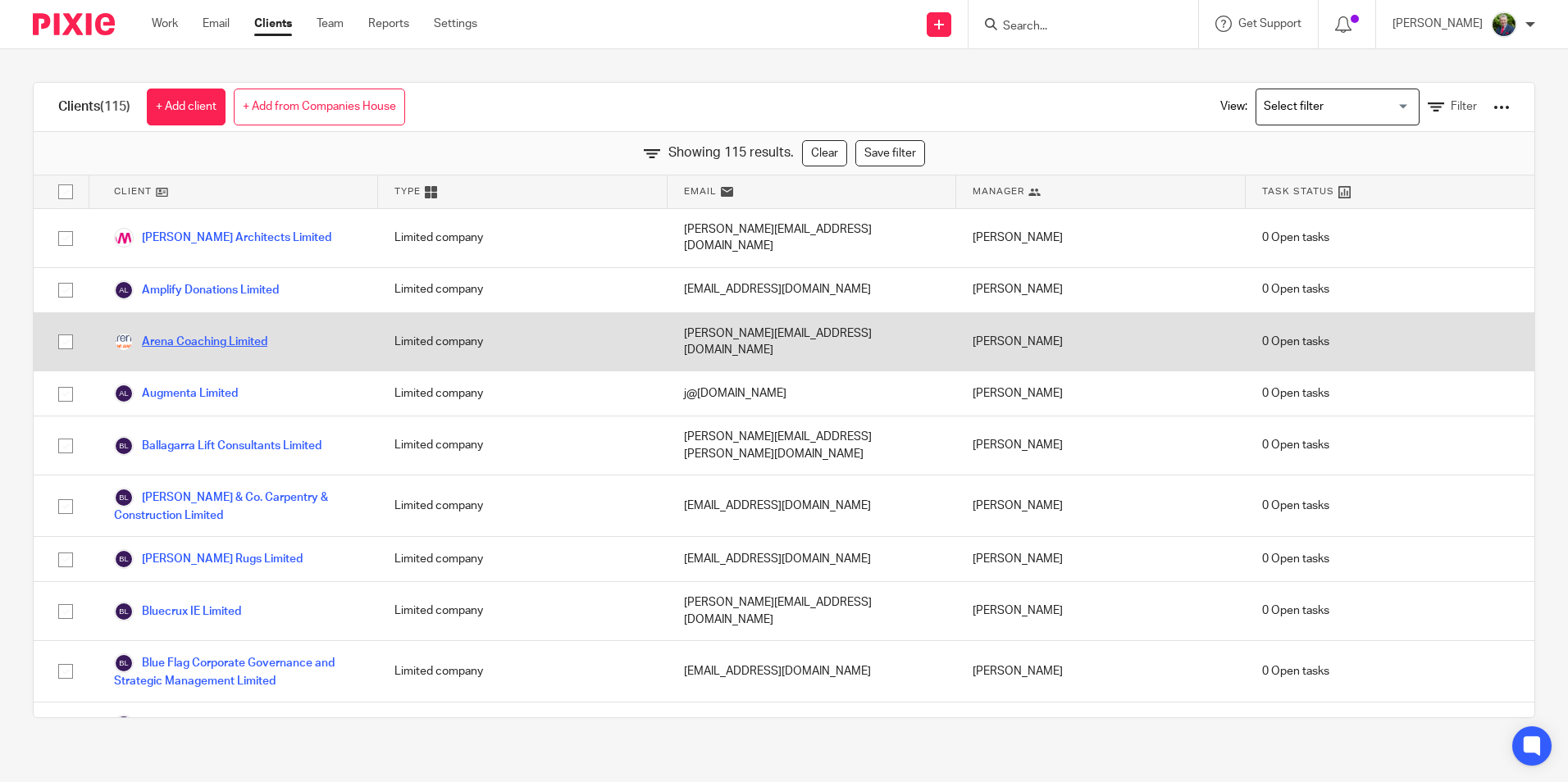
click at [226, 332] on link "Arena Coaching Limited" at bounding box center [191, 342] width 154 height 20
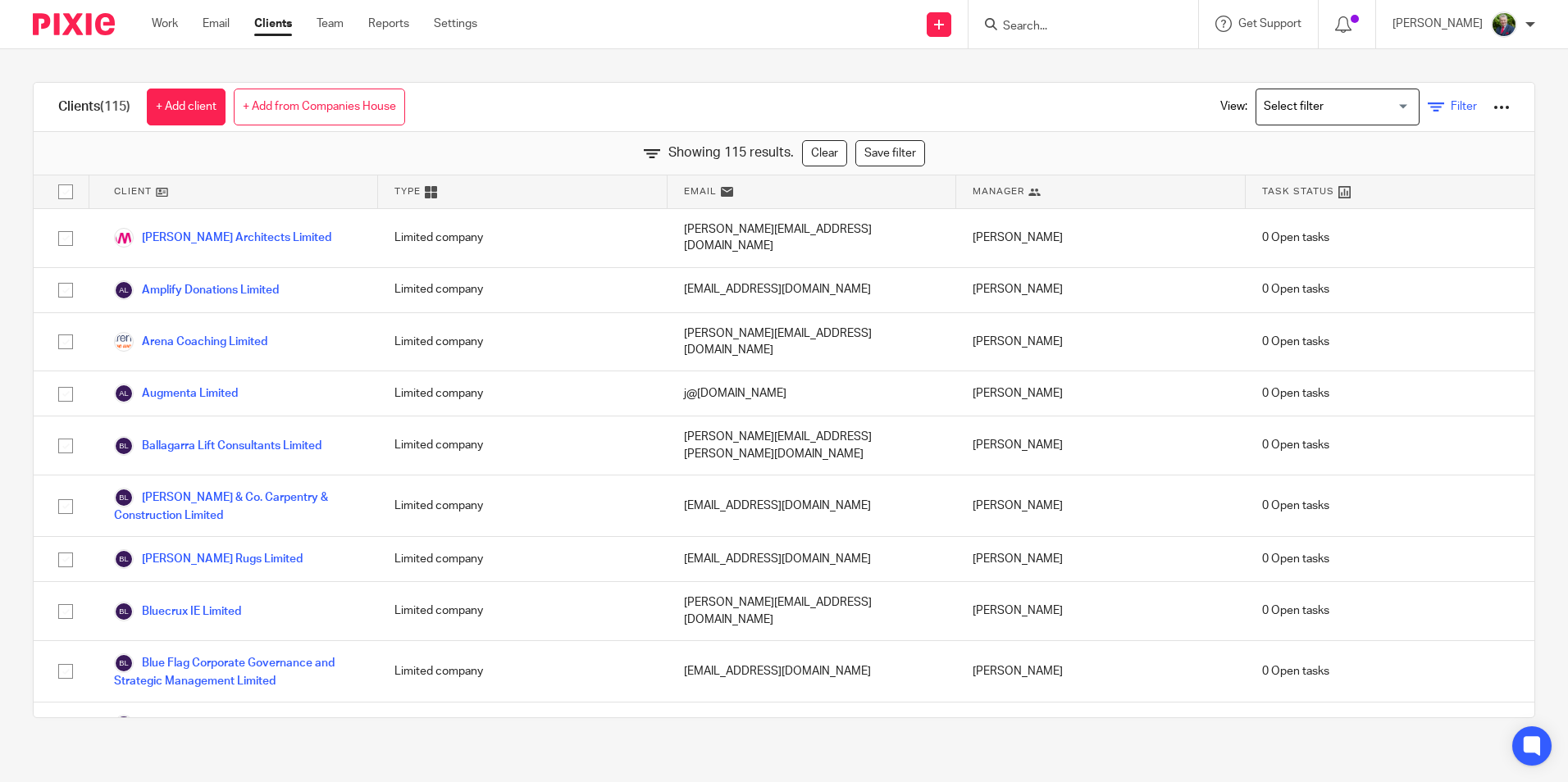
click at [1450, 109] on span "Filter" at bounding box center [1463, 107] width 26 height 12
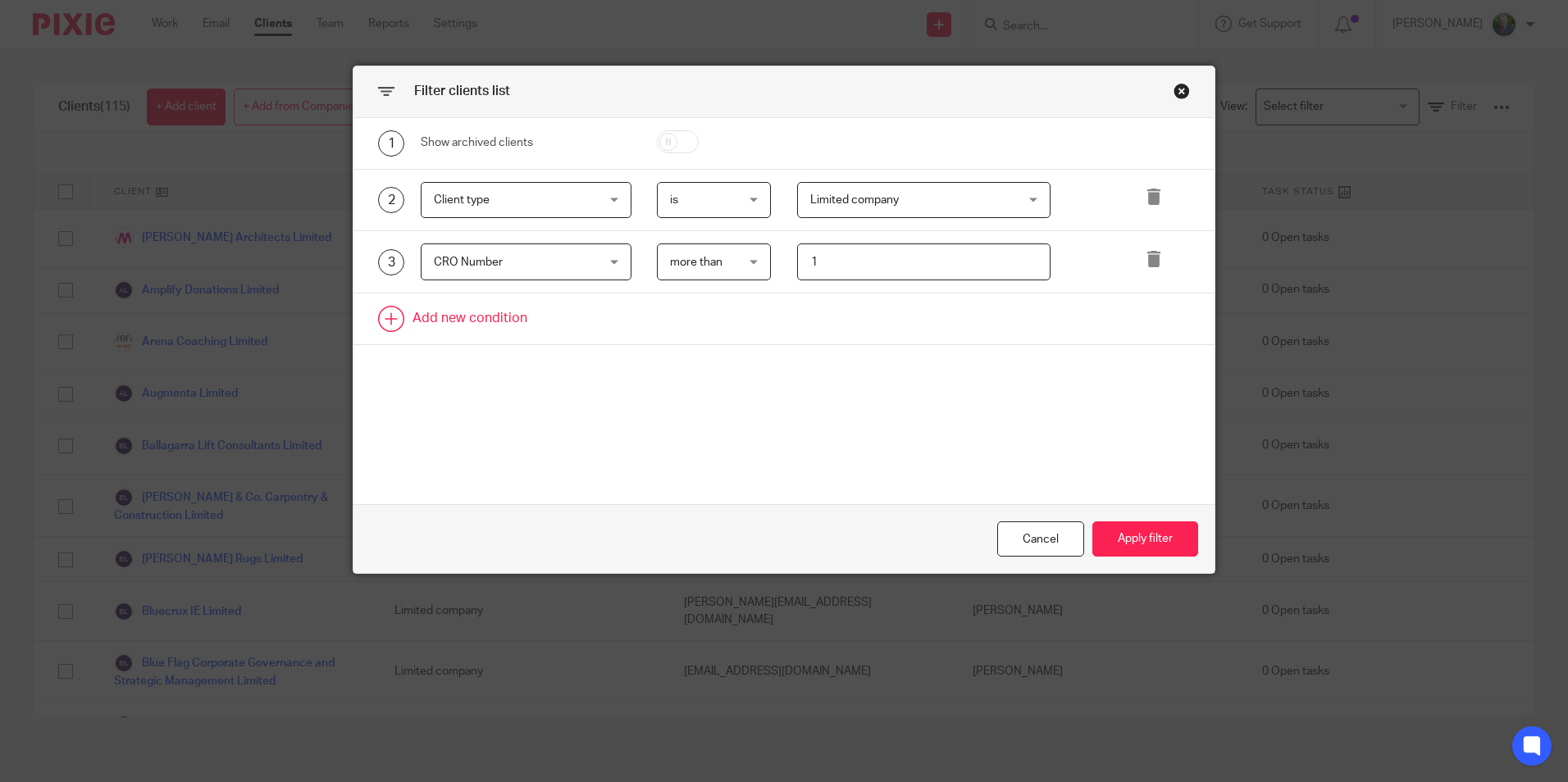
click at [462, 306] on link at bounding box center [783, 319] width 861 height 51
click at [1146, 255] on icon at bounding box center [1154, 259] width 17 height 17
click at [586, 267] on div "Field" at bounding box center [526, 262] width 210 height 37
type input "yea"
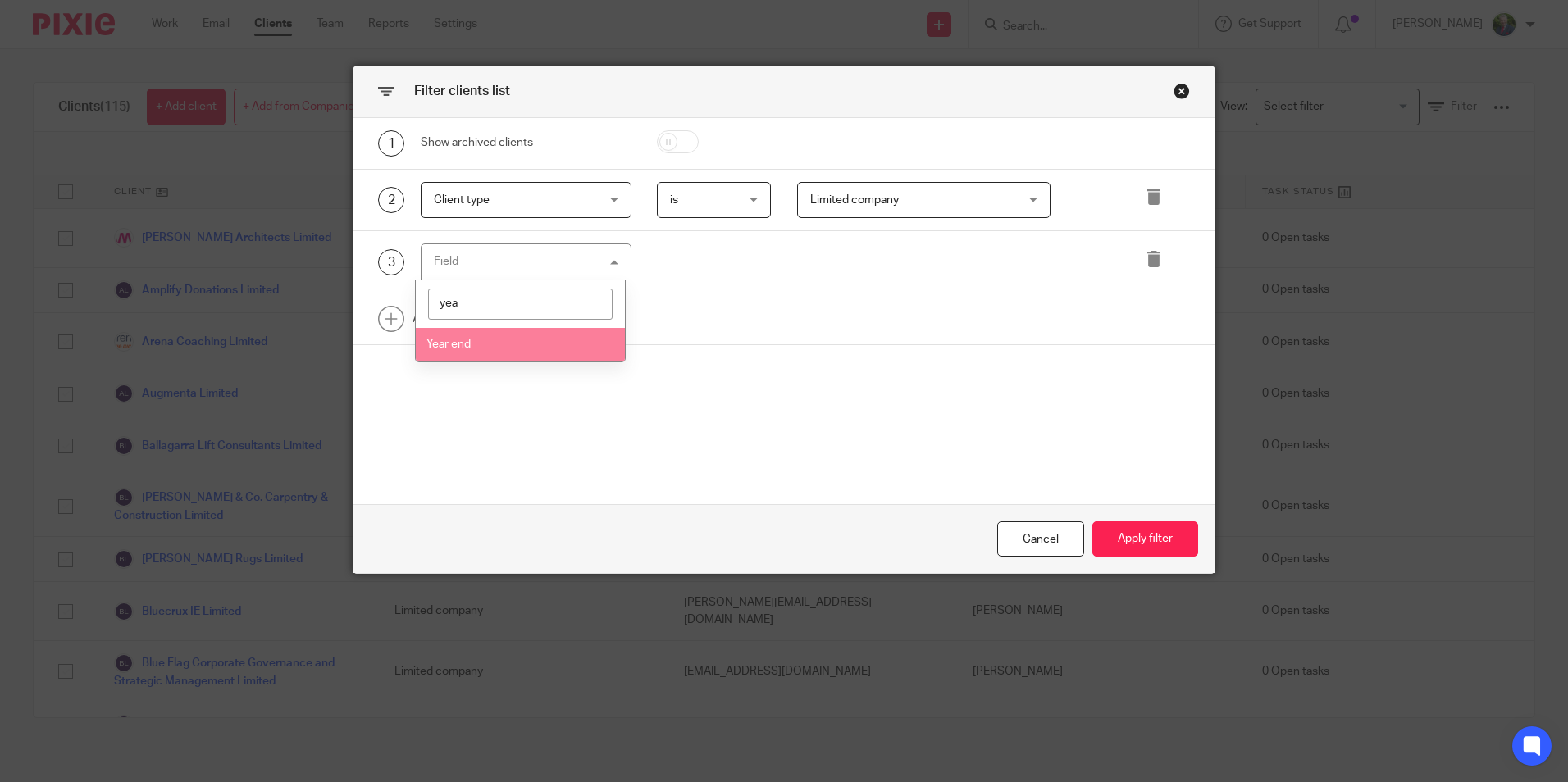
click at [463, 346] on span "Year end" at bounding box center [448, 345] width 44 height 12
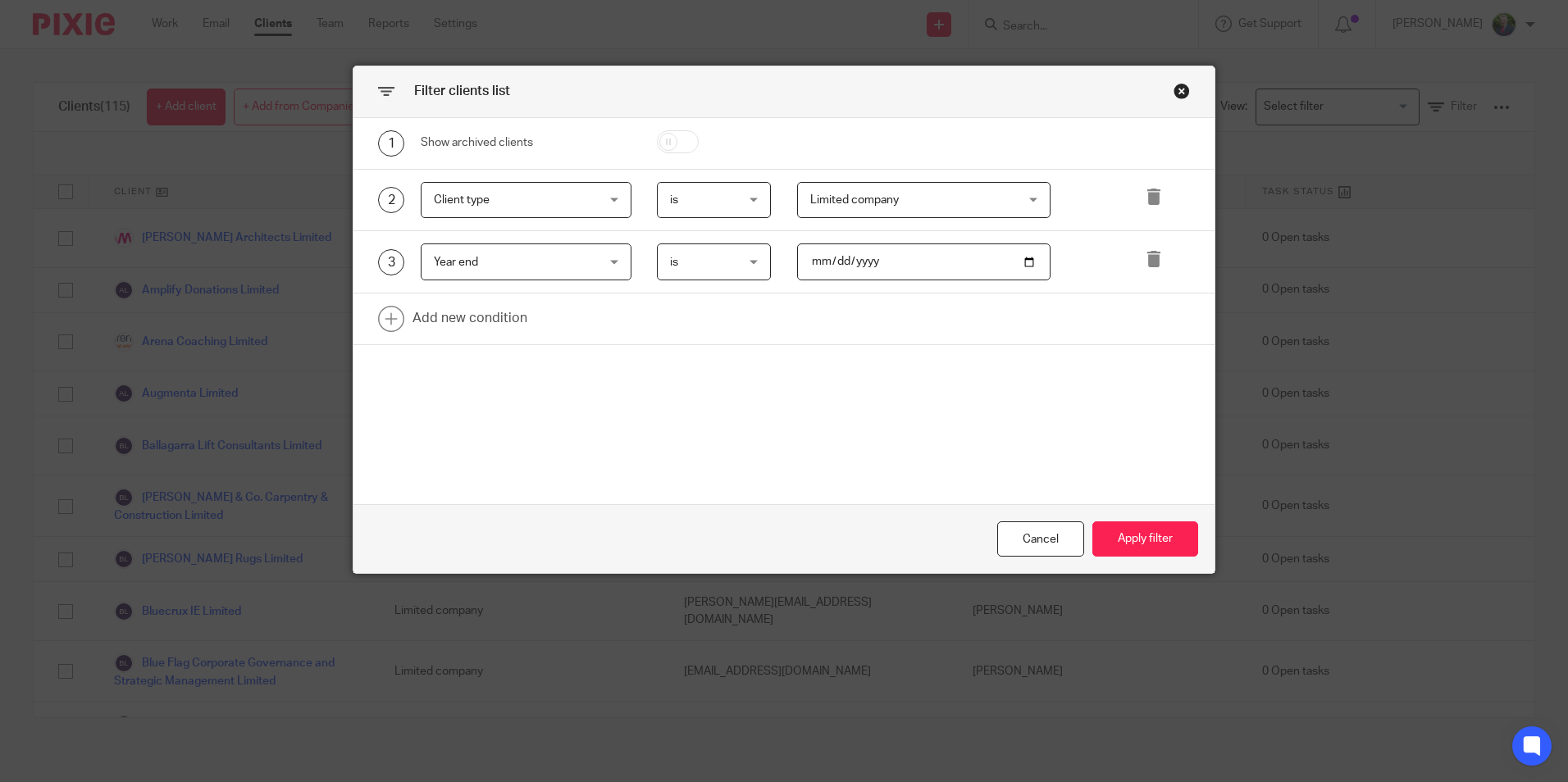
click at [753, 267] on div "is is" at bounding box center [714, 262] width 114 height 37
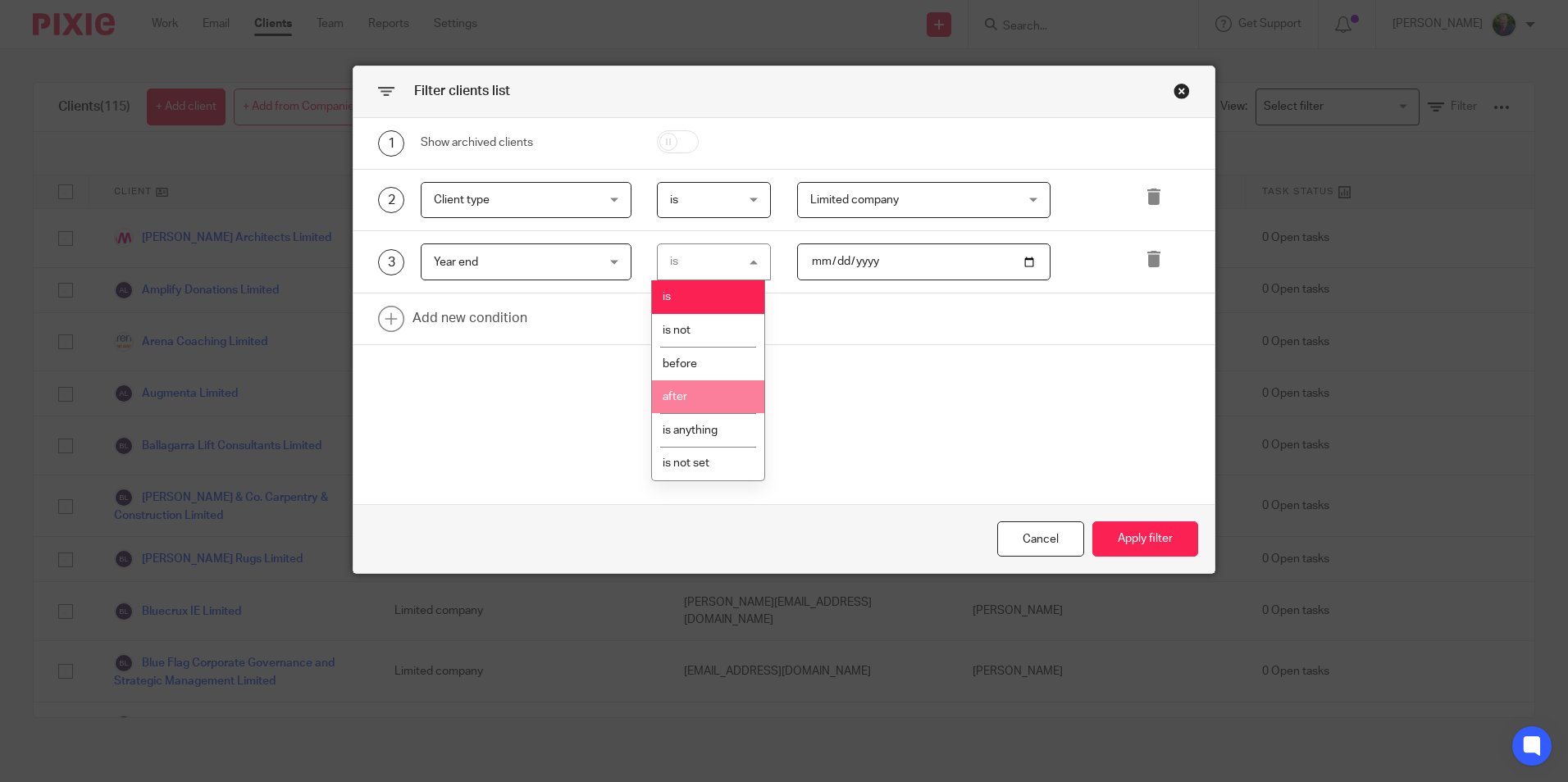
click at [703, 403] on li "after" at bounding box center [708, 397] width 113 height 33
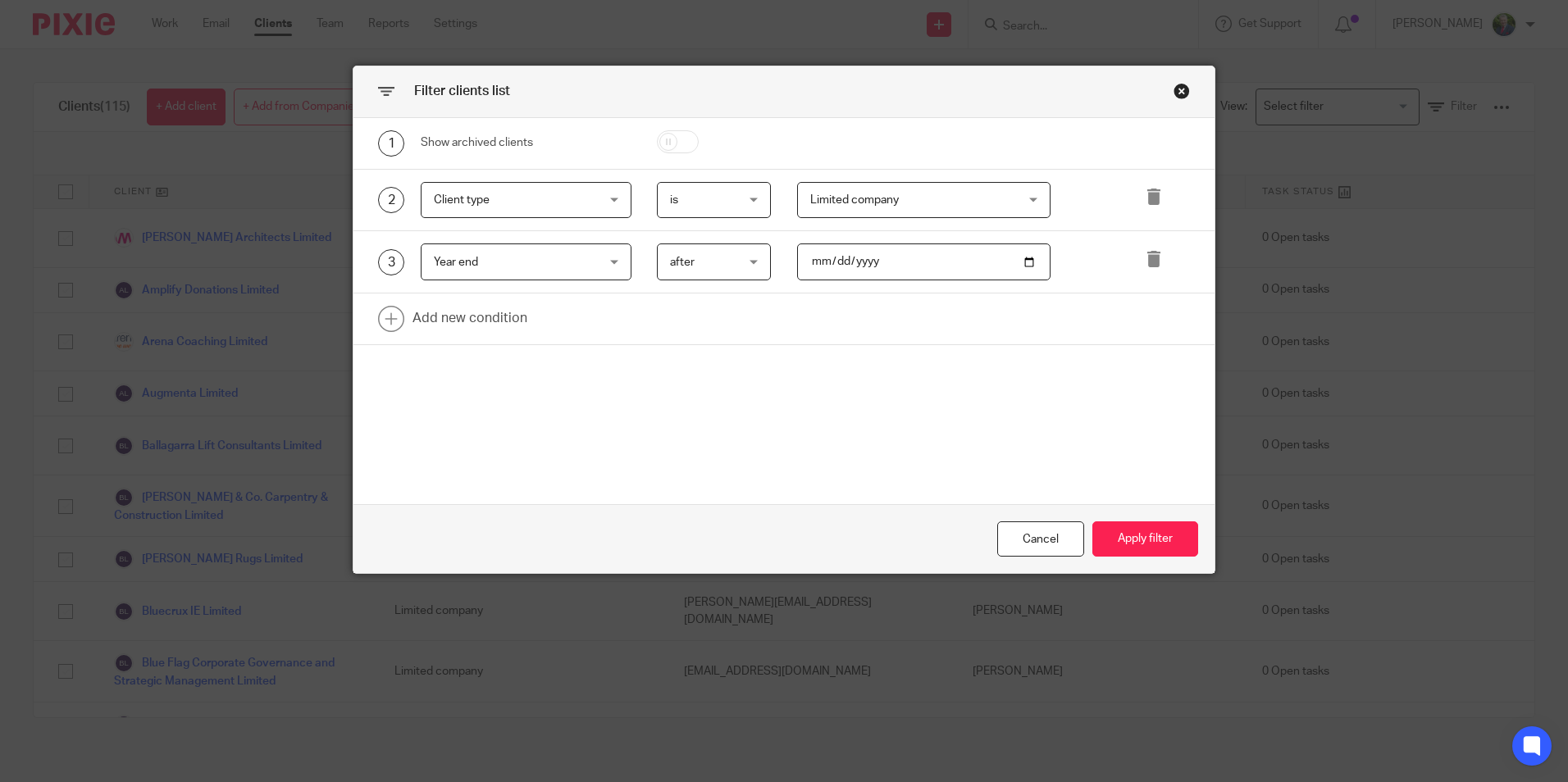
click at [827, 262] on input "date" at bounding box center [923, 262] width 253 height 37
click at [1018, 261] on input "date" at bounding box center [923, 262] width 253 height 37
type input "2025-09-30"
click at [1126, 533] on button "Apply filter" at bounding box center [1145, 539] width 106 height 35
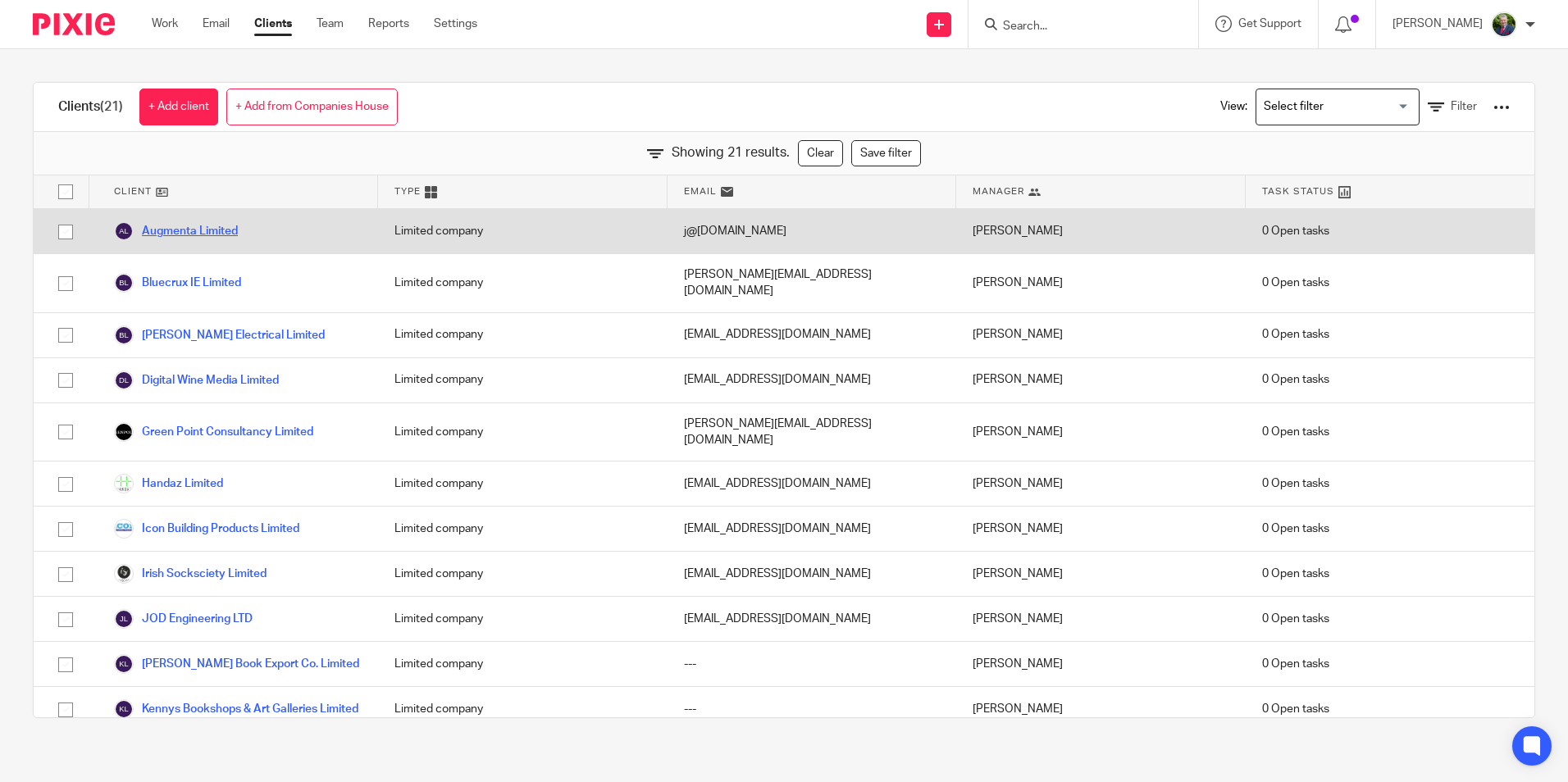
click at [206, 234] on link "Augmenta Limited" at bounding box center [176, 231] width 124 height 20
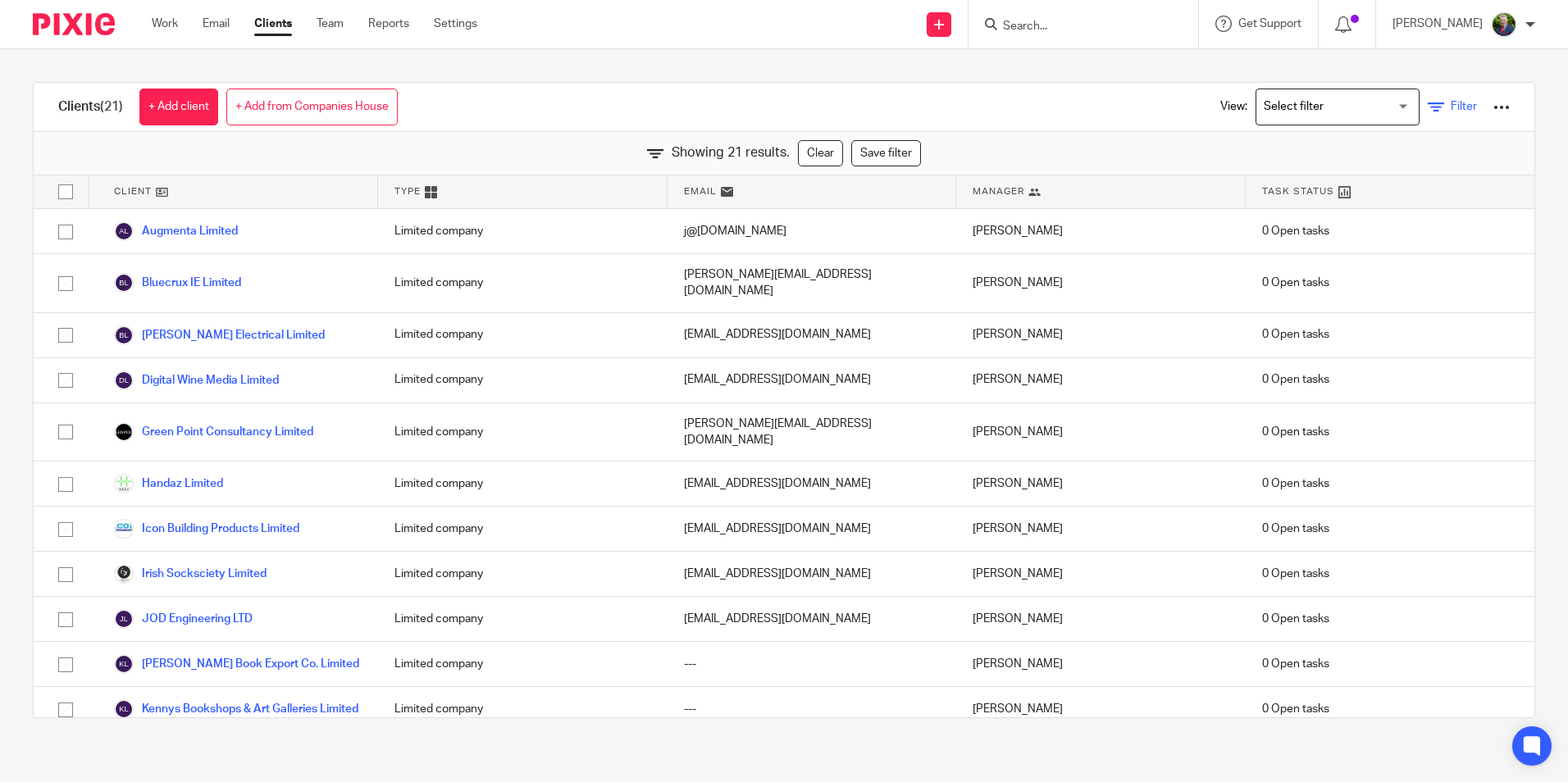
click at [1450, 107] on span "Filter" at bounding box center [1463, 107] width 26 height 12
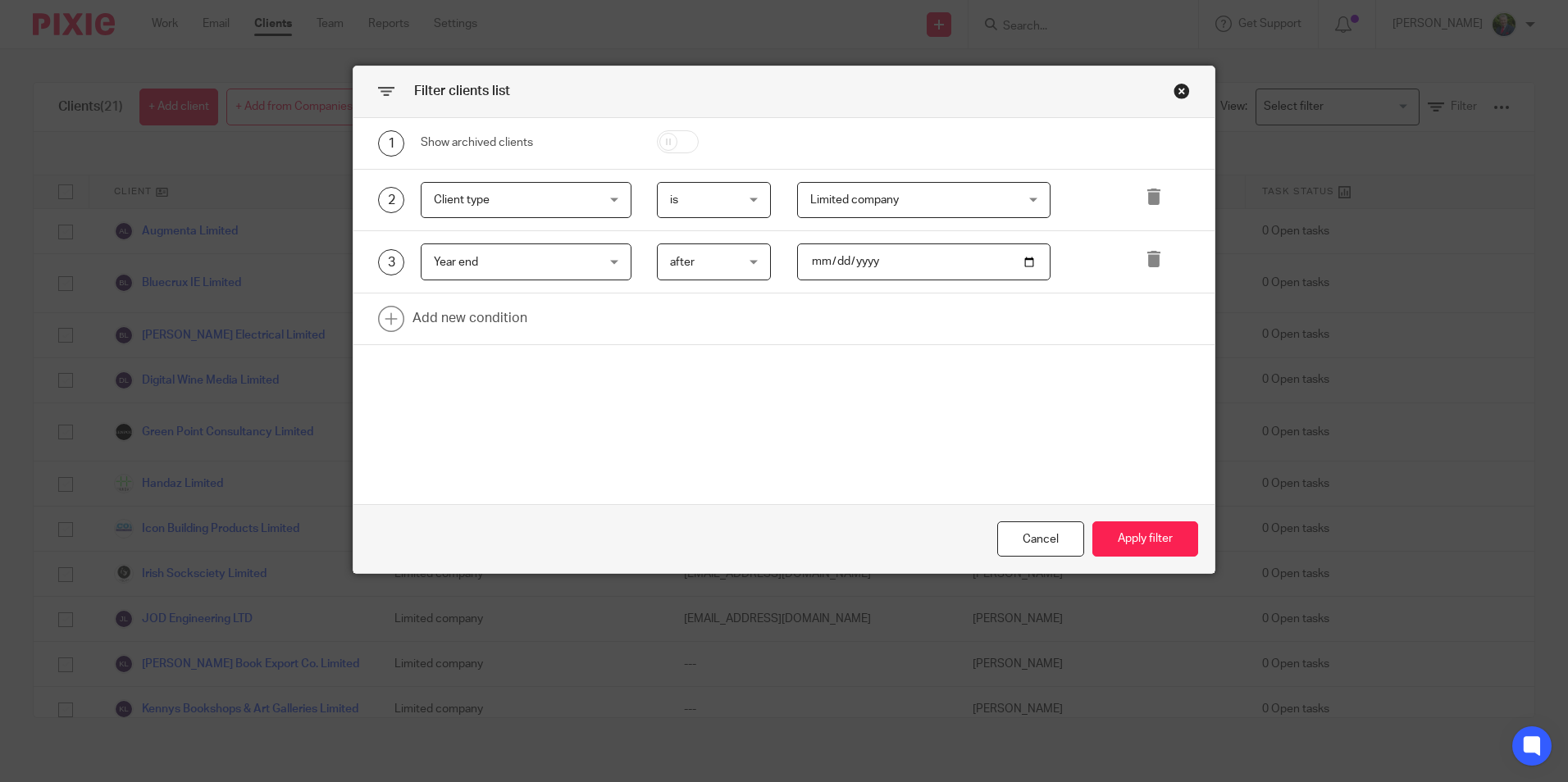
click at [750, 255] on div "after after" at bounding box center [714, 262] width 114 height 37
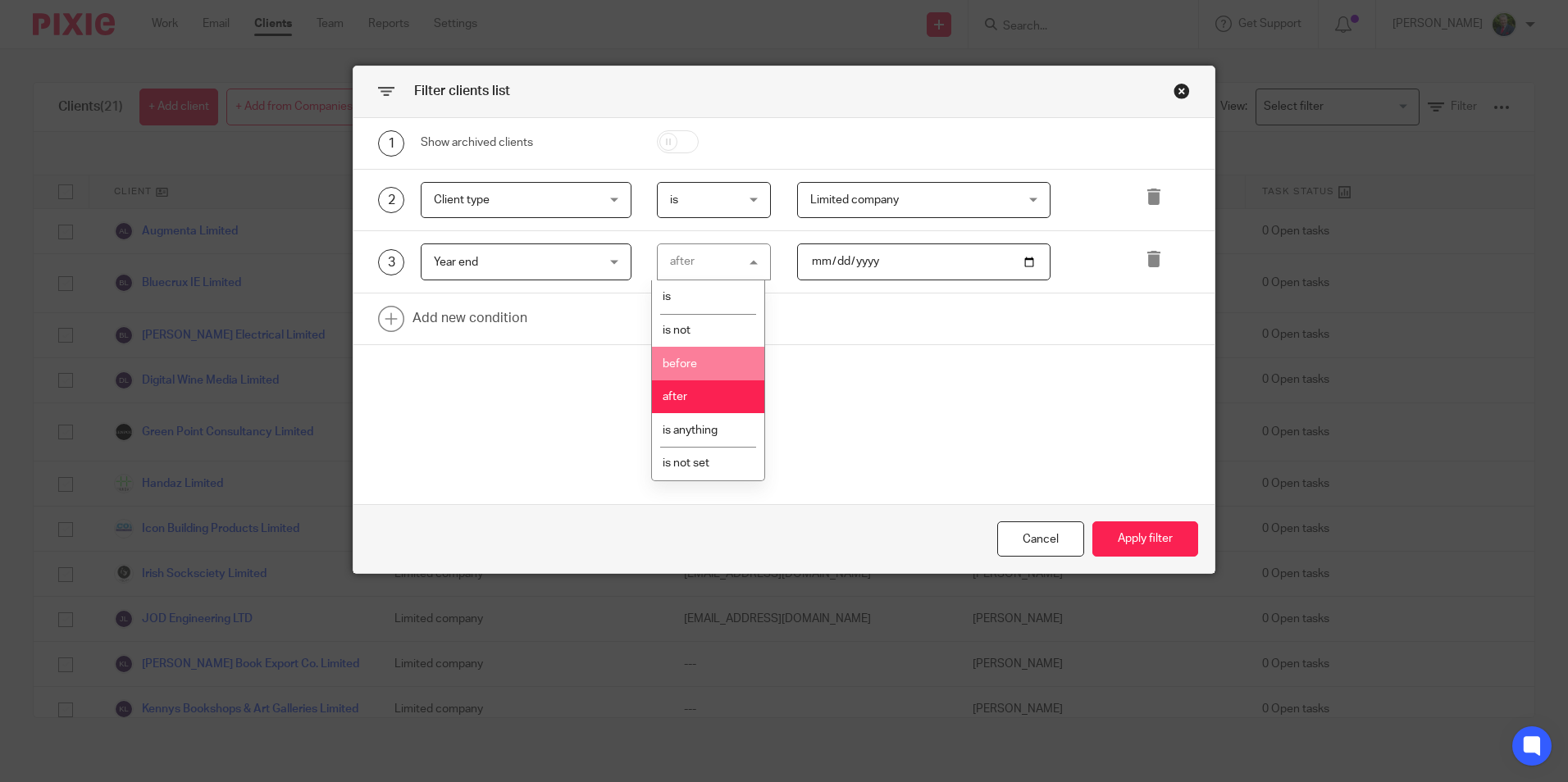
click at [719, 356] on li "before" at bounding box center [708, 363] width 113 height 33
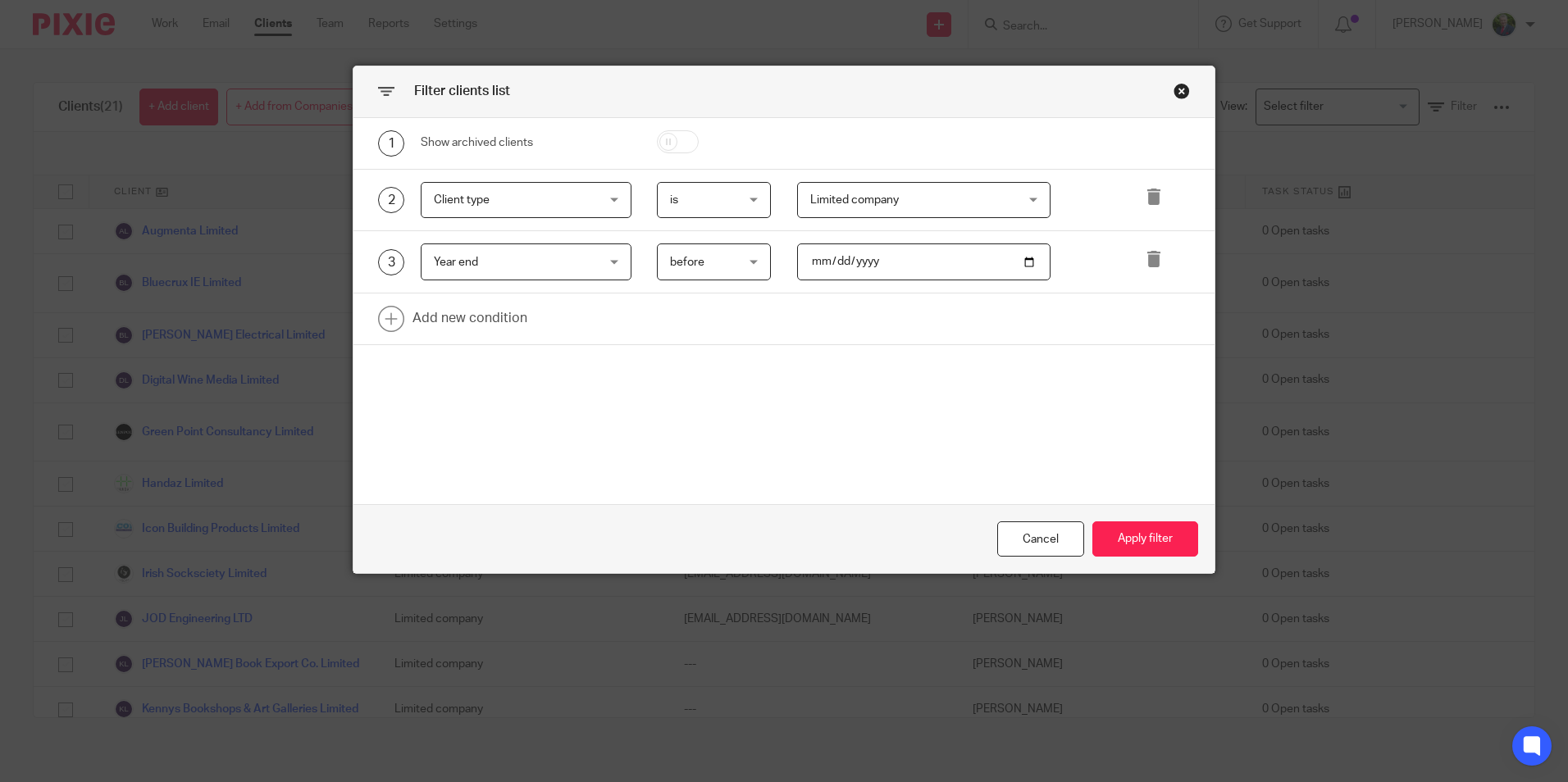
click at [877, 262] on input "2025-09-30" at bounding box center [923, 262] width 253 height 37
click at [1022, 260] on input "2025-09-30" at bounding box center [923, 262] width 253 height 37
type input "2025-01-01"
click at [1143, 536] on button "Apply filter" at bounding box center [1145, 539] width 106 height 35
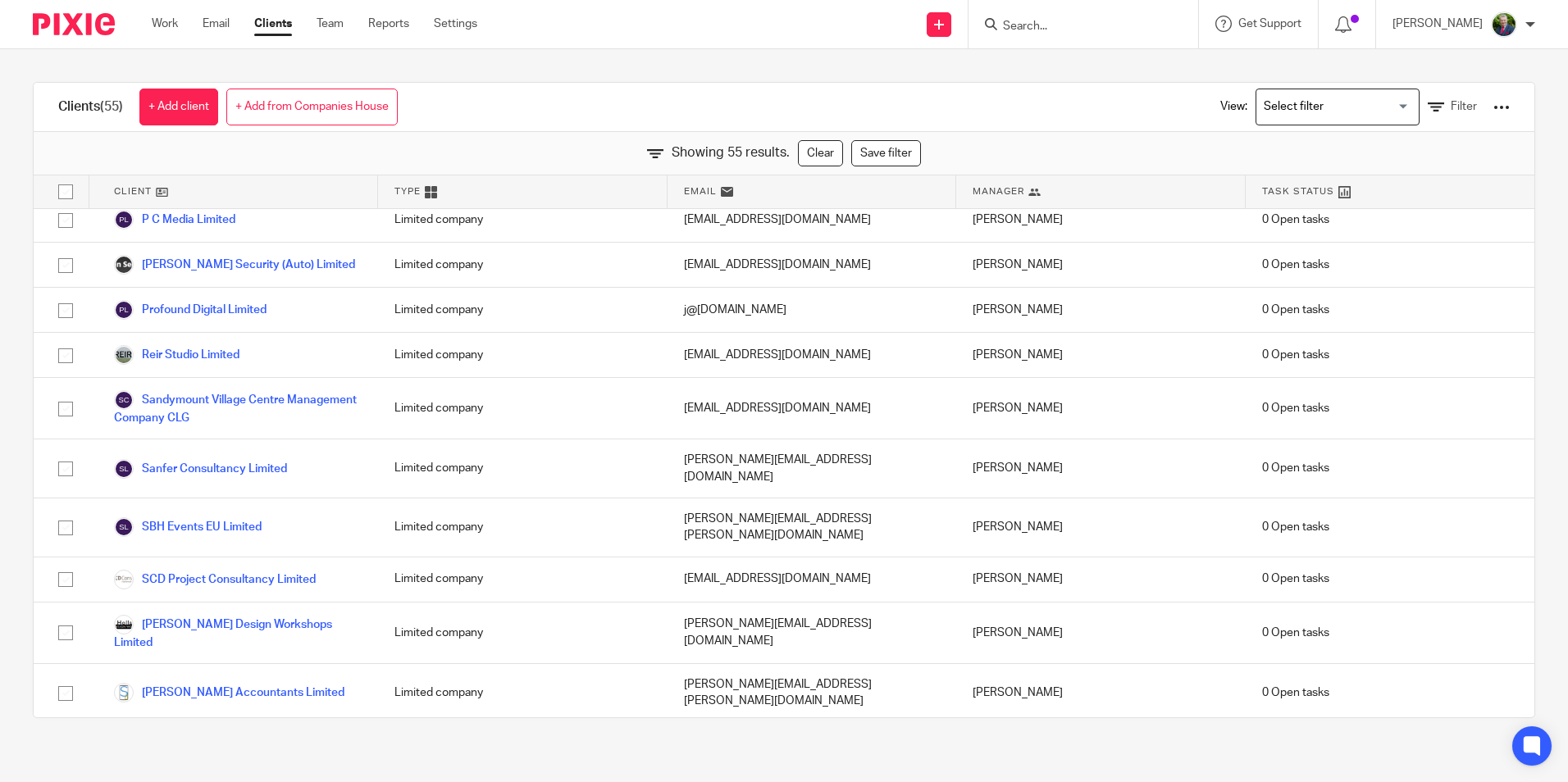
scroll to position [2170, 0]
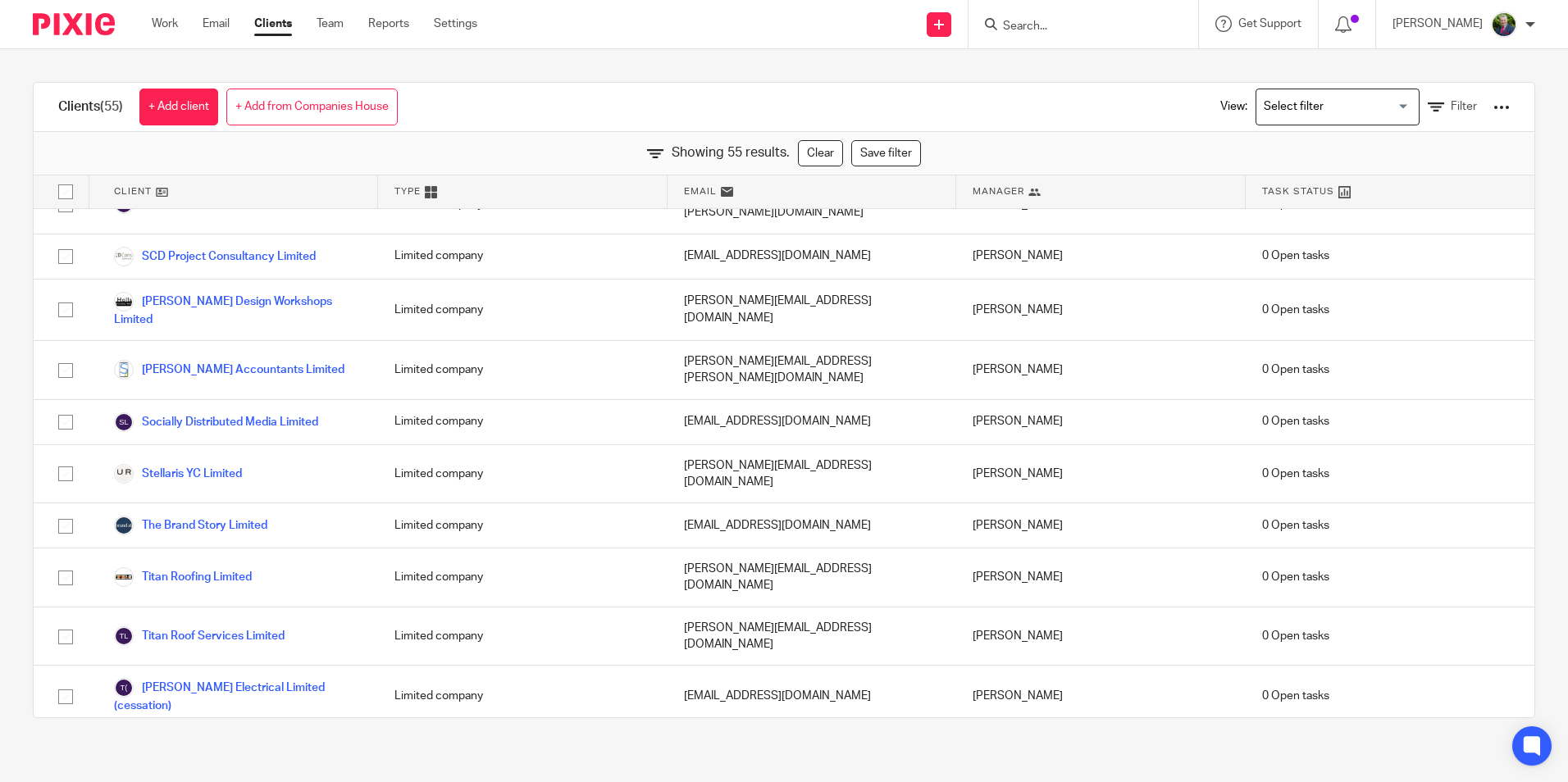
click at [635, 191] on div "Type" at bounding box center [523, 191] width 289 height 33
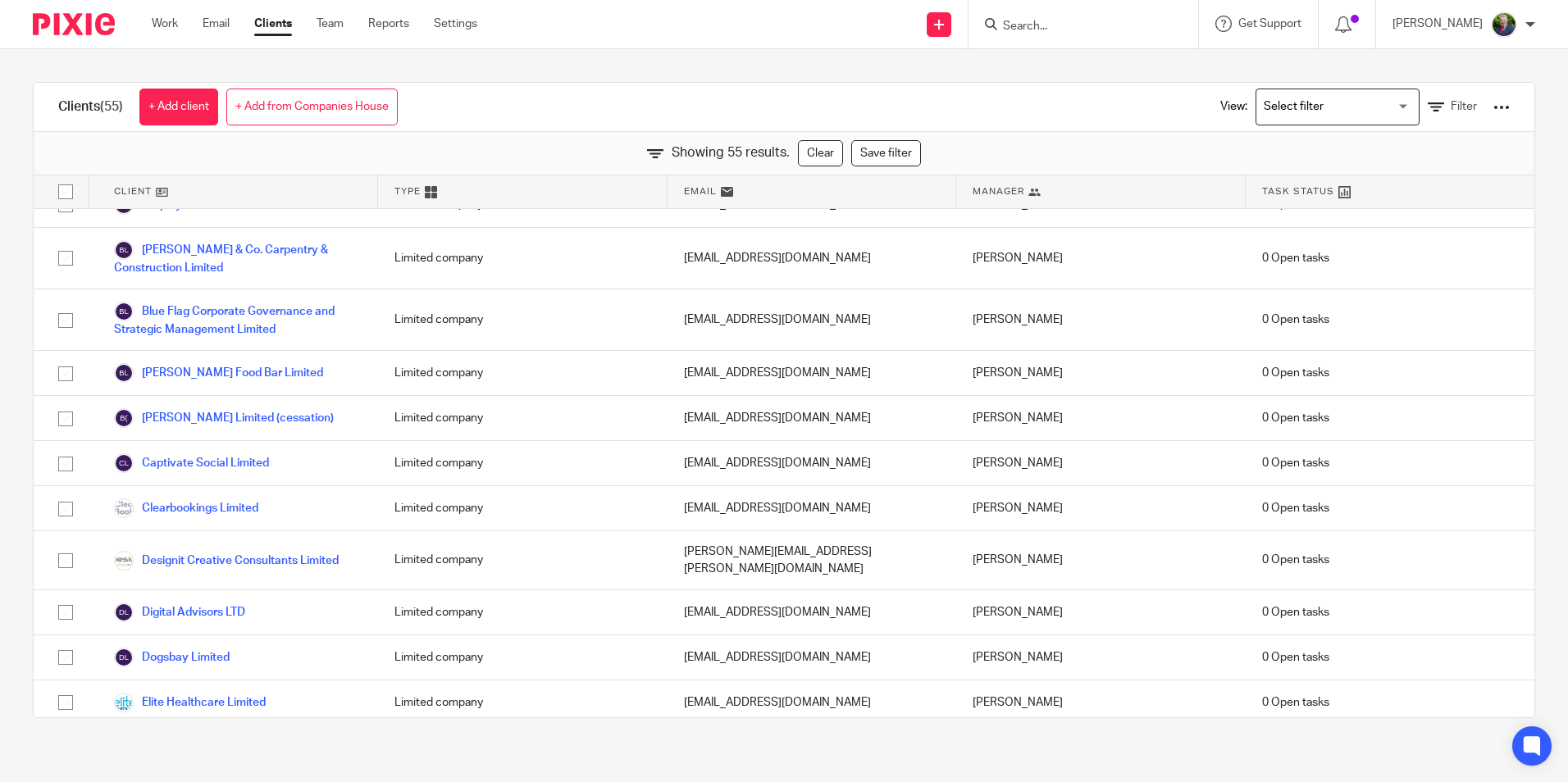
scroll to position [0, 0]
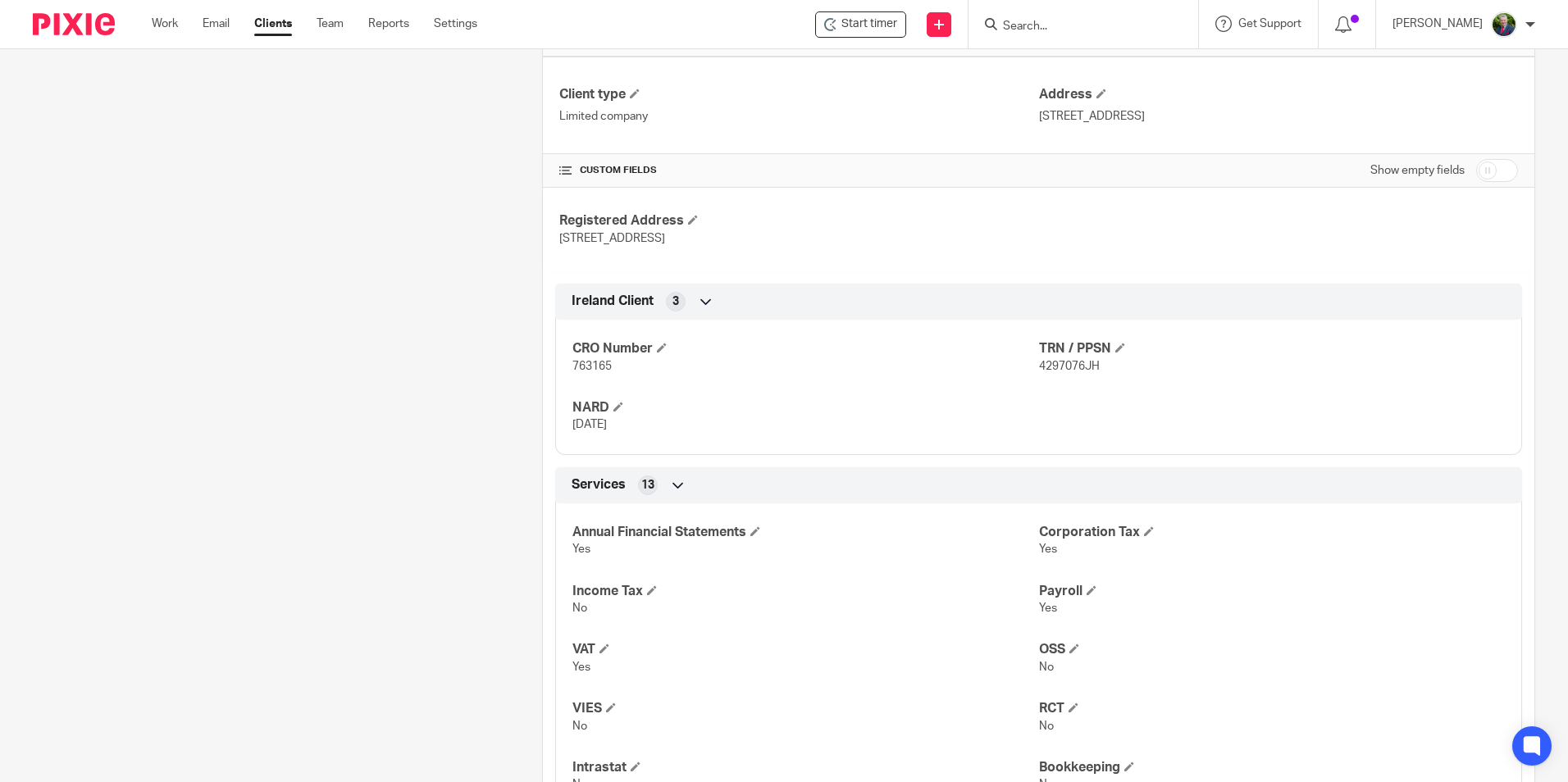
scroll to position [410, 0]
click at [781, 396] on div "CRO Number 763165 TRN / PPSN 4297076JH NARD [DATE]" at bounding box center [1039, 380] width 967 height 148
click at [620, 406] on span at bounding box center [619, 406] width 10 height 10
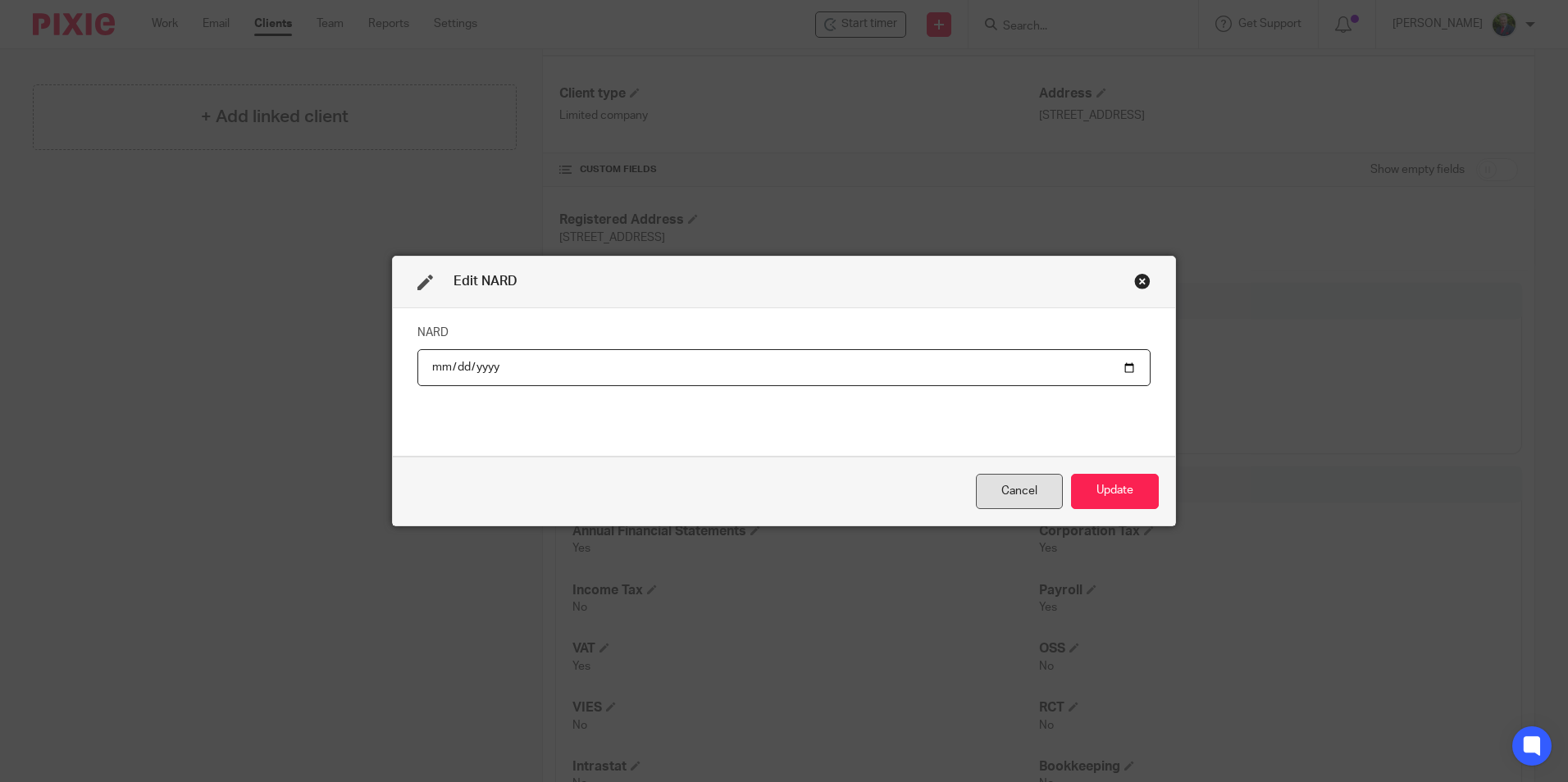
click at [1004, 494] on div "Cancel" at bounding box center [1019, 492] width 87 height 35
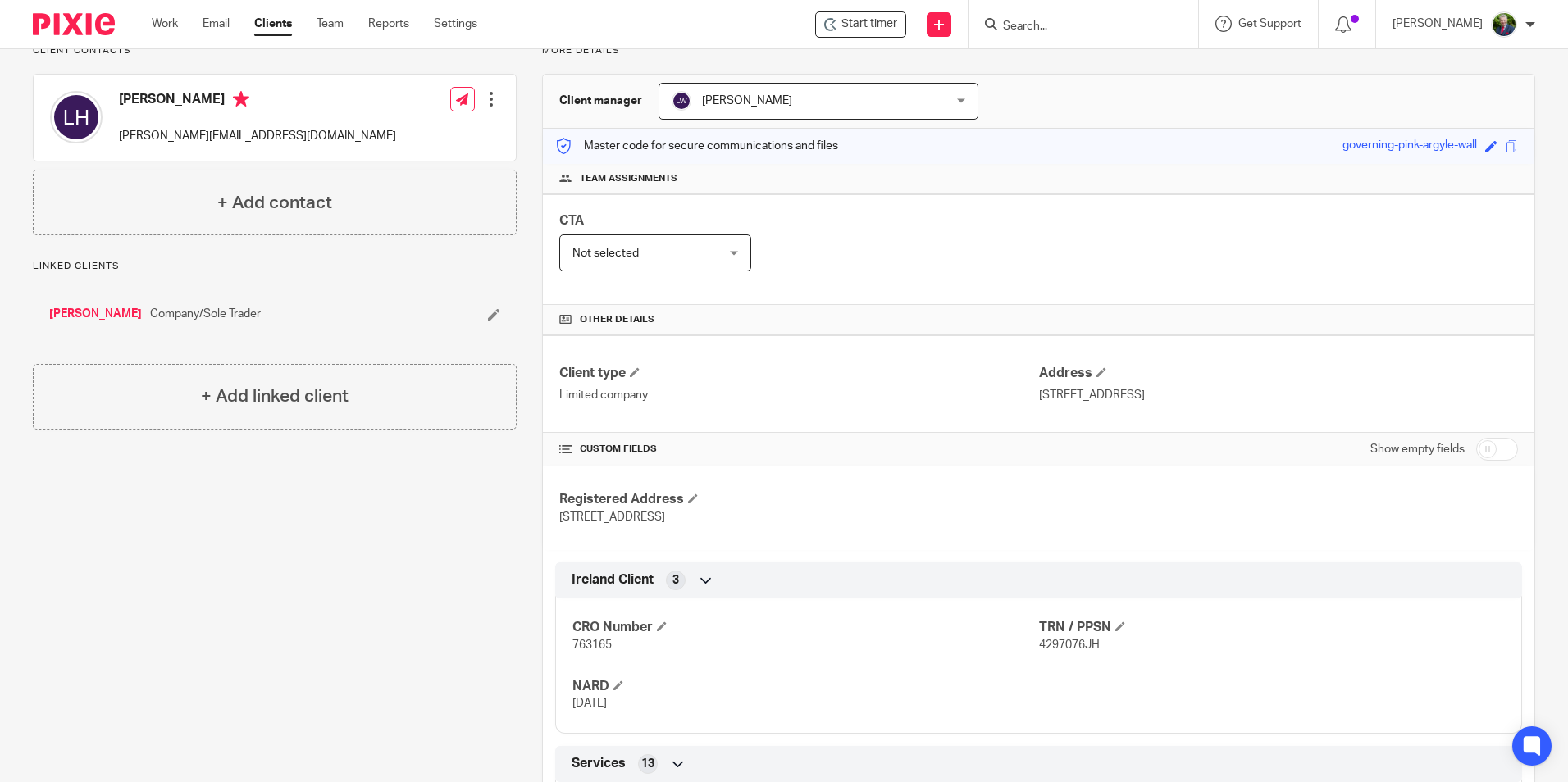
scroll to position [0, 0]
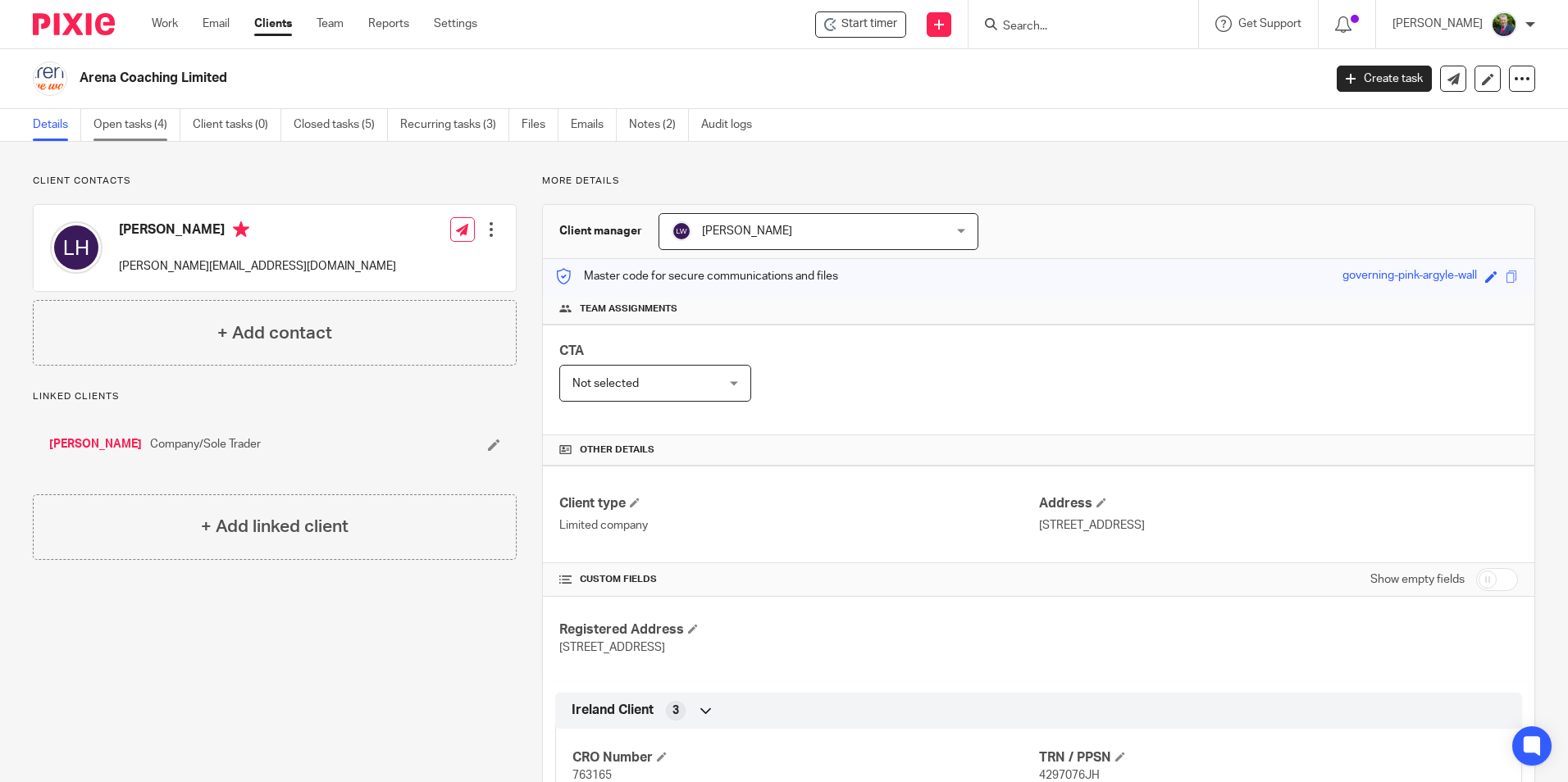
click at [160, 125] on link "Open tasks (4)" at bounding box center [137, 125] width 87 height 32
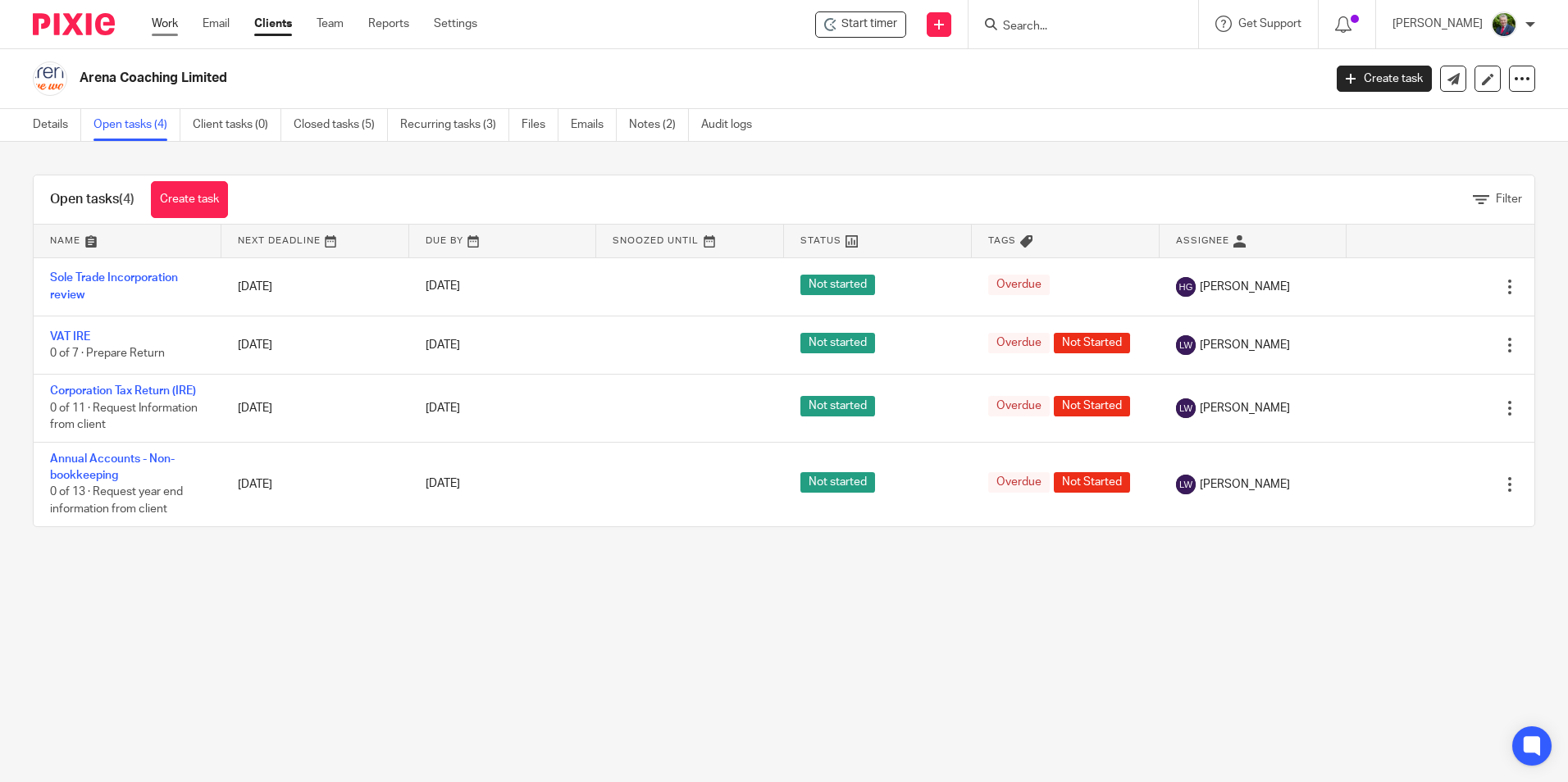
click at [175, 28] on link "Work" at bounding box center [164, 24] width 26 height 17
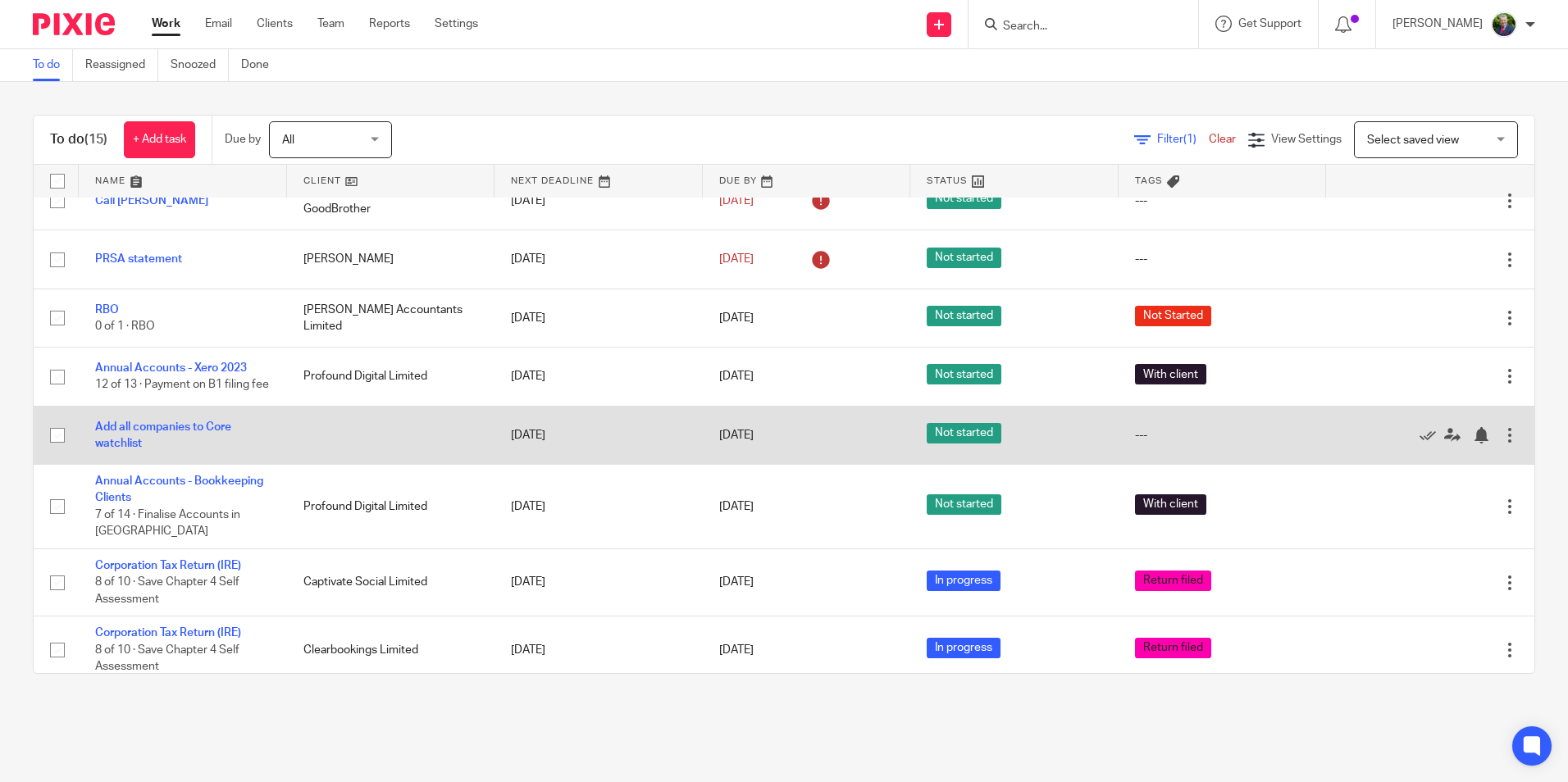
scroll to position [82, 0]
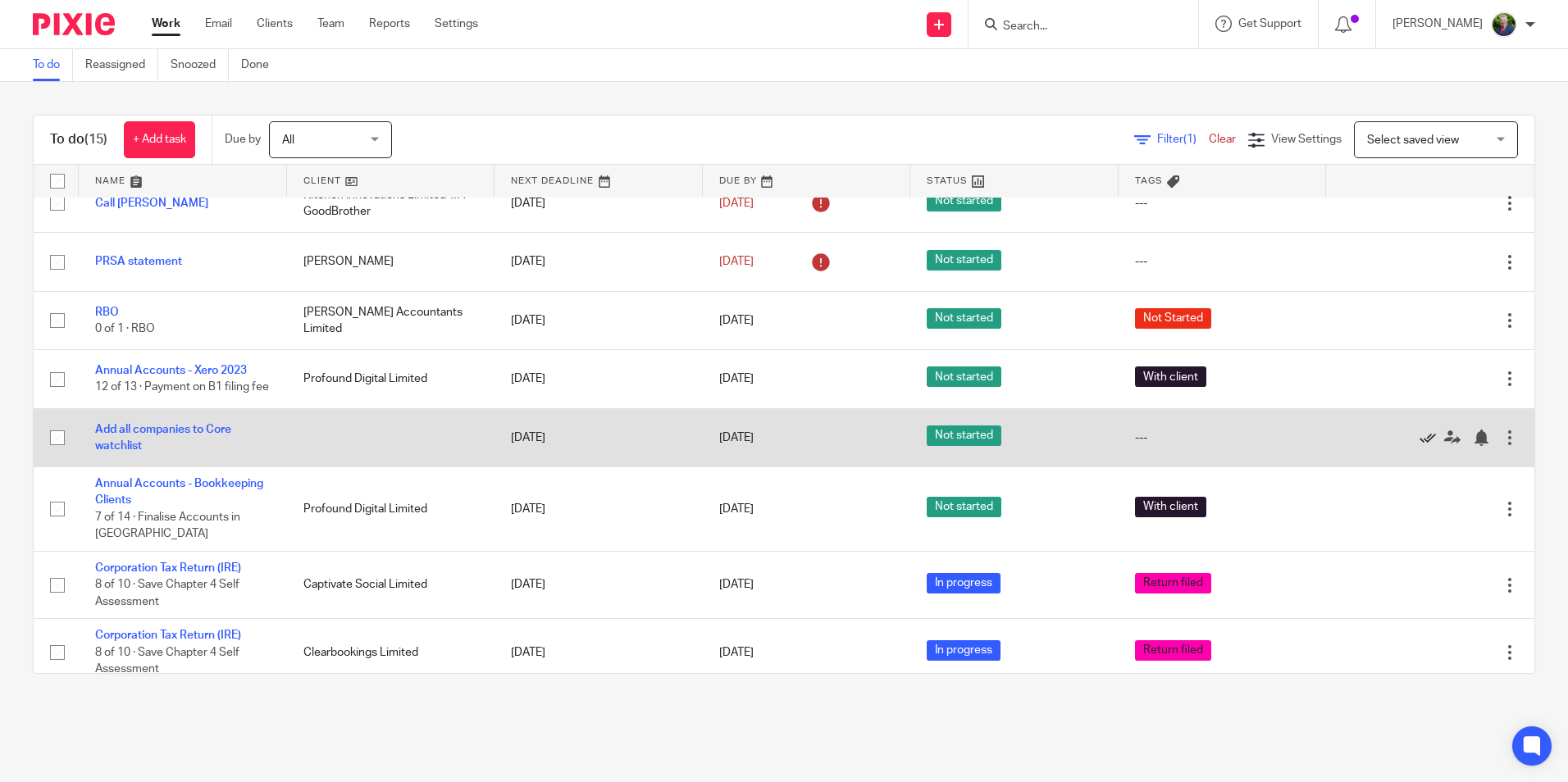
click at [1419, 446] on icon at bounding box center [1428, 438] width 17 height 17
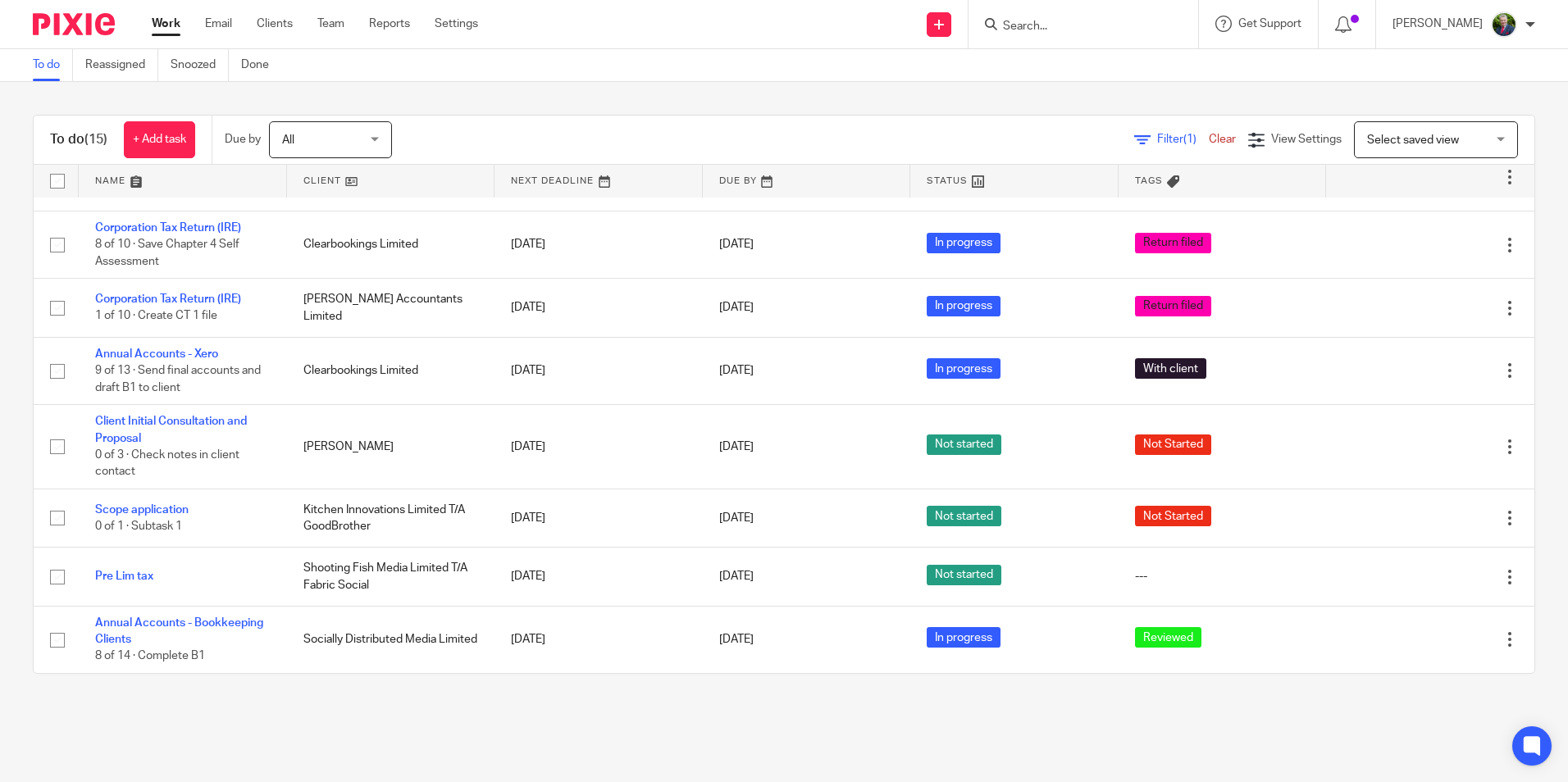
scroll to position [30, 0]
